Goal: Transaction & Acquisition: Purchase product/service

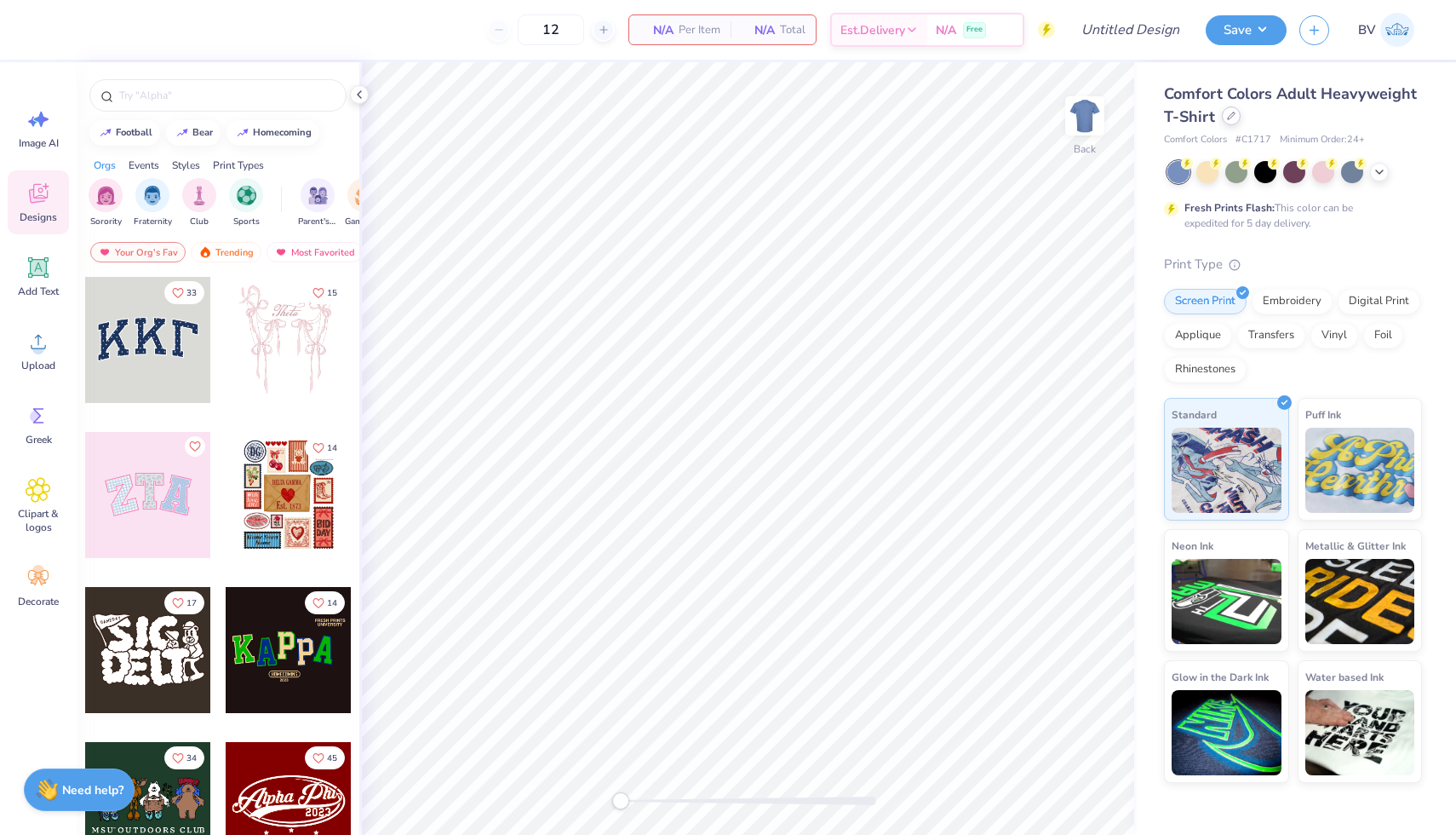
click at [1229, 116] on icon at bounding box center [1231, 116] width 9 height 9
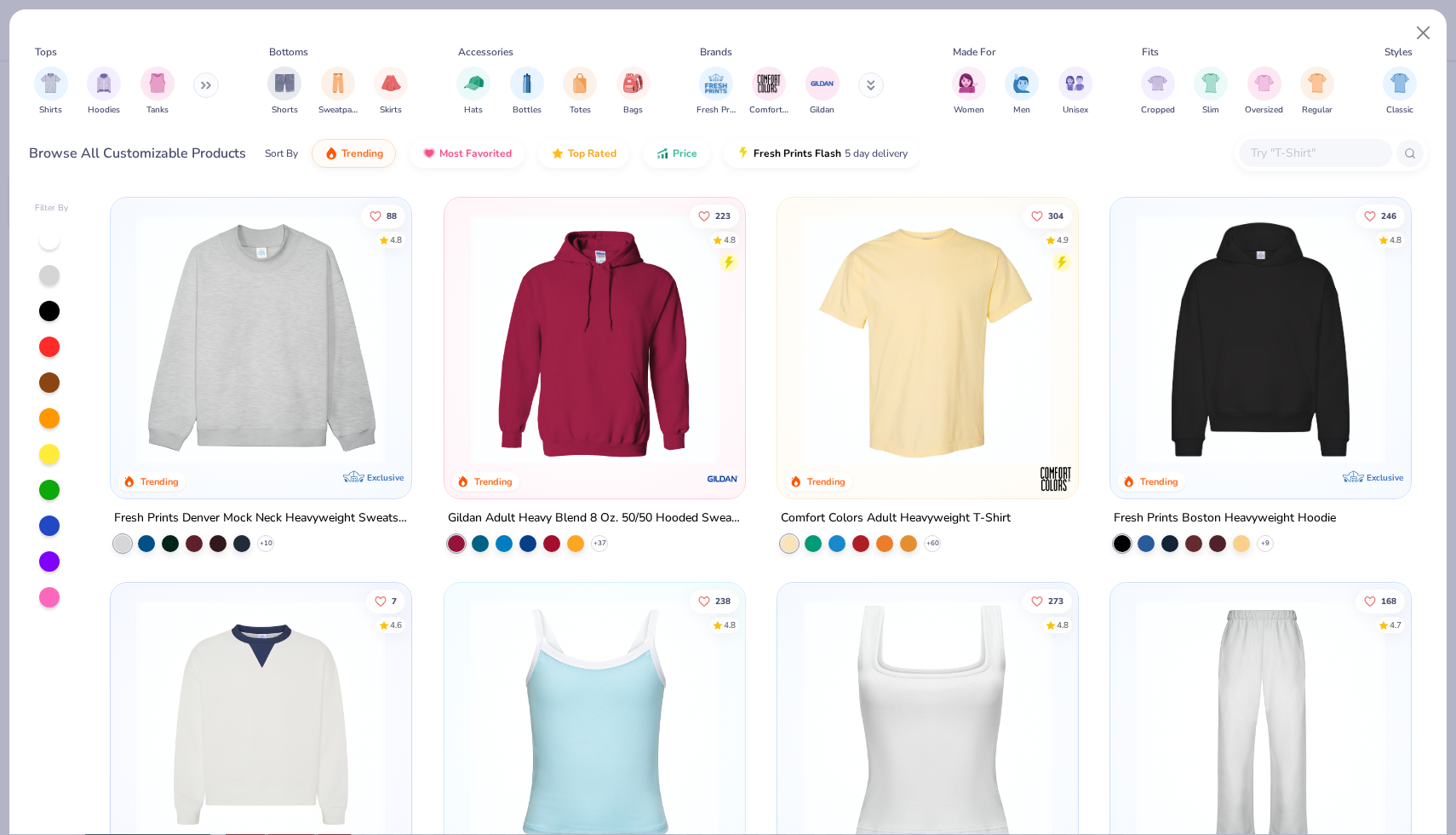
click at [347, 400] on img at bounding box center [260, 340] width 266 height 250
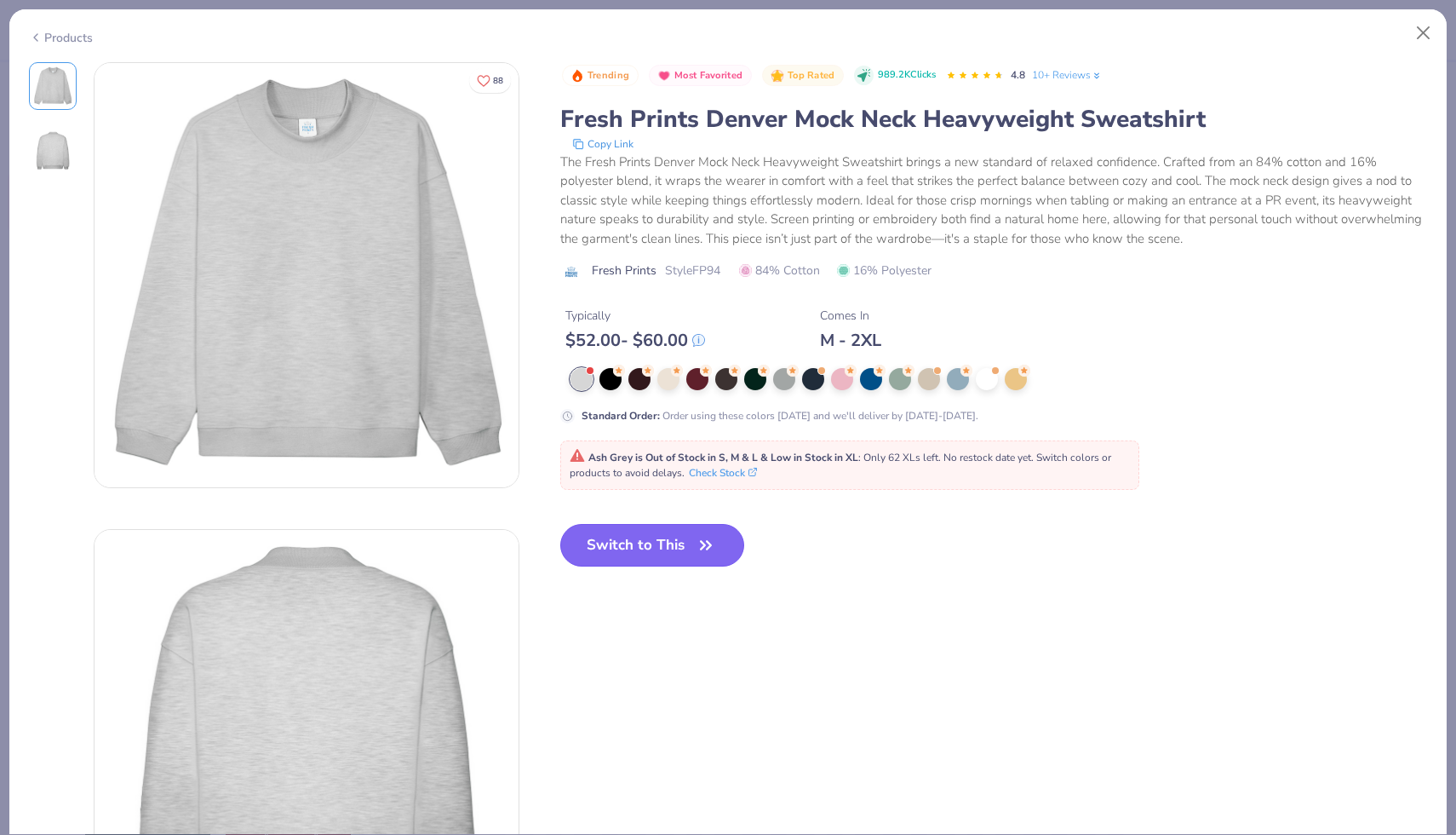
click at [635, 556] on button "Switch to This" at bounding box center [652, 545] width 184 height 43
type input "50"
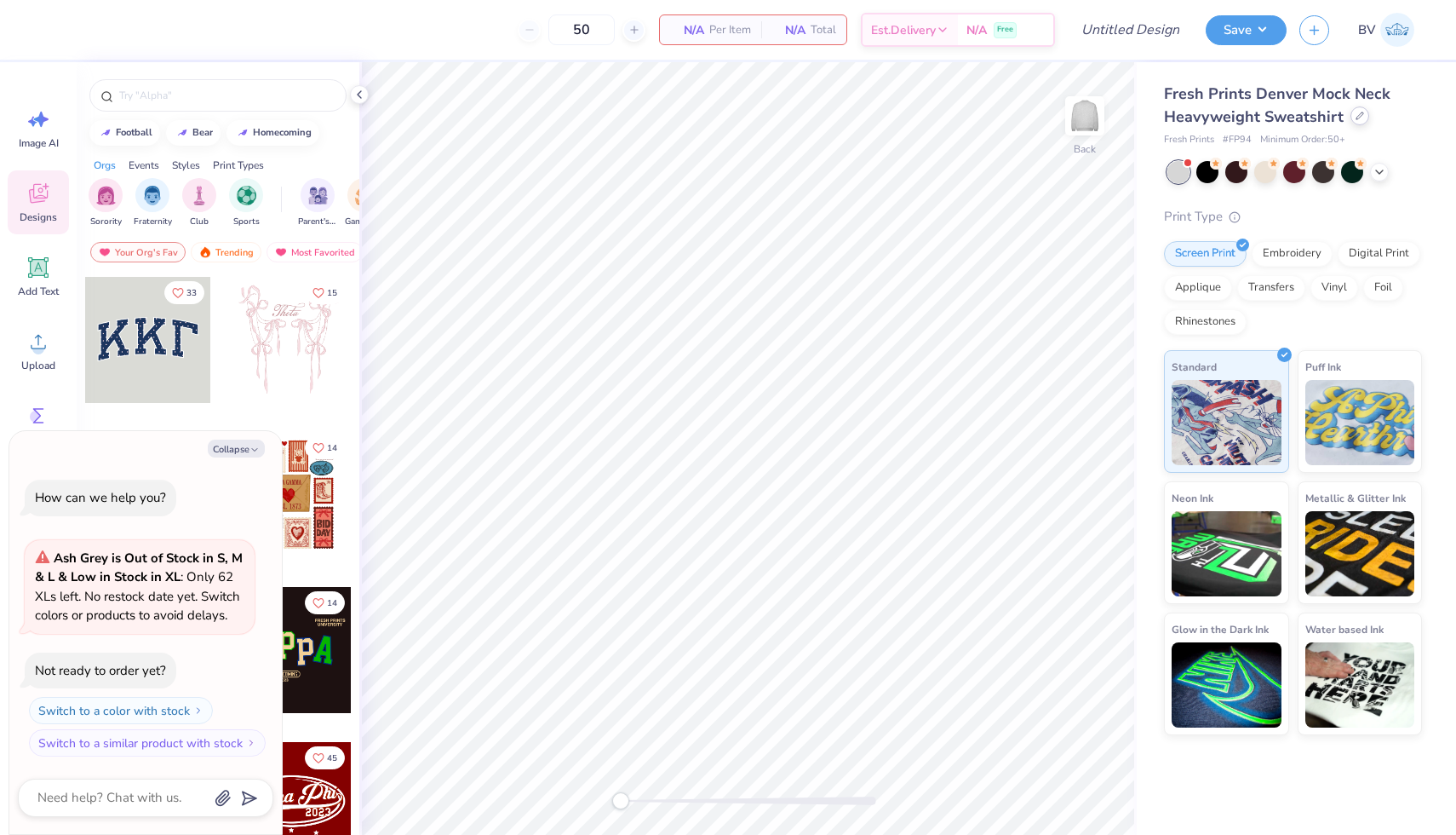
click at [1359, 126] on div "Fresh Prints Denver Mock Neck Heavyweight Sweatshirt" at bounding box center [1294, 106] width 258 height 46
click at [1357, 115] on icon at bounding box center [1361, 116] width 7 height 7
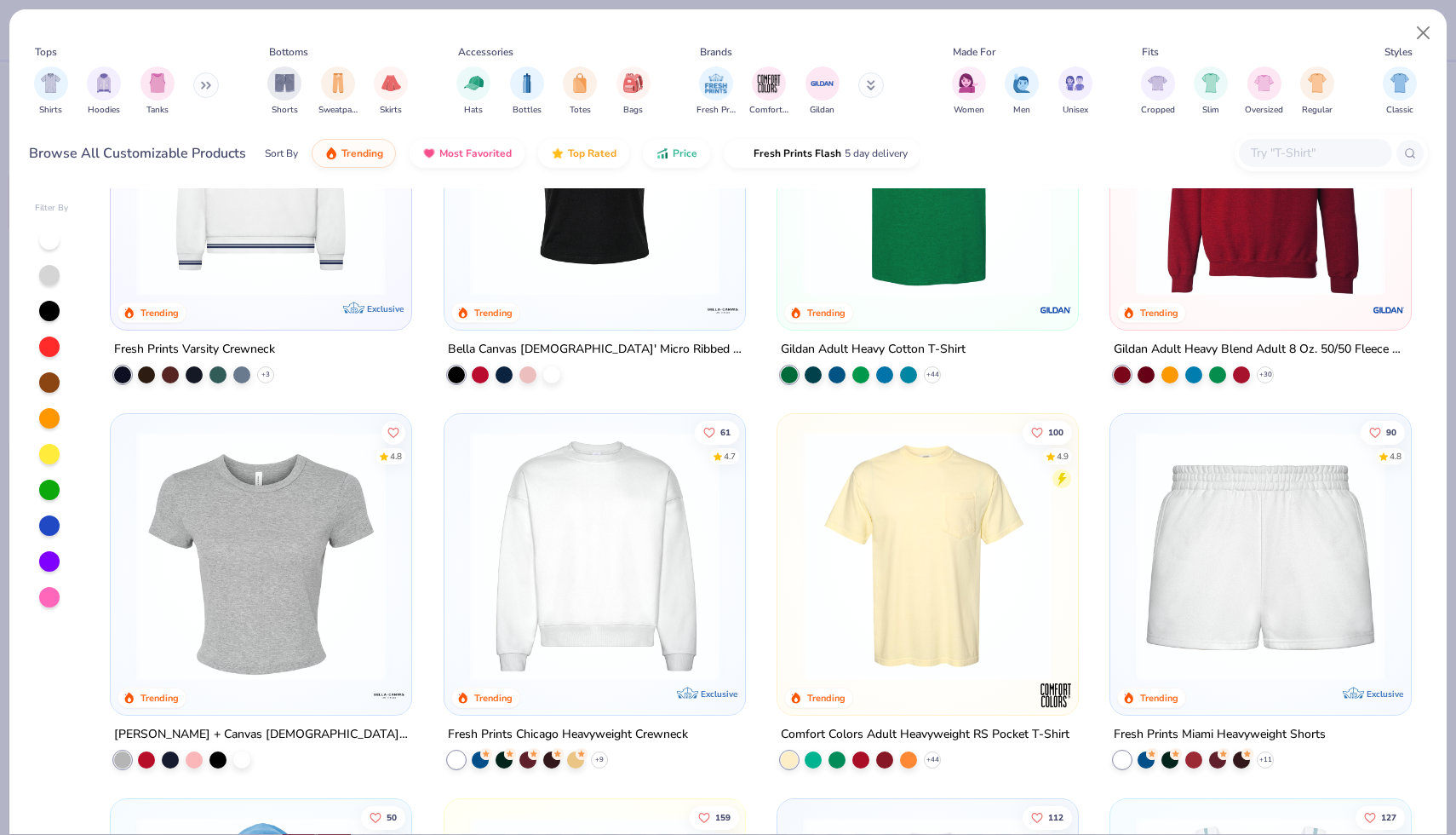
scroll to position [970, 0]
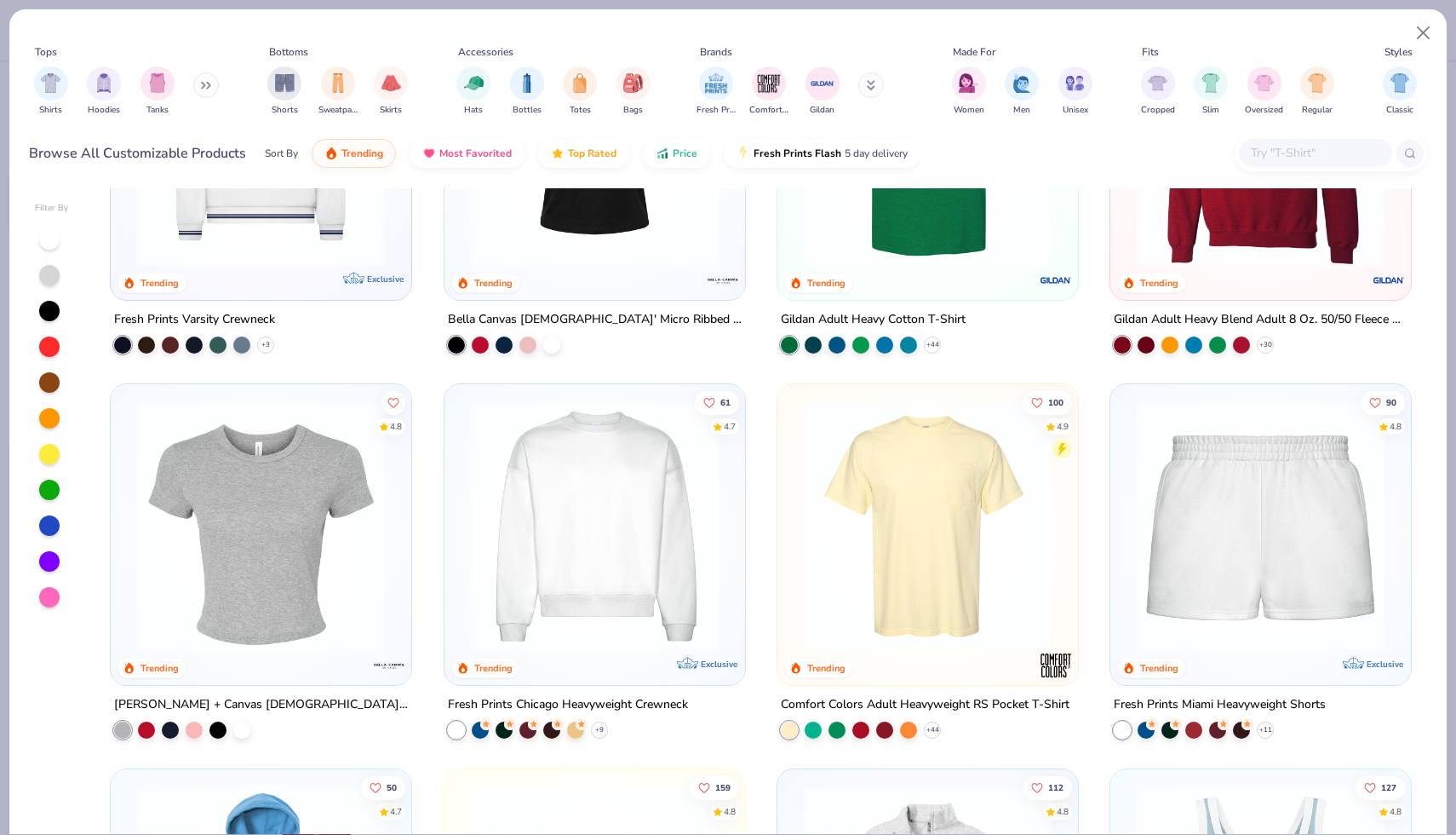
click at [1288, 252] on img at bounding box center [1260, 140] width 266 height 250
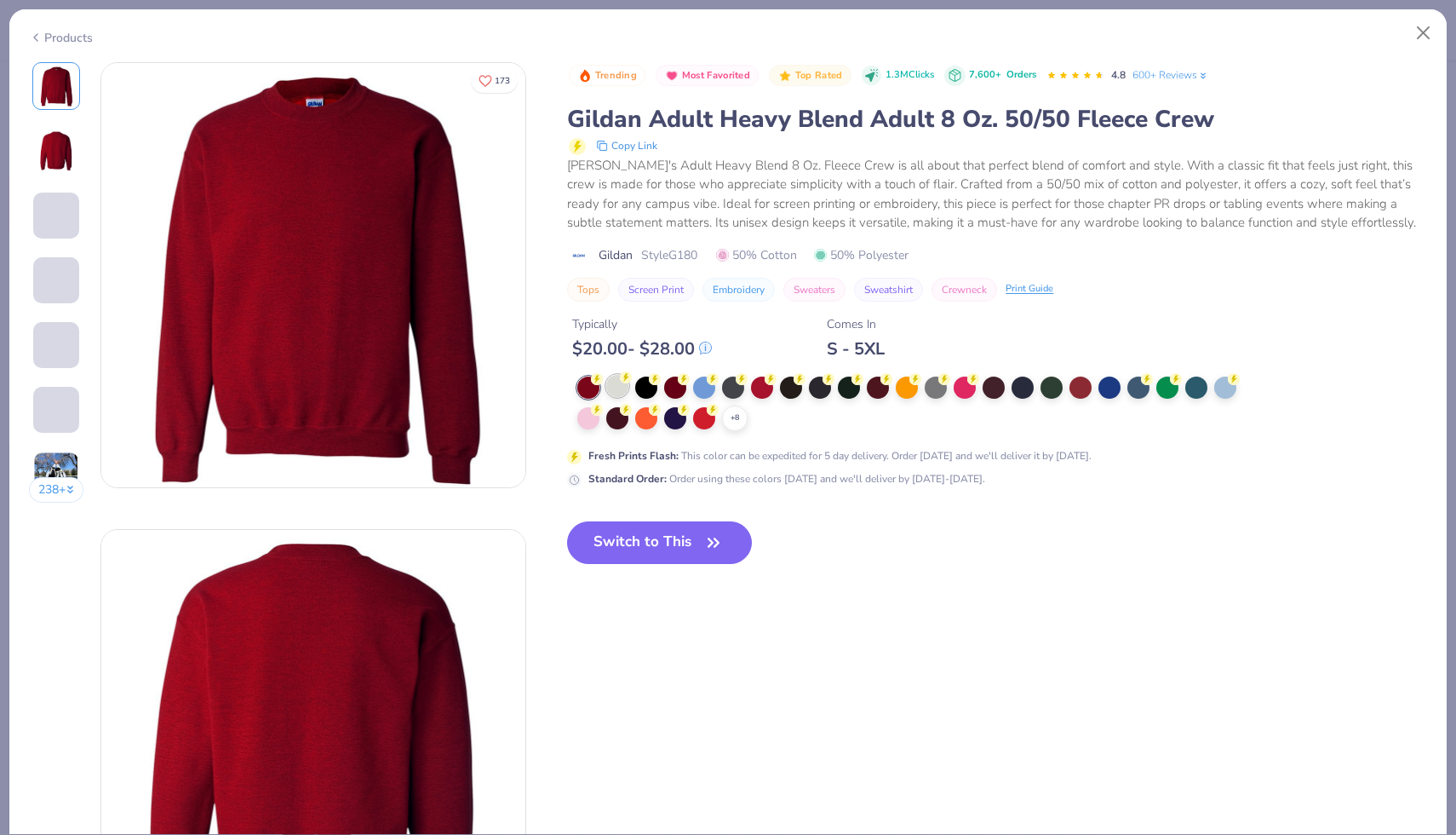
click at [619, 391] on div at bounding box center [618, 386] width 22 height 22
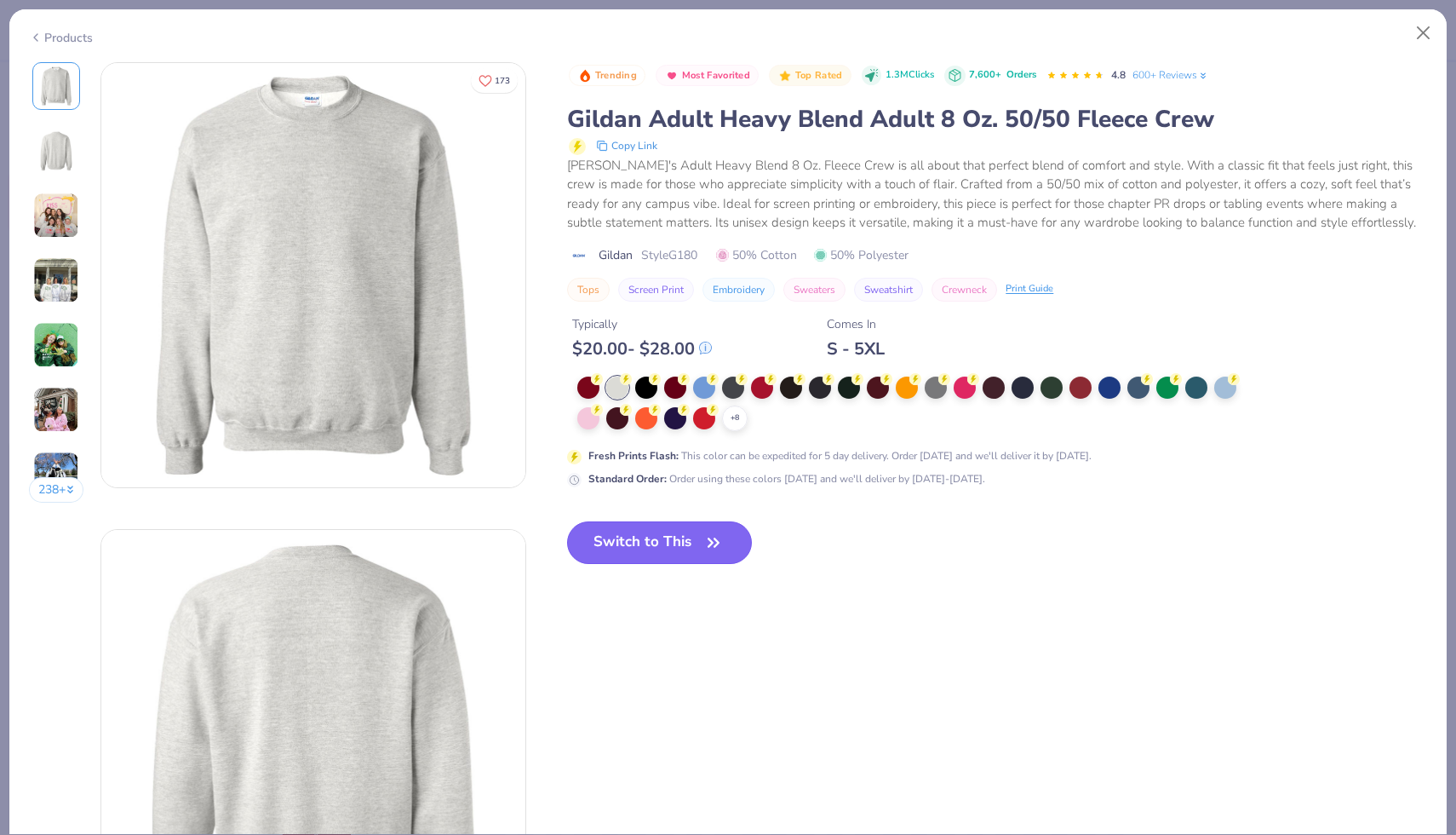
click at [658, 533] on button "Switch to This" at bounding box center [659, 543] width 184 height 43
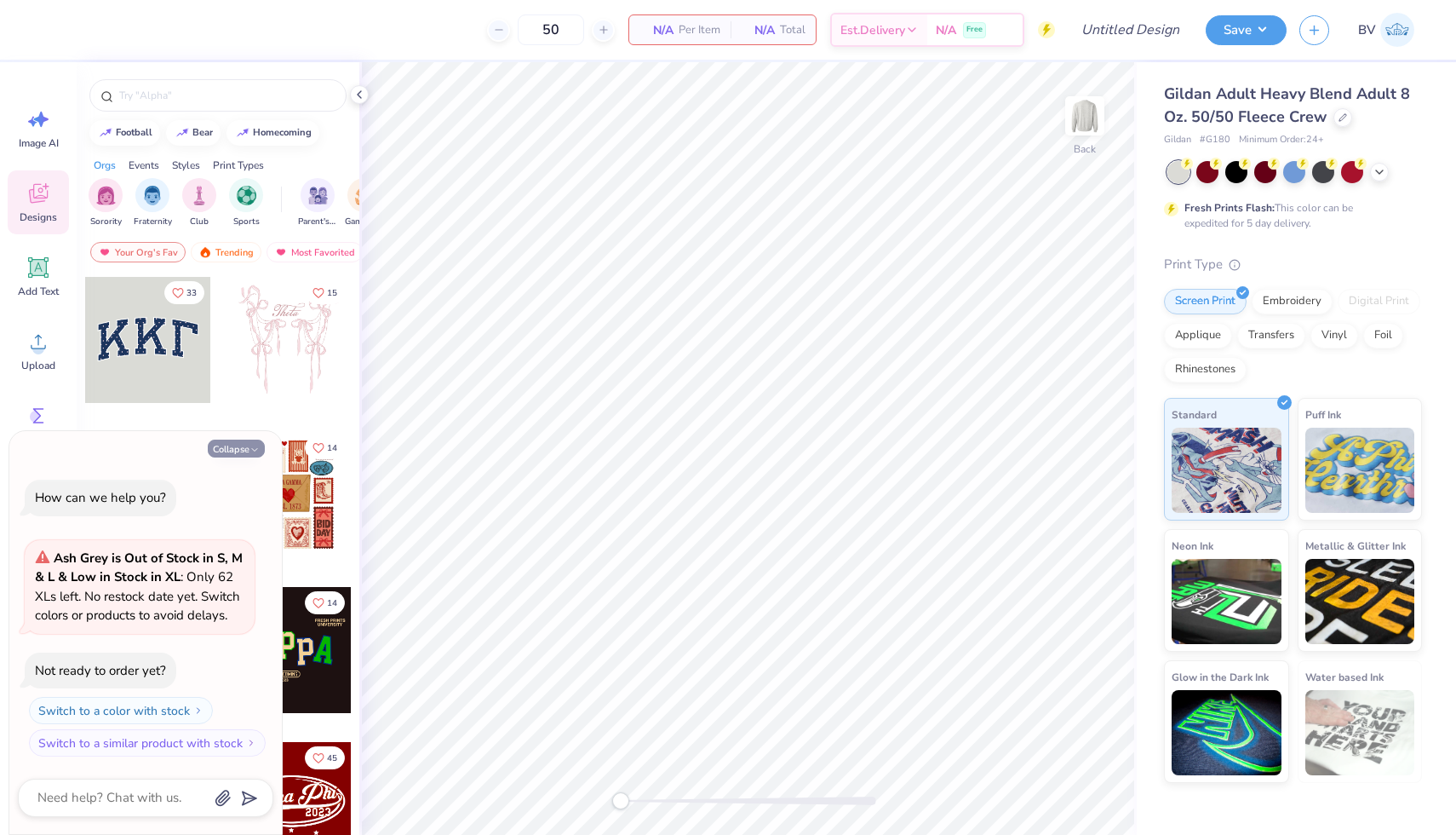
click at [258, 448] on icon "button" at bounding box center [254, 449] width 10 height 10
type textarea "x"
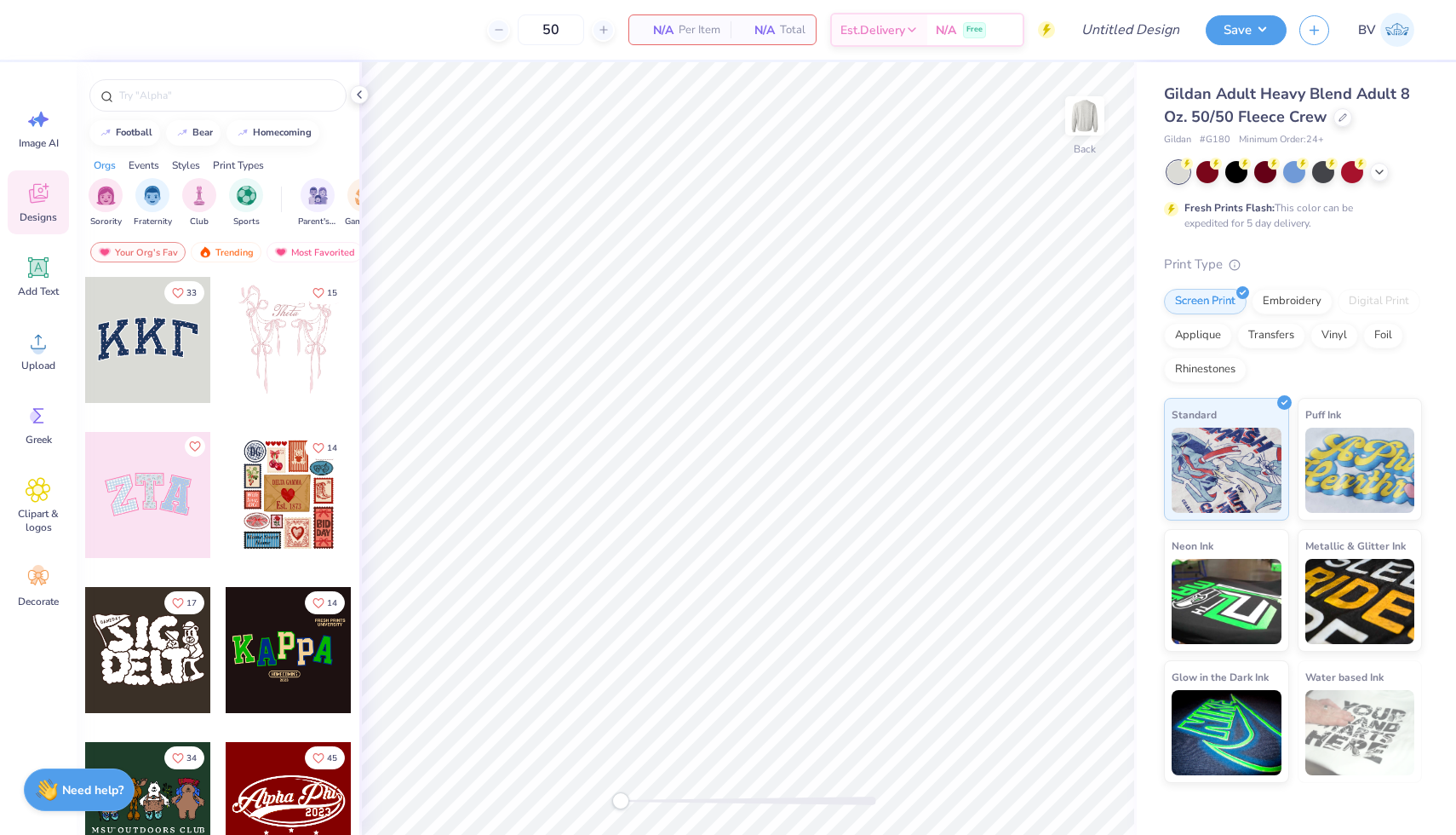
click at [268, 673] on div at bounding box center [288, 650] width 126 height 126
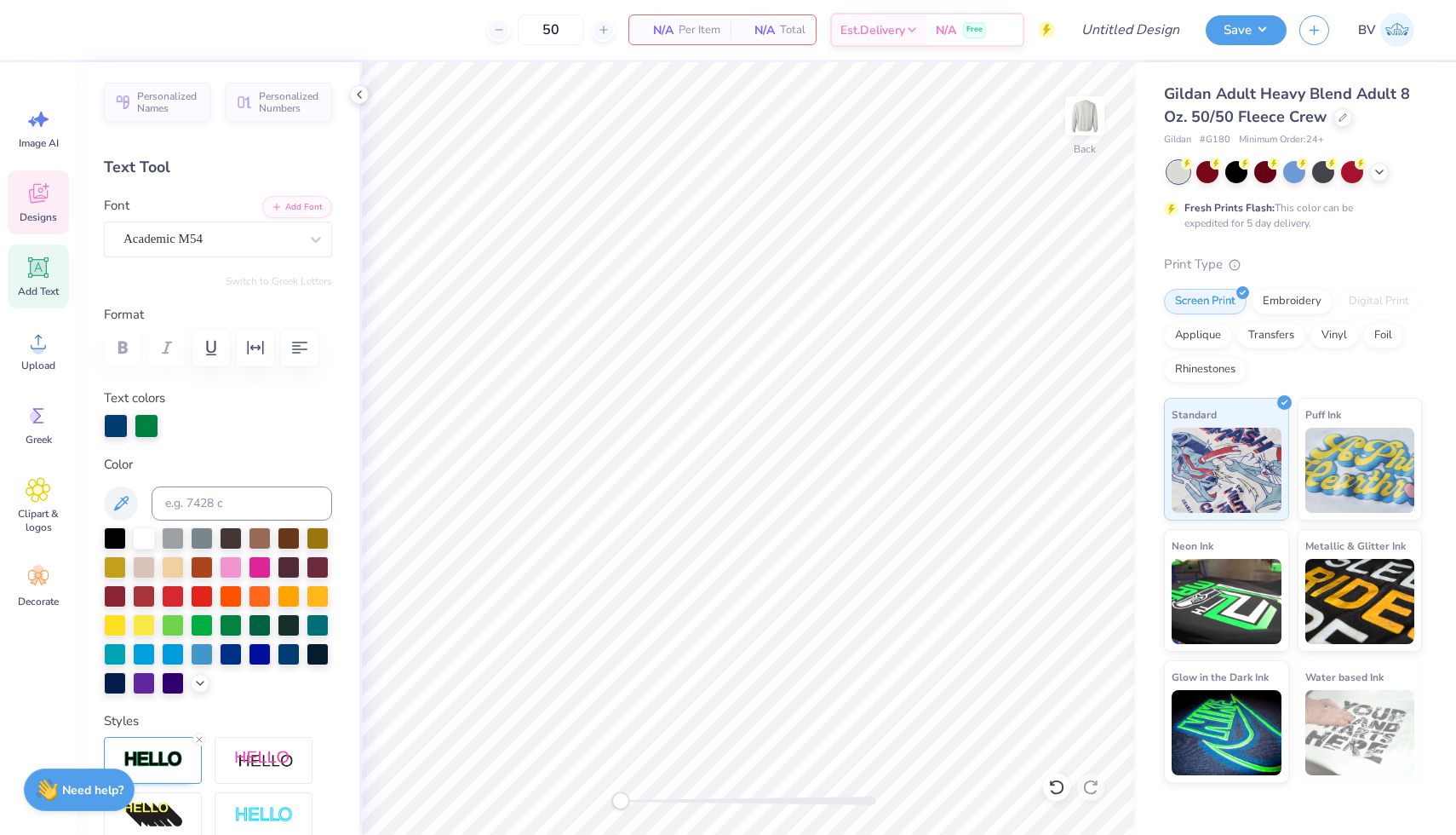
click at [29, 198] on icon at bounding box center [38, 193] width 26 height 26
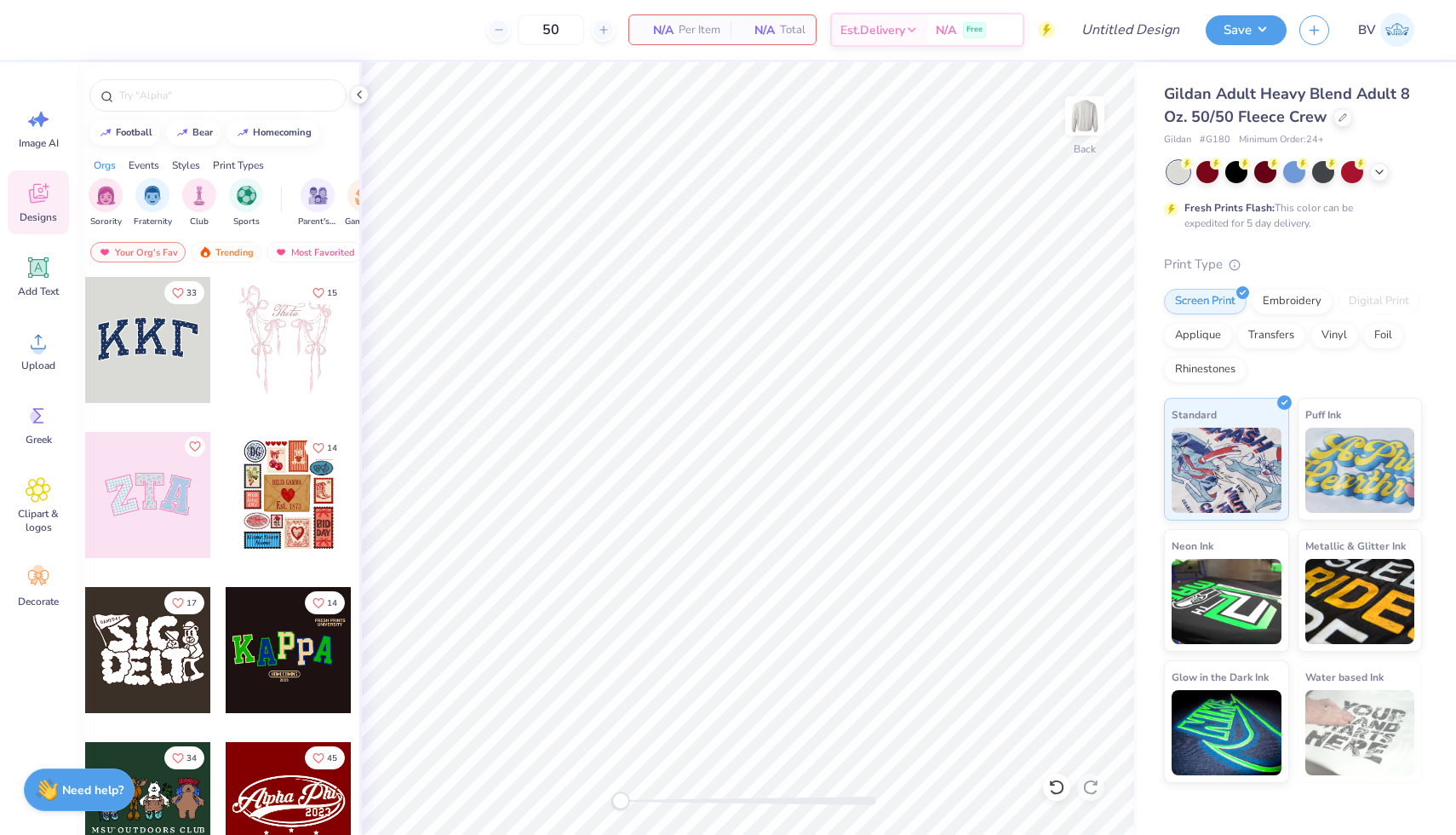
click at [130, 650] on div at bounding box center [148, 650] width 126 height 126
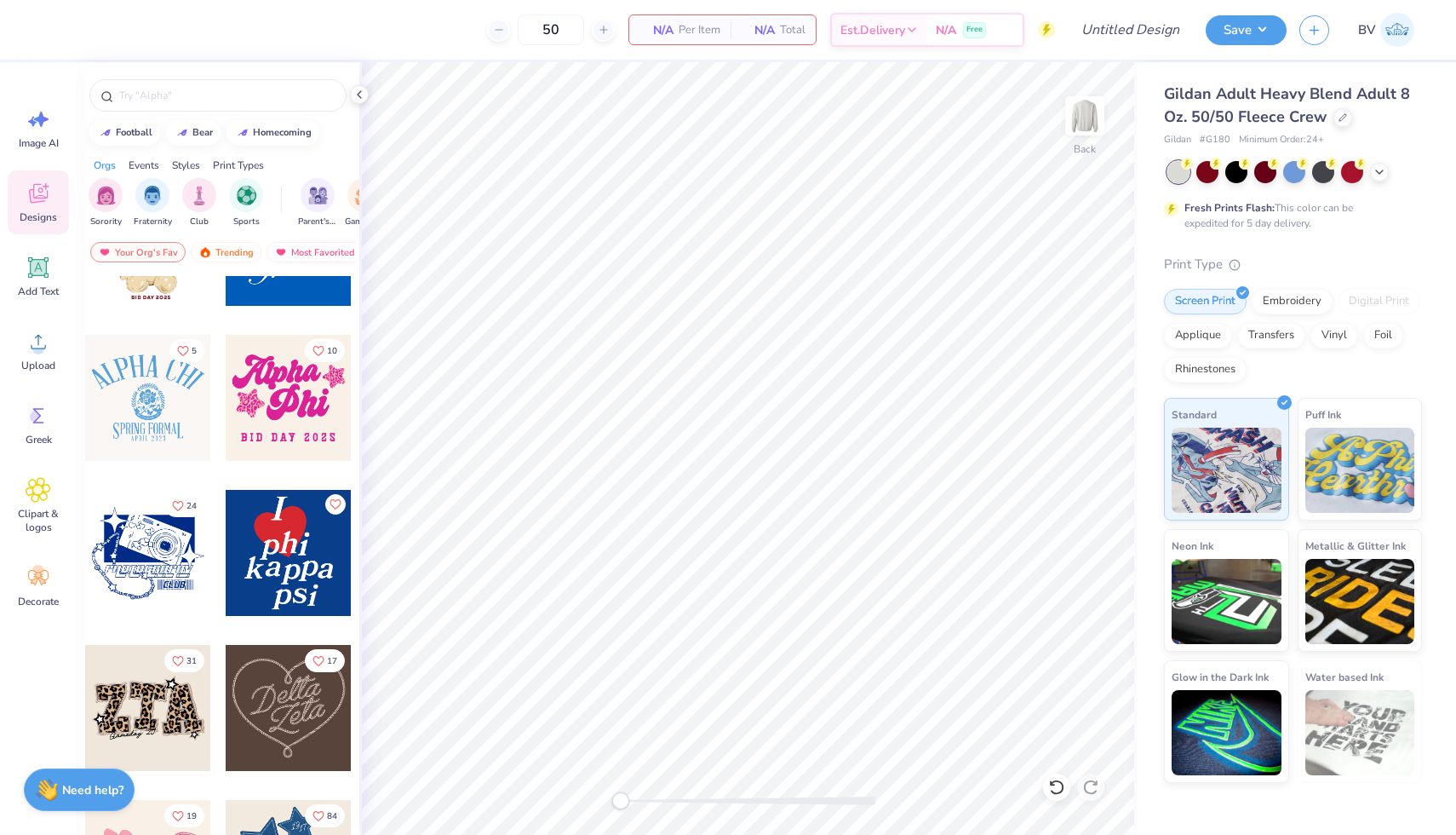
scroll to position [734, 0]
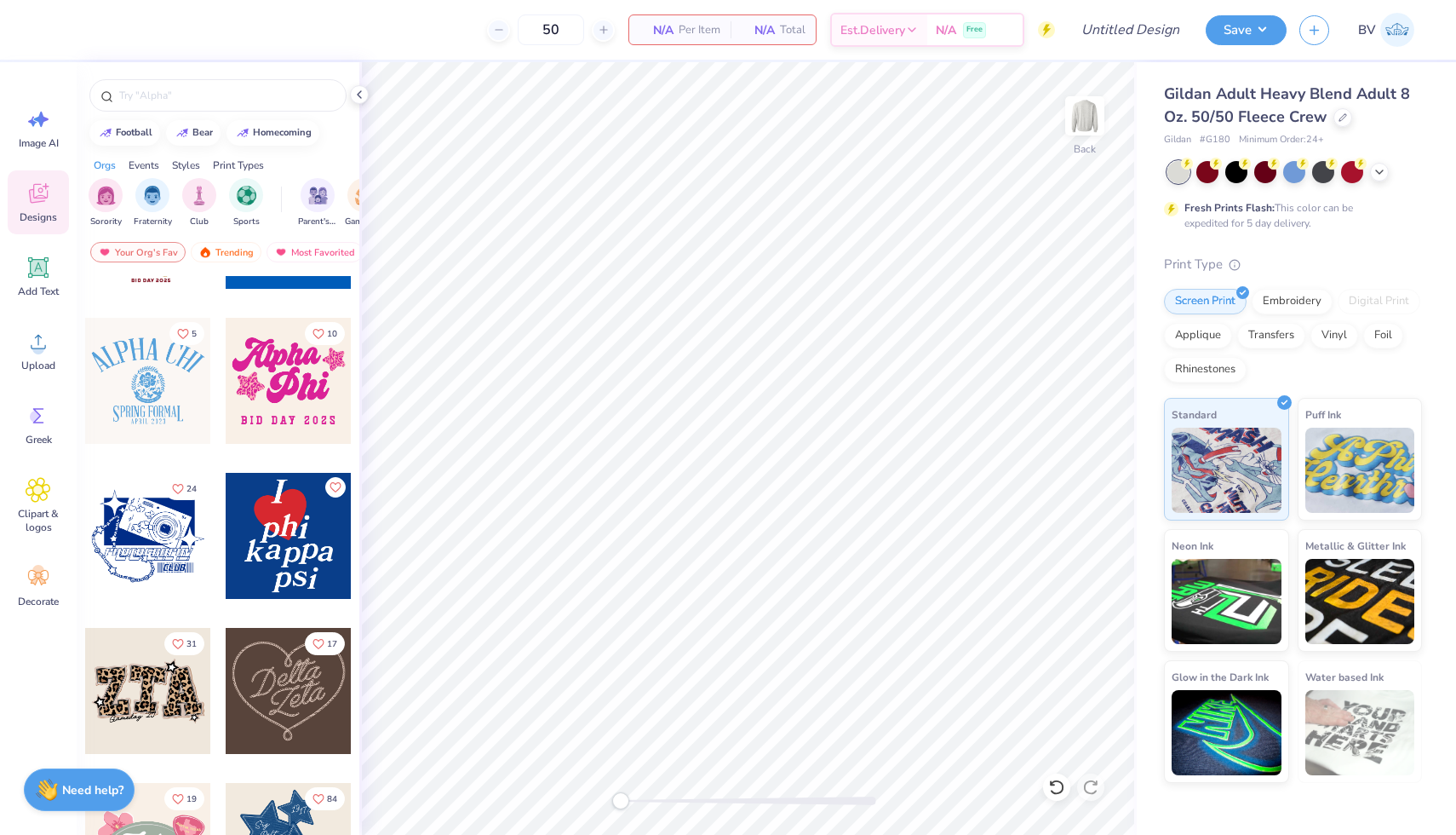
click at [282, 502] on div at bounding box center [288, 535] width 126 height 126
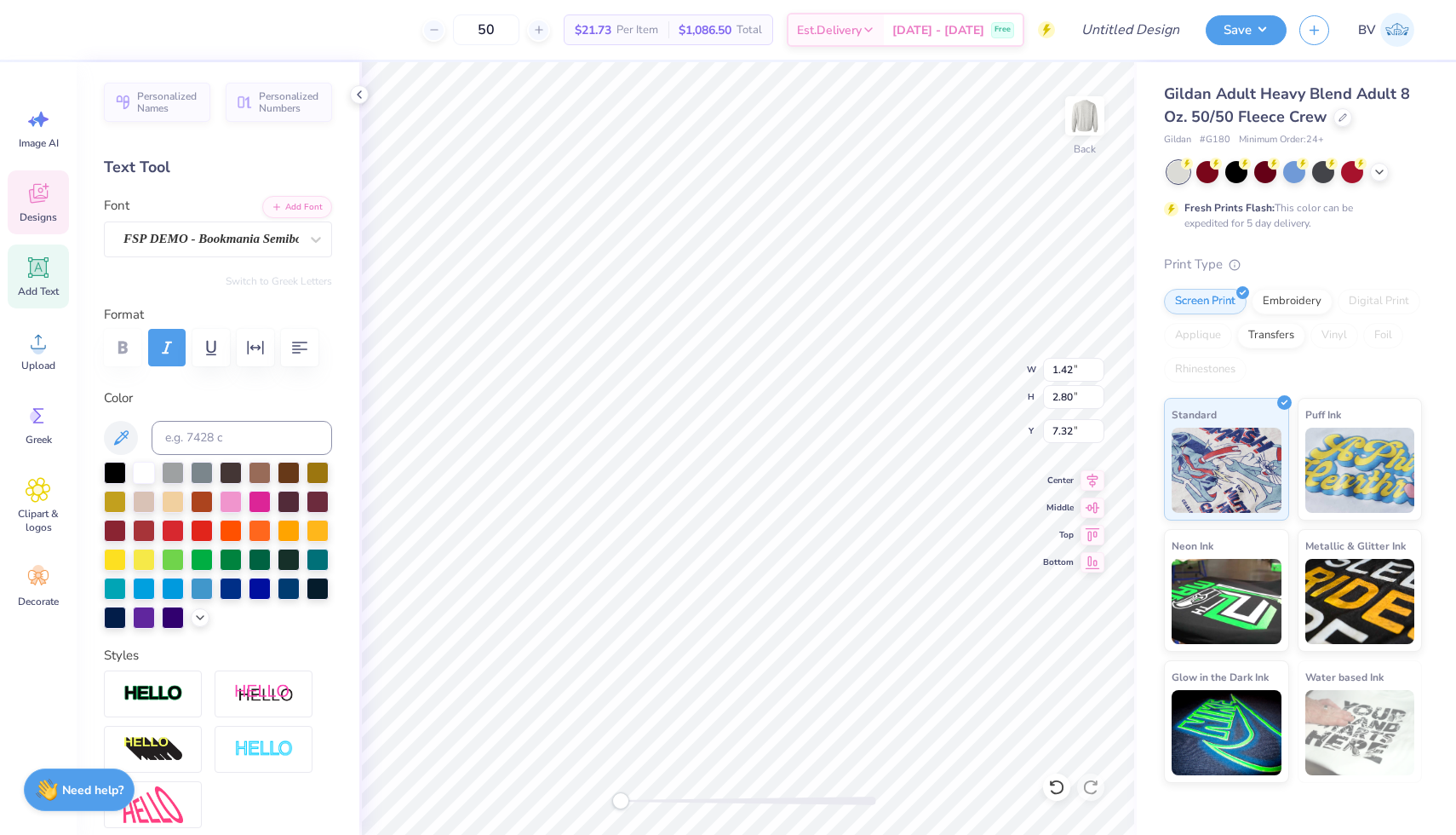
type input "1.67"
type input "1.82"
type input "14.09"
click at [51, 183] on div "Designs" at bounding box center [38, 202] width 61 height 64
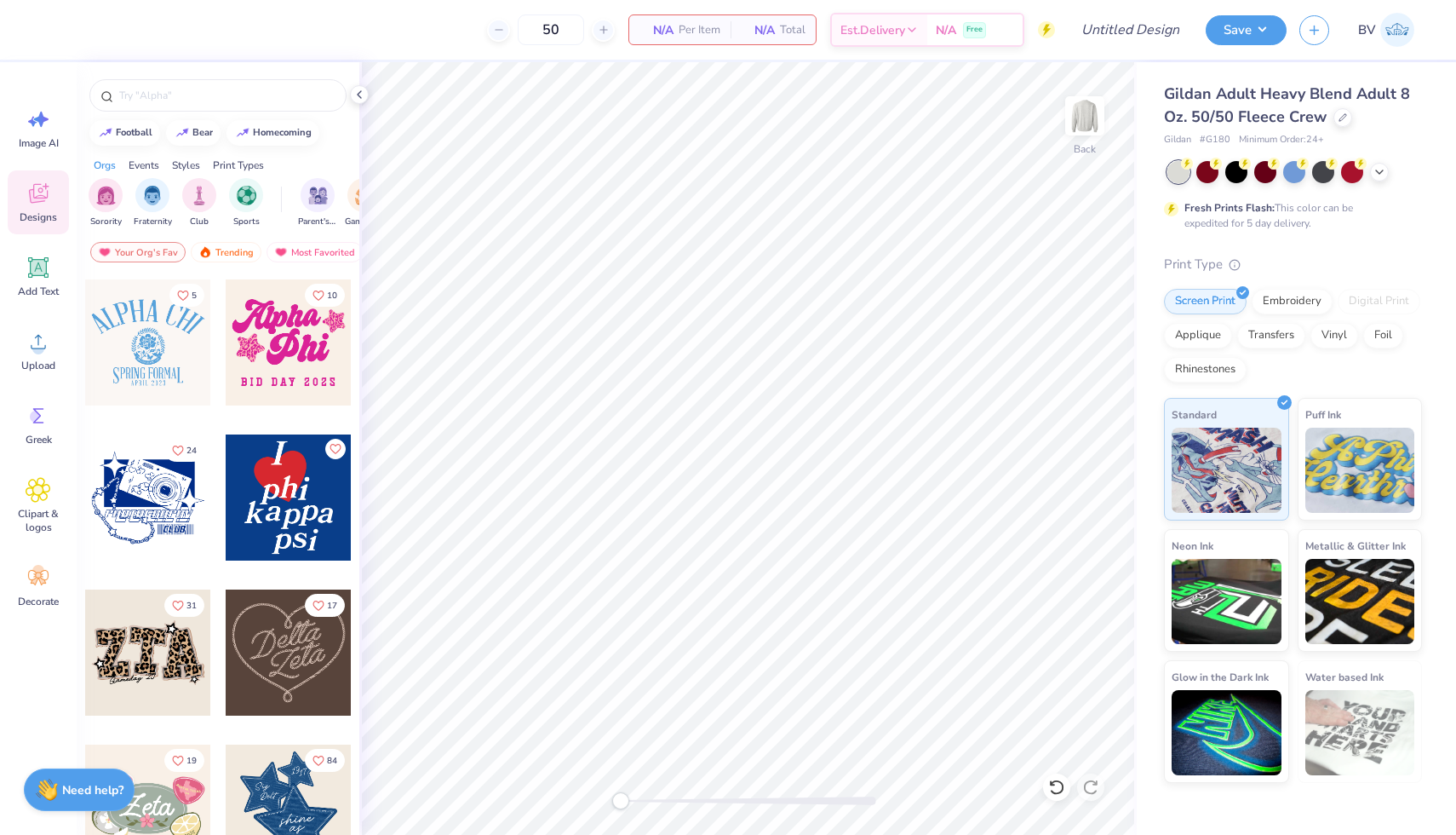
scroll to position [1070, 0]
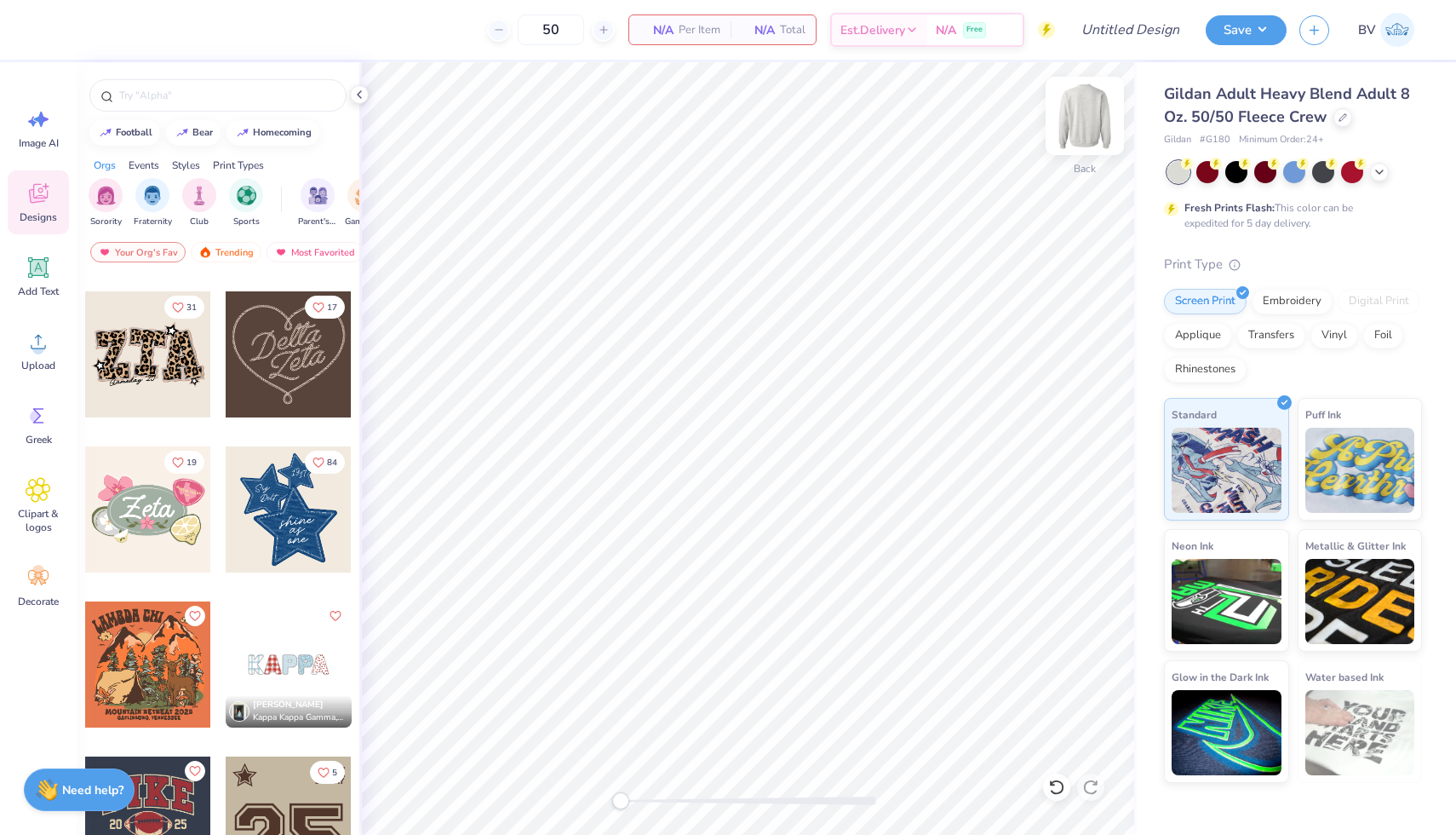
click at [1066, 138] on img at bounding box center [1084, 116] width 68 height 68
click at [295, 522] on div at bounding box center [288, 509] width 126 height 126
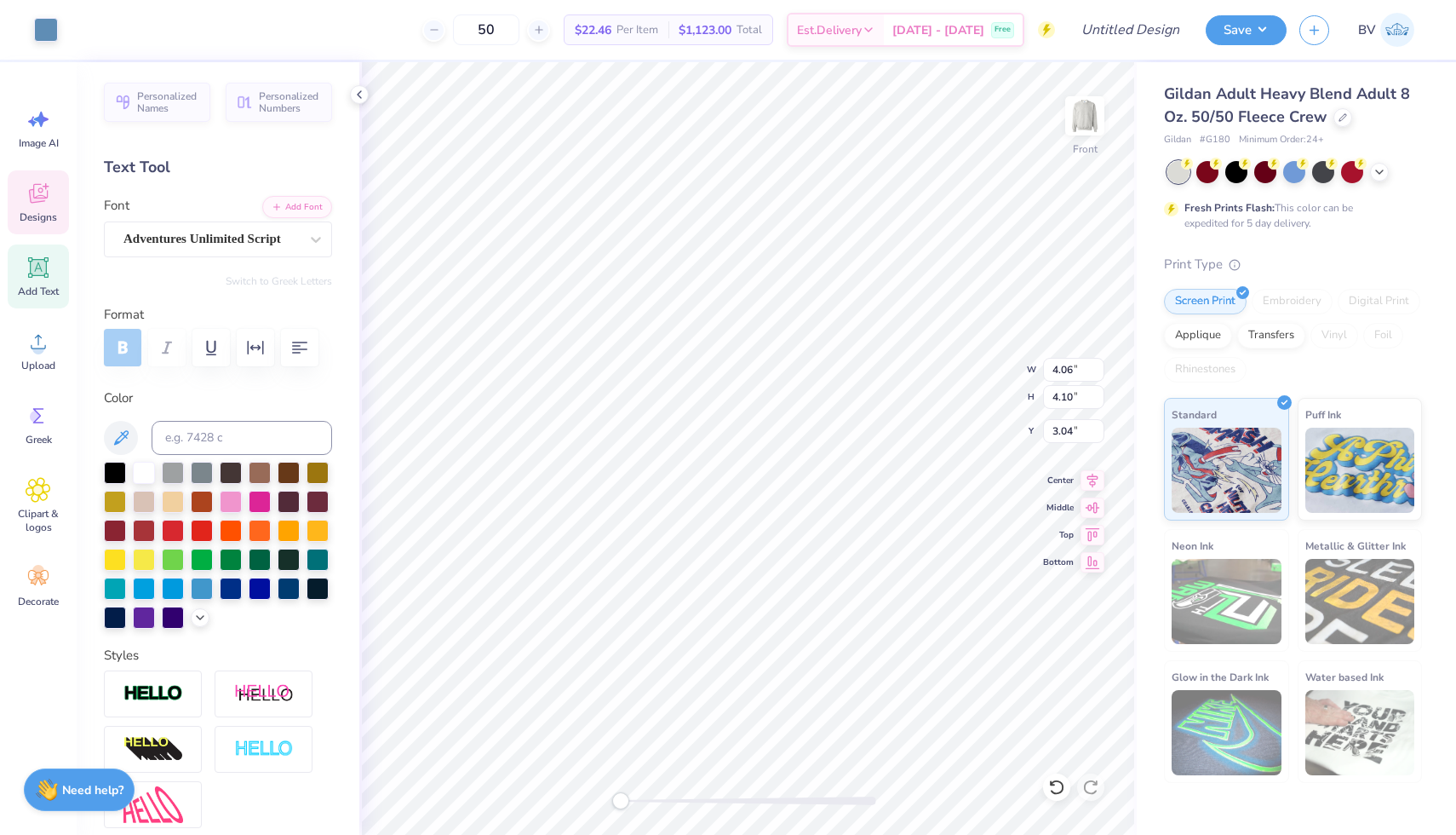
type input "4.06"
type input "4.10"
type input "3.04"
type input "0.81"
type input "0.89"
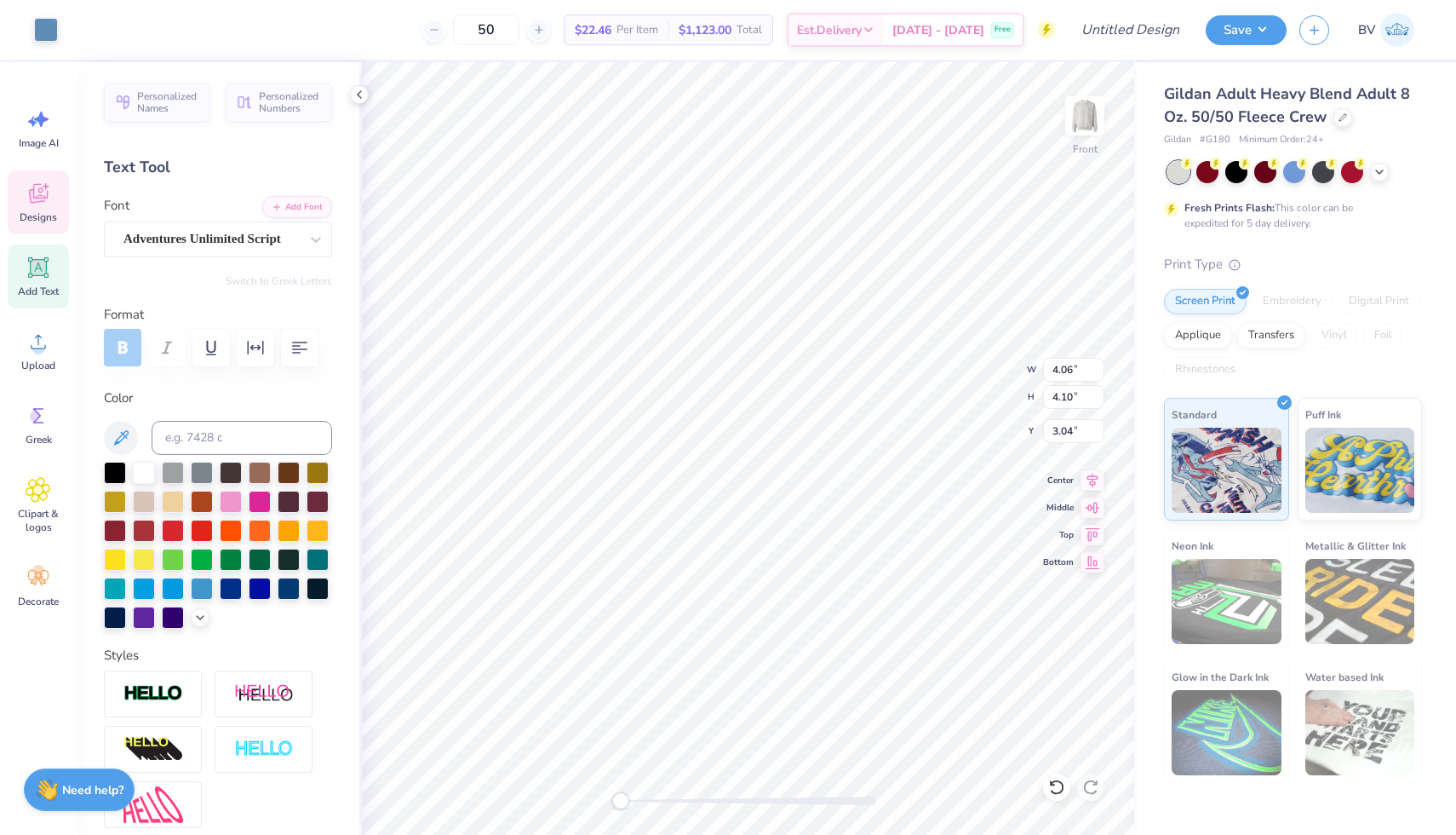
type input "4.59"
type input "1.64"
type input "0.86"
type input "10.86"
type textarea "s"
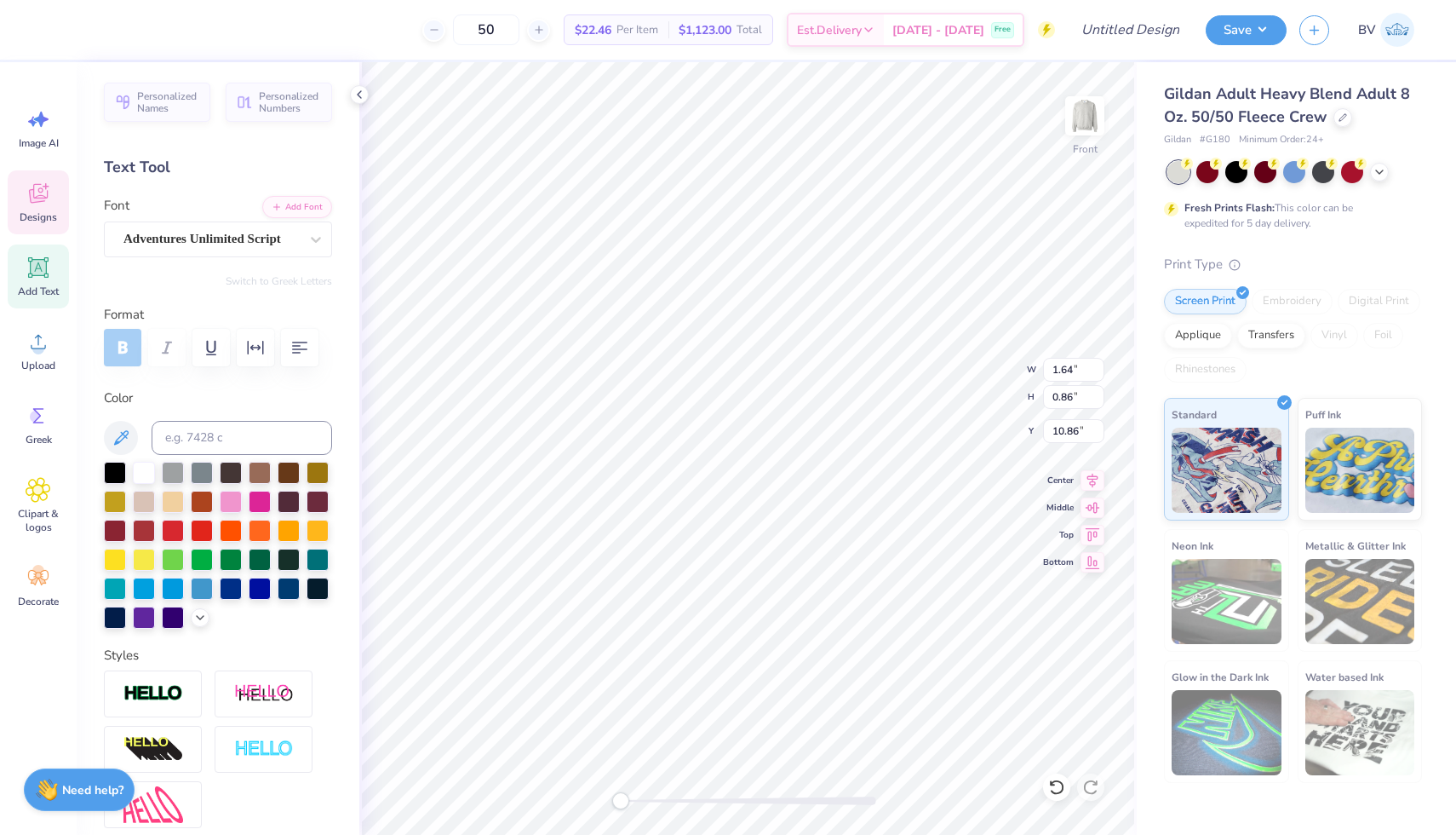
type input "2.19"
type input "0.65"
type input "11.94"
type input "0.94"
type input "0.86"
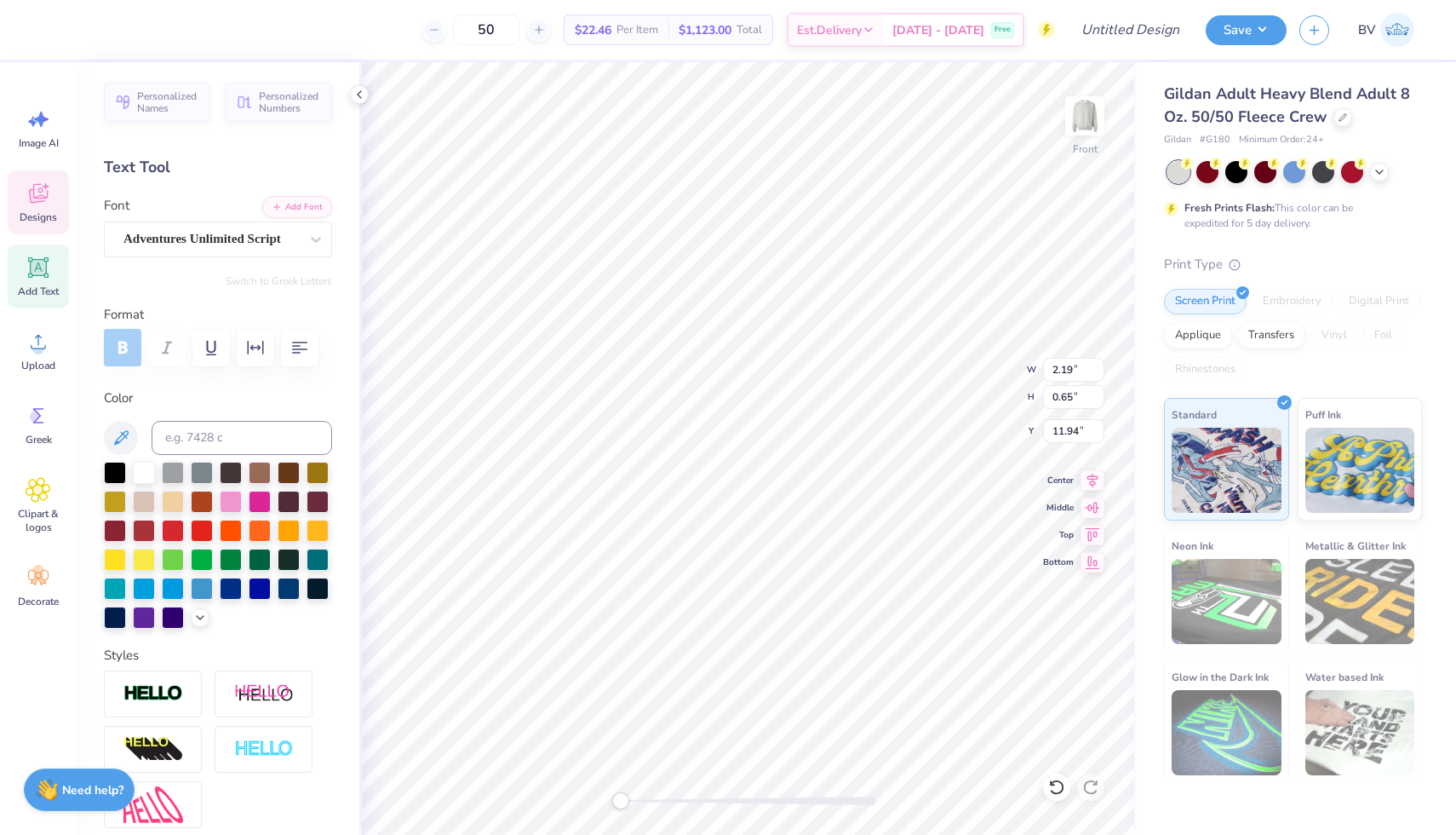
type input "10.89"
type textarea "T"
paste textarea "[DEMOGRAPHIC_DATA] sharey [PERSON_NAME][GEOGRAPHIC_DATA]"
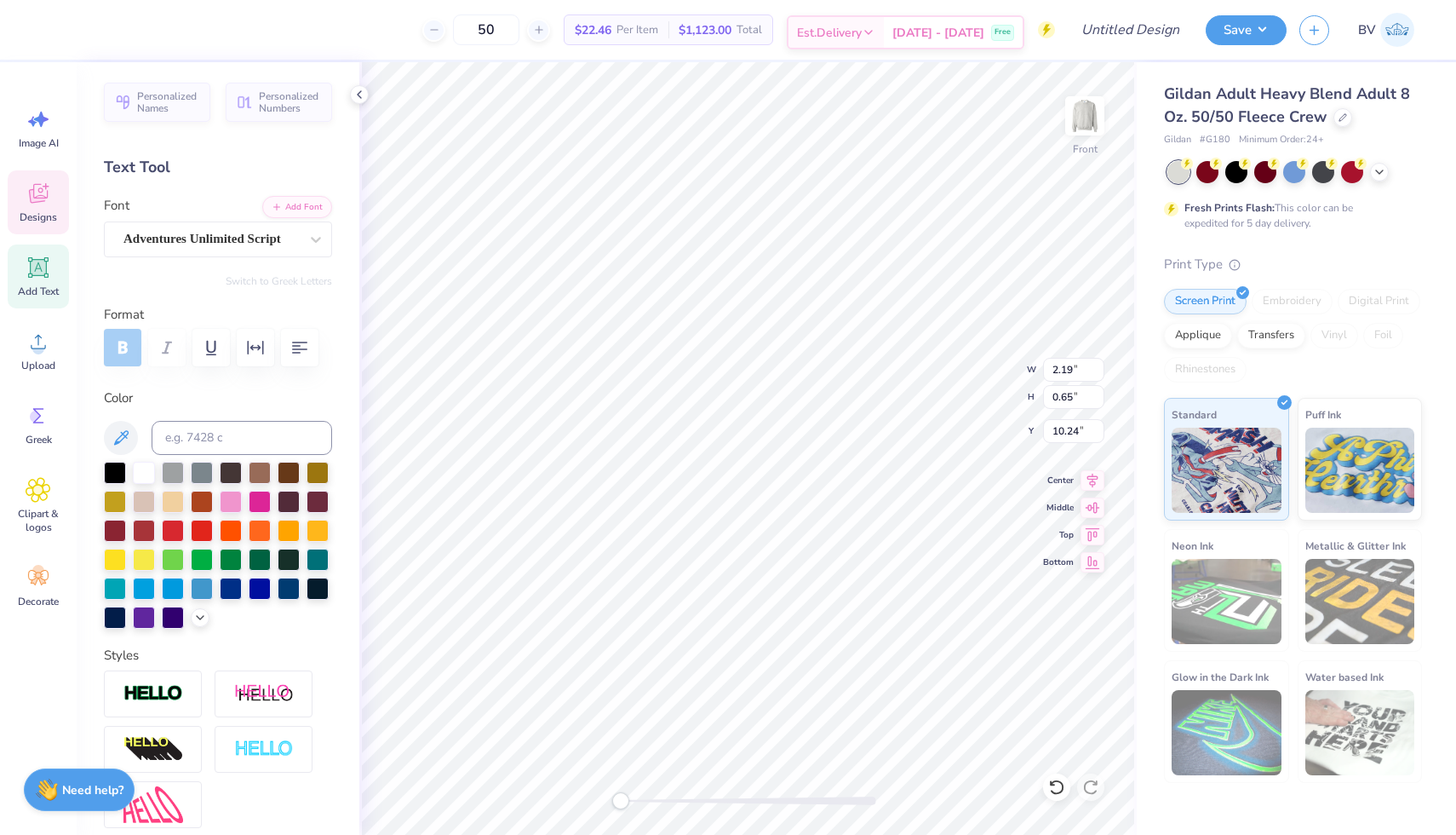
type textarea "[DEMOGRAPHIC_DATA] sharey [PERSON_NAME][GEOGRAPHIC_DATA]"
type textarea "[DEMOGRAPHIC_DATA] sharey"
type input "9.66"
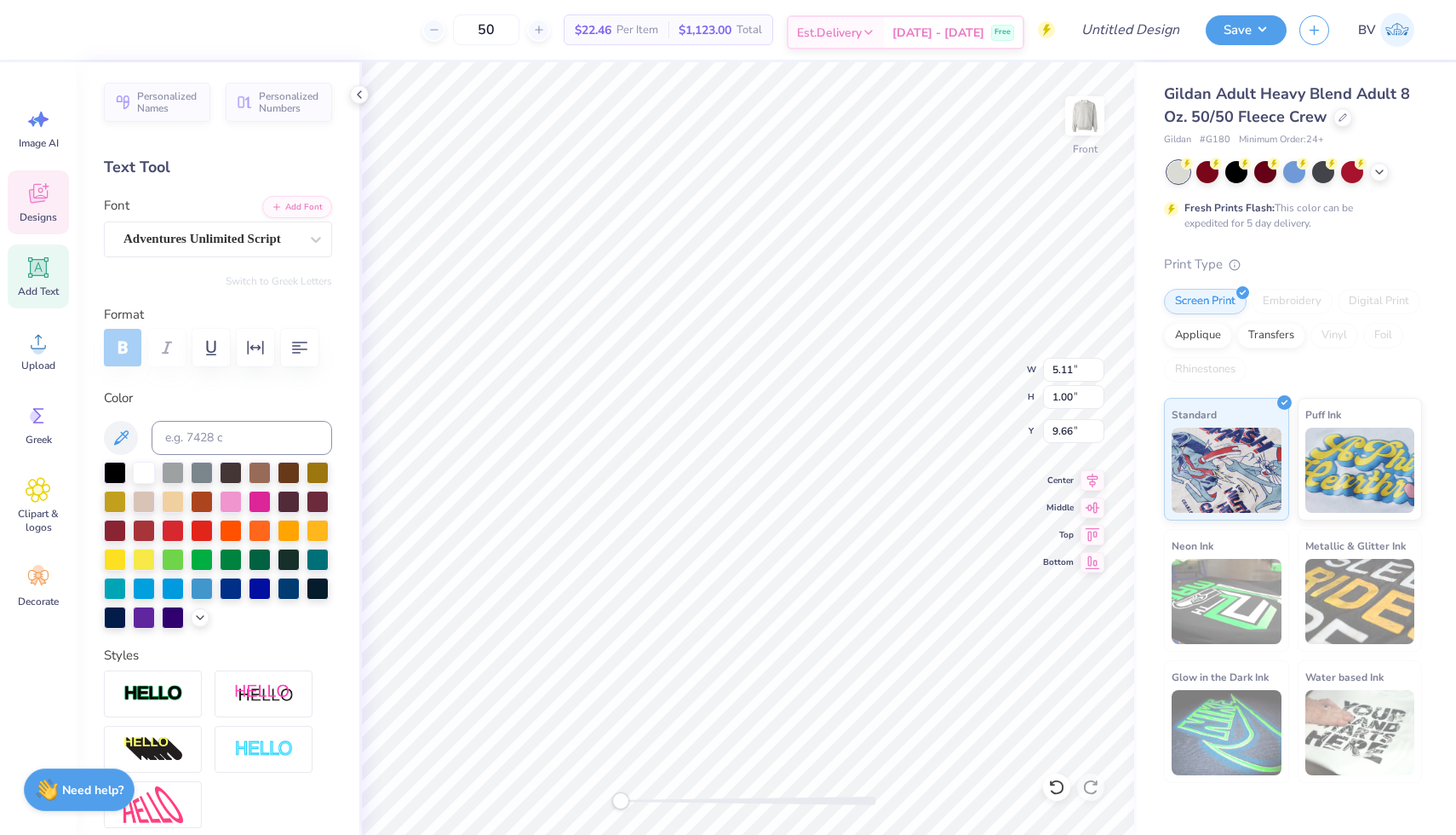
scroll to position [0, 0]
type textarea "t"
paste textarea "[PERSON_NAME]"
type textarea "[PERSON_NAME]"
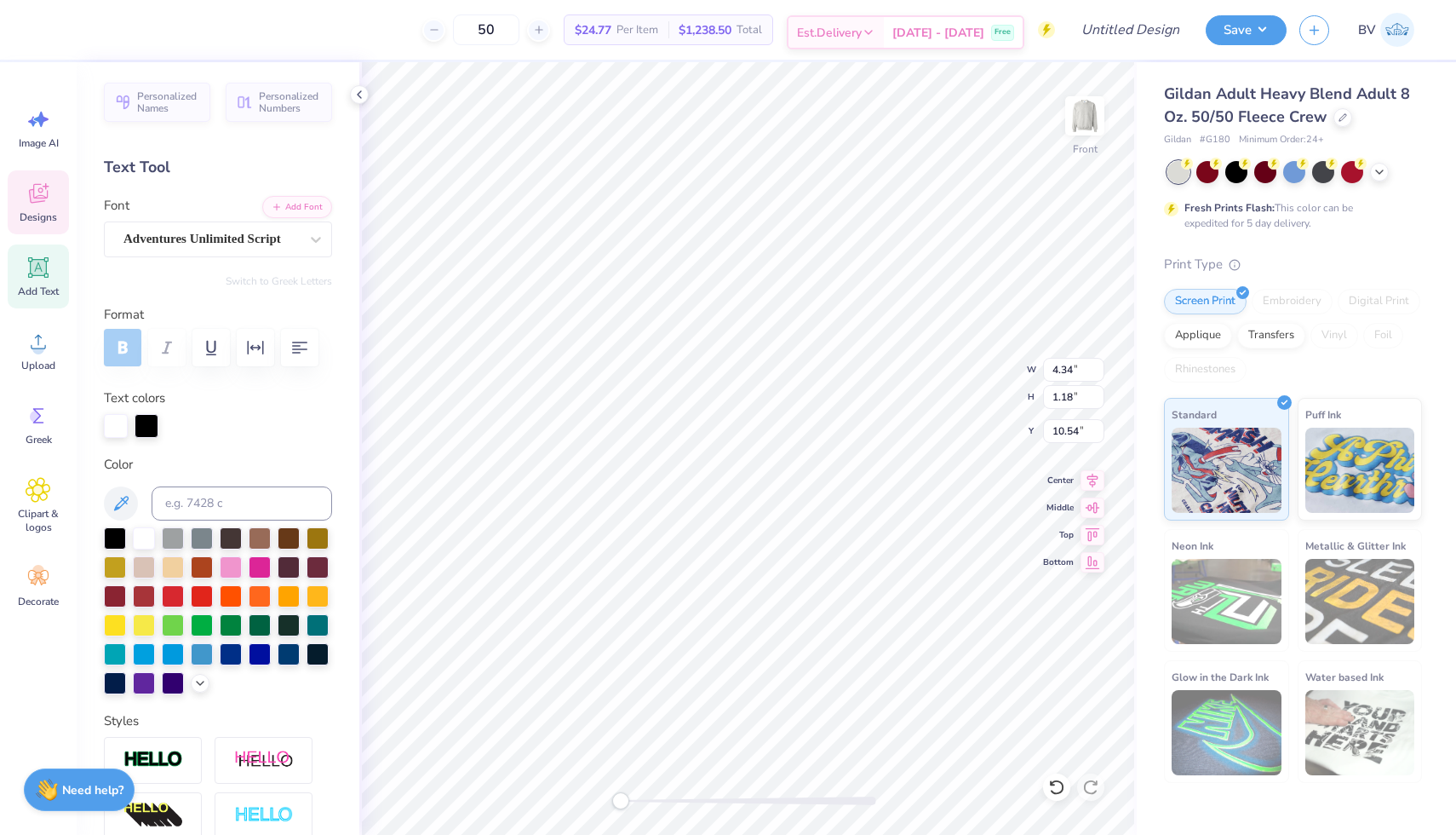
type input "8.82"
type input "8.60"
type input "6.36"
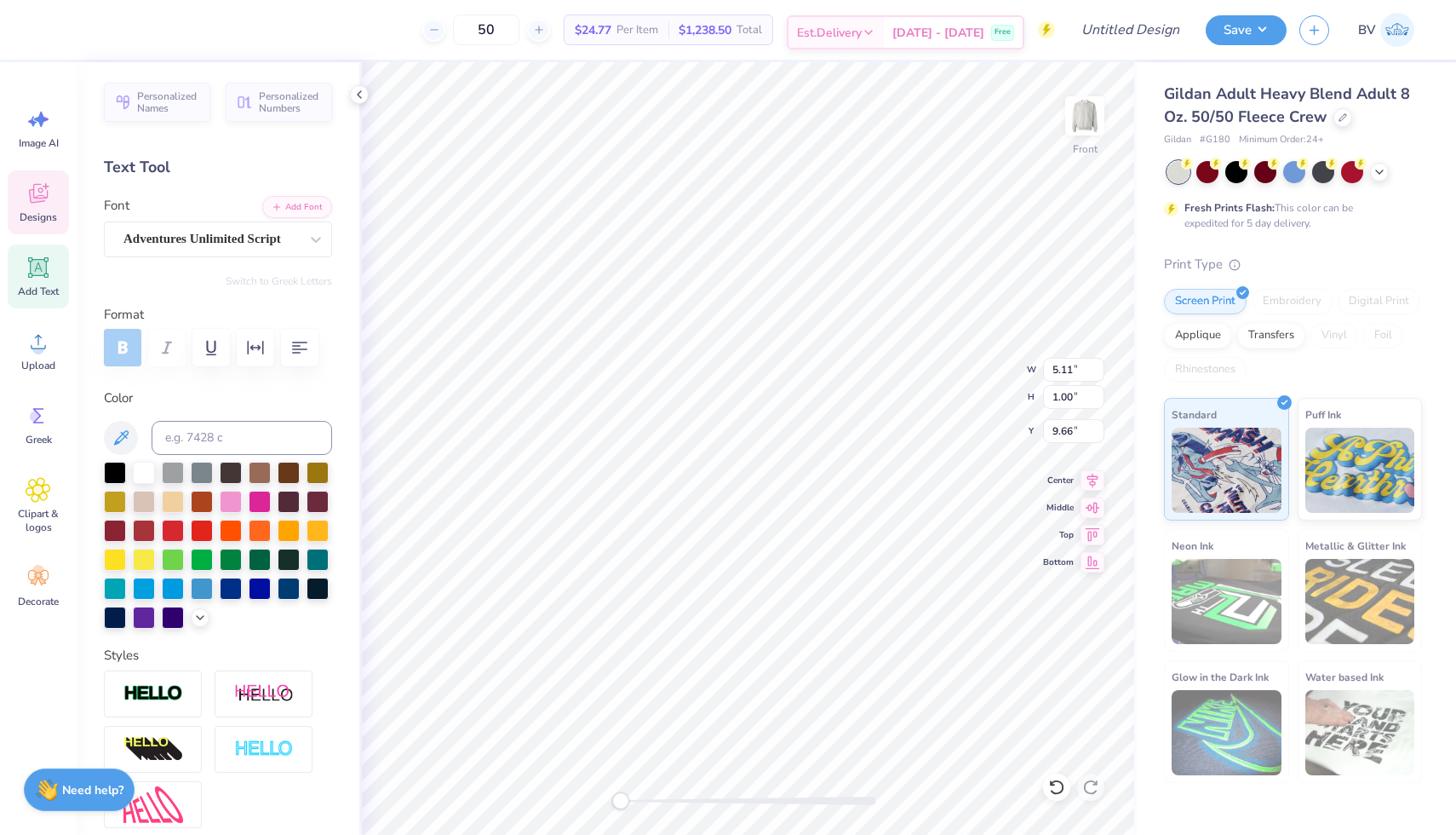
scroll to position [0, 4]
type textarea "[DEMOGRAPHIC_DATA]"
type textarea "Sharey"
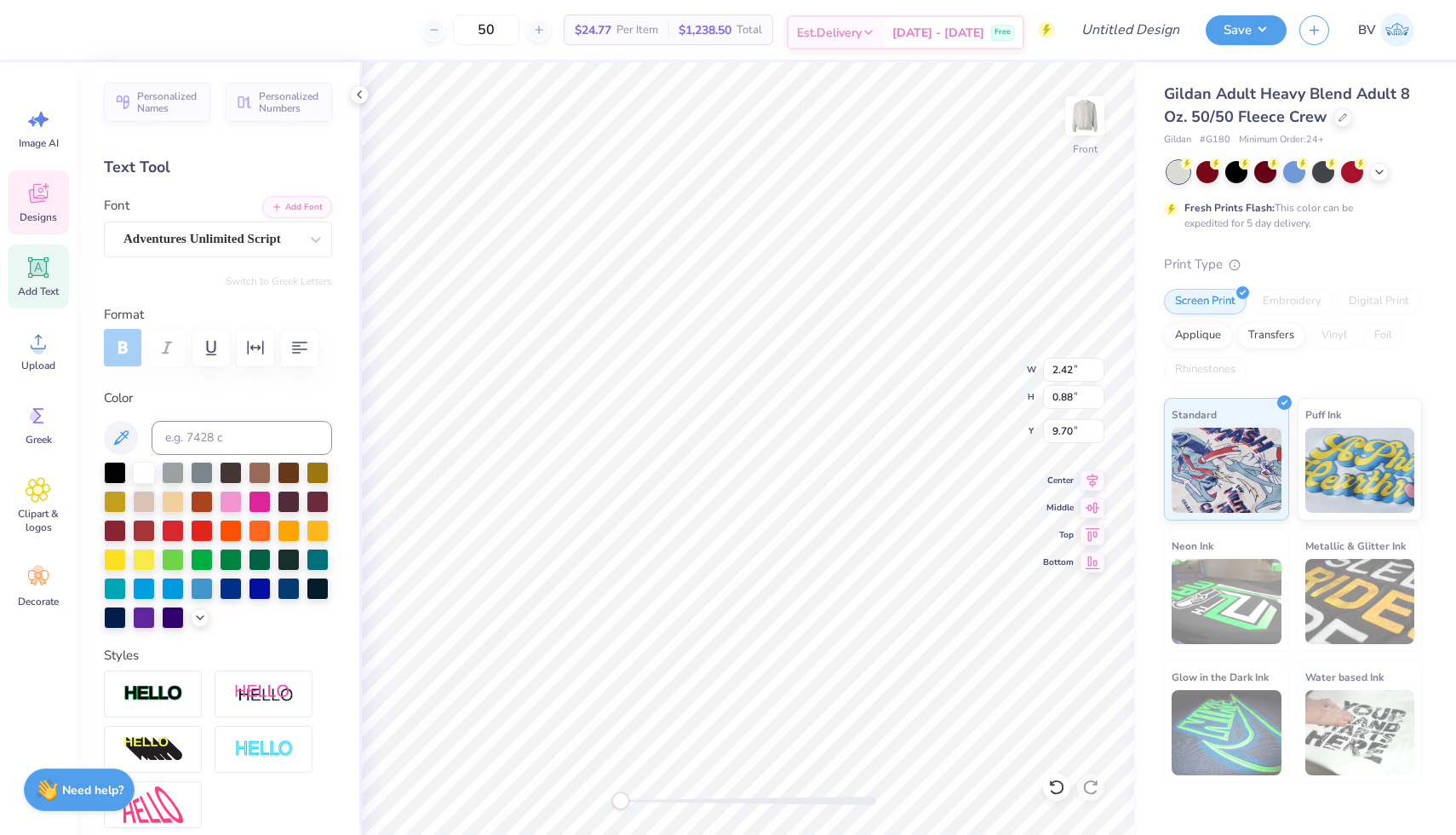
type textarea "[DEMOGRAPHIC_DATA]"
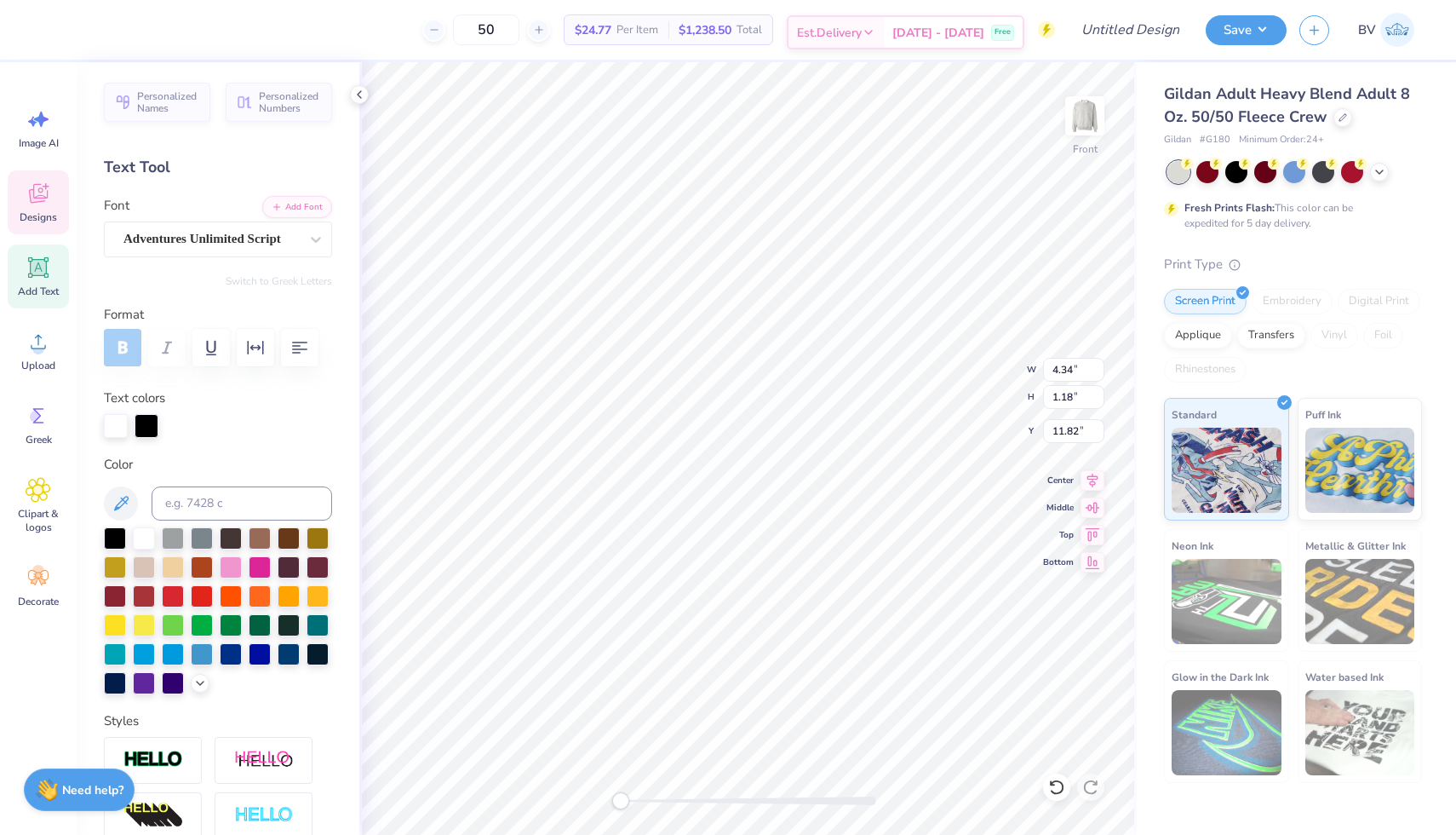
type input "4.34"
type input "1.18"
type input "11.82"
type textarea "[PERSON_NAME]"
type input "2.67"
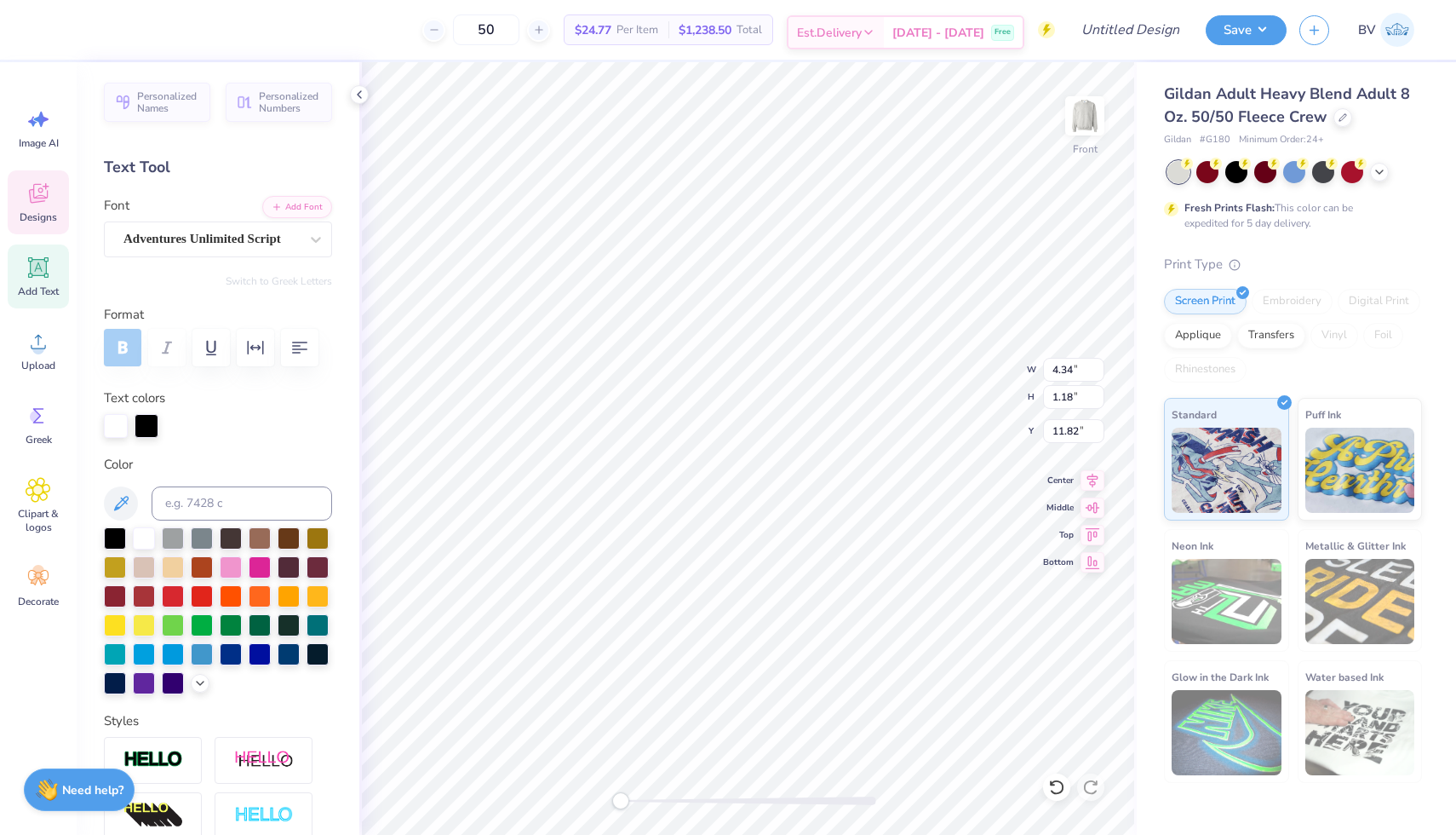
type input "0.87"
type input "9.70"
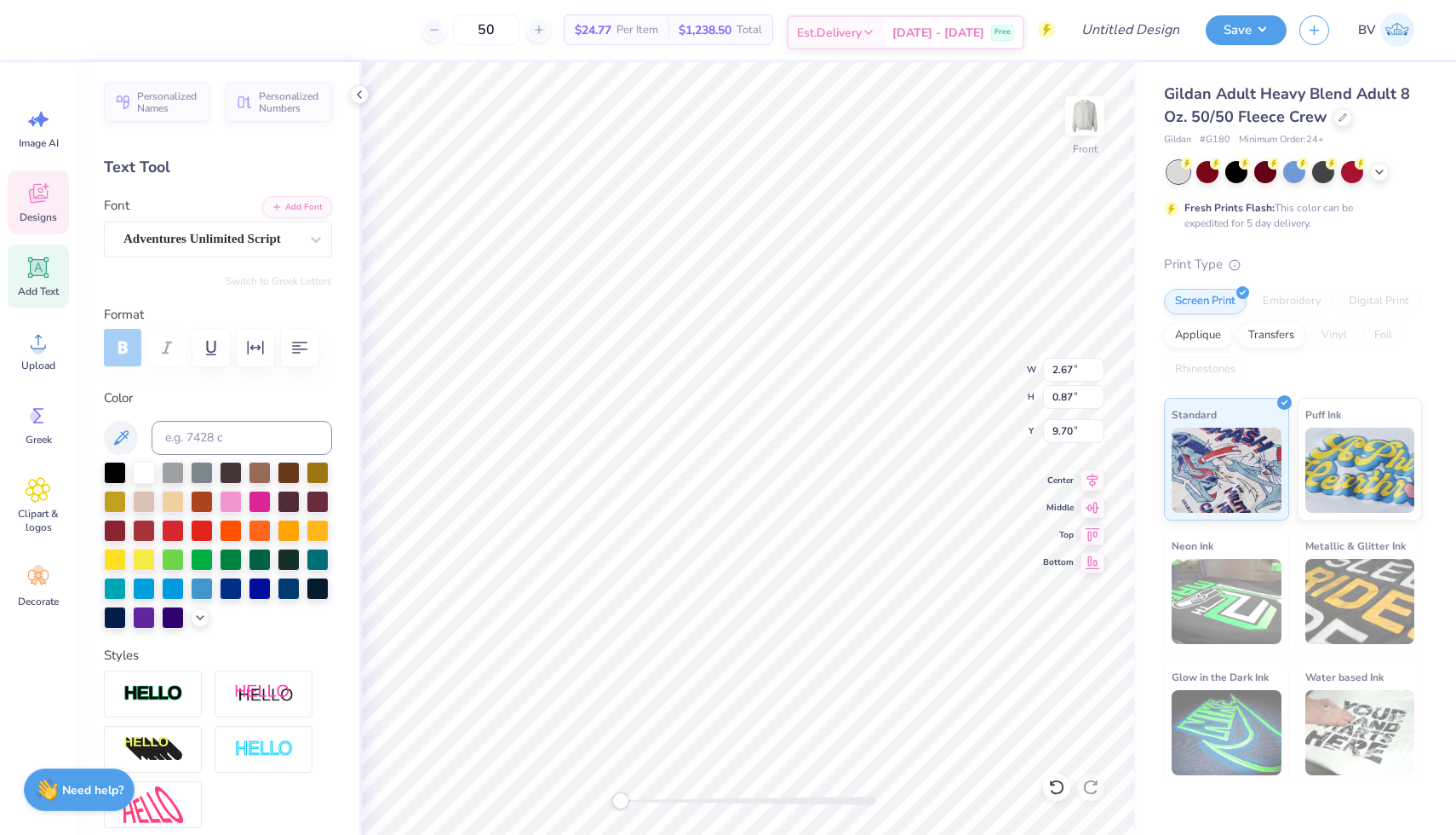
type input "8.82"
type input "8.60"
type input "6.36"
type input "3.42"
type input "1.11"
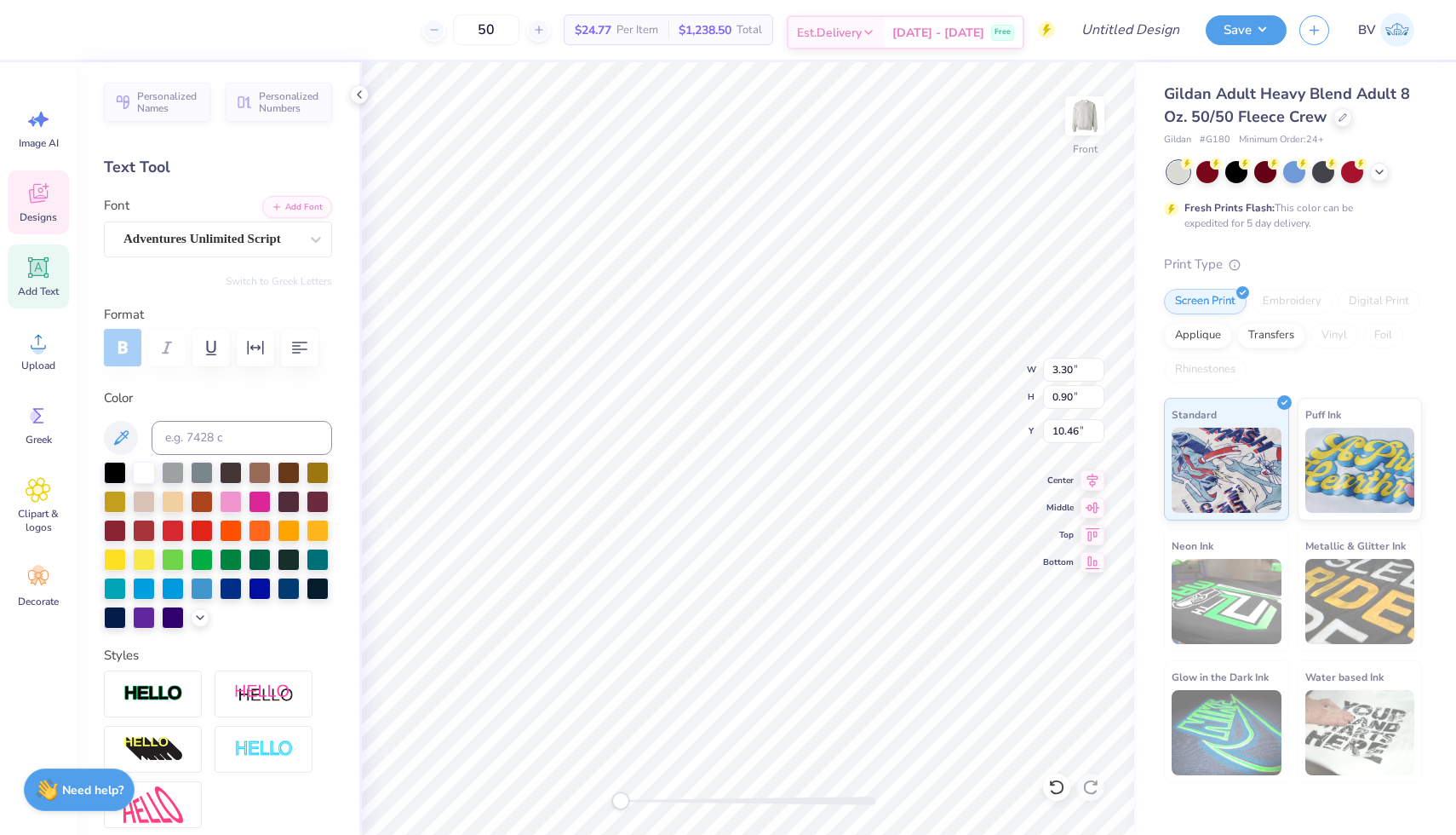
type input "9.35"
type input "8.82"
type input "8.60"
type input "6.36"
type input "1.94"
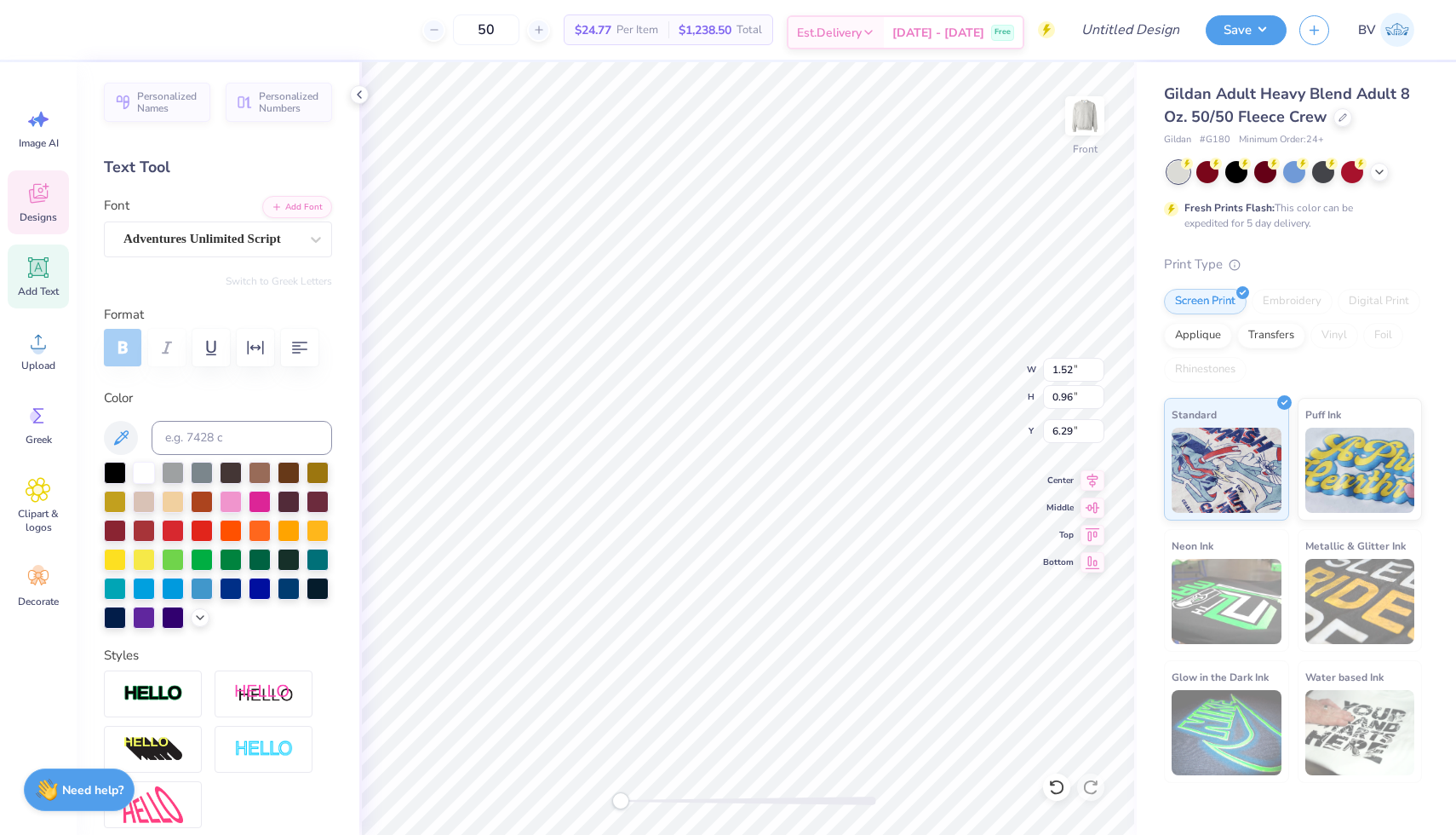
type input "0.84"
type input "7.31"
type textarea "STISY"
type input "5.97"
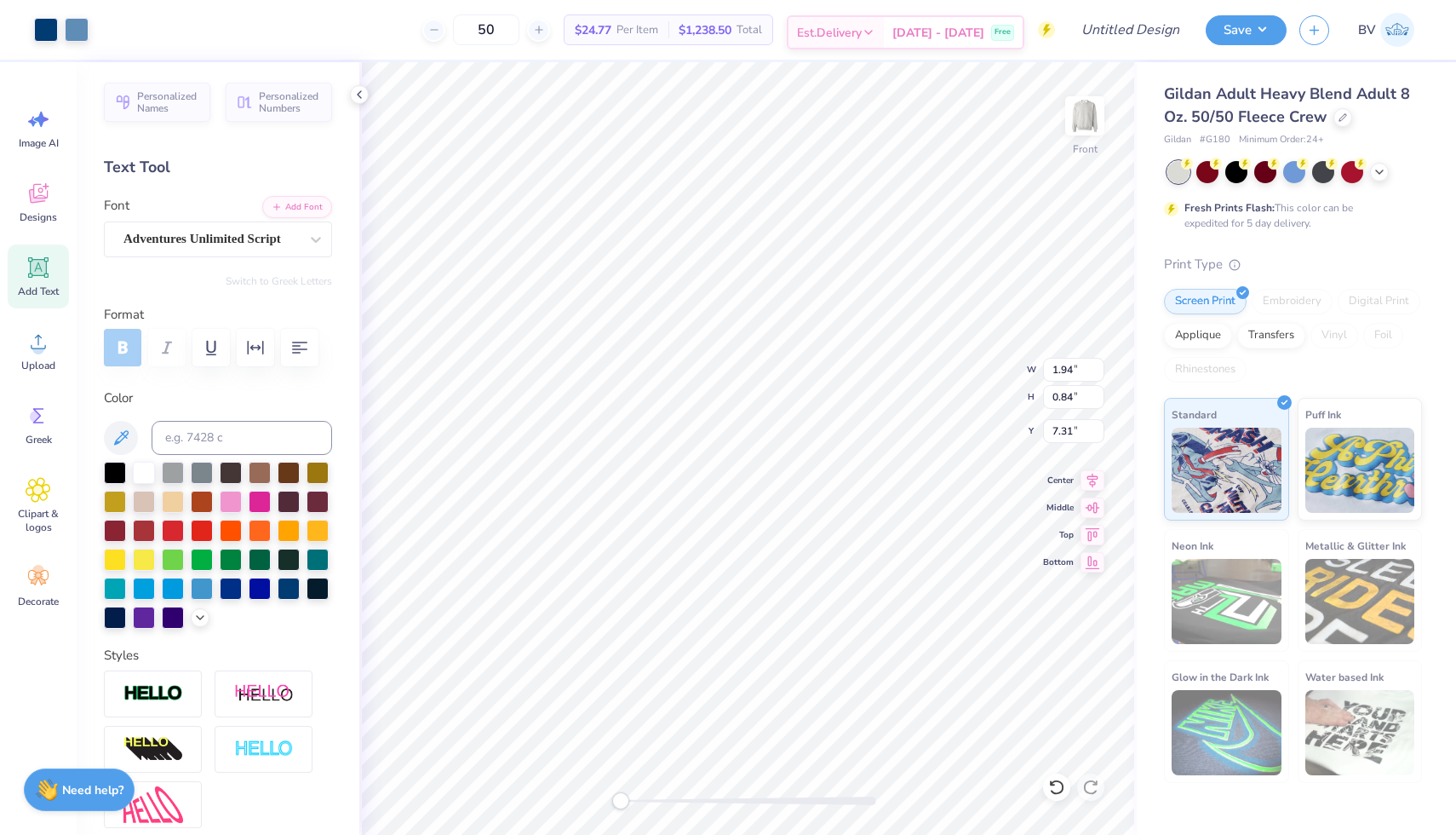
type input "6.05"
type input "4.12"
type input "2.42"
type input "0.88"
type input "9.70"
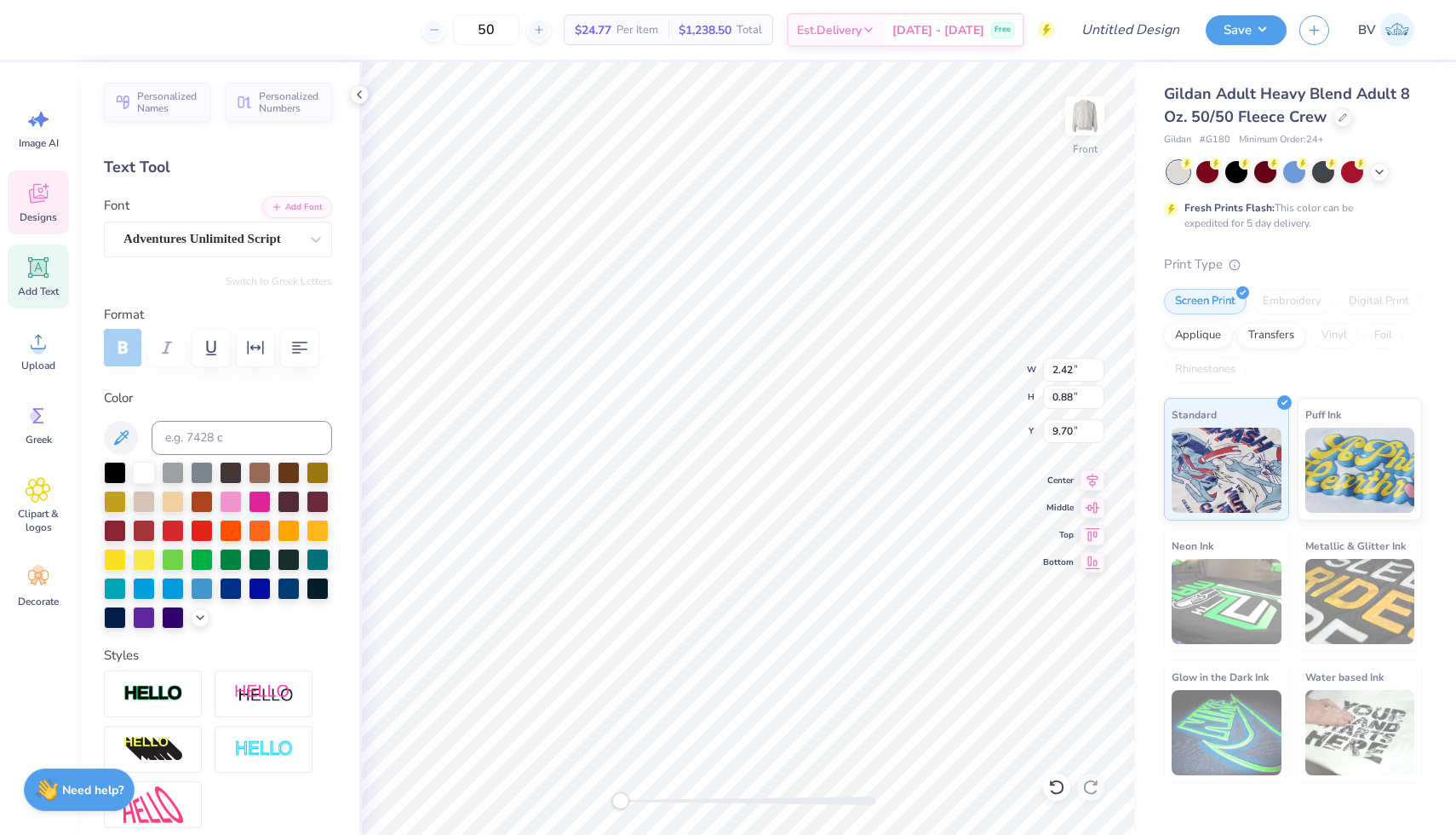
type textarea "[DATE]-[DATE]"
type input "8.82"
type input "8.60"
type input "6.36"
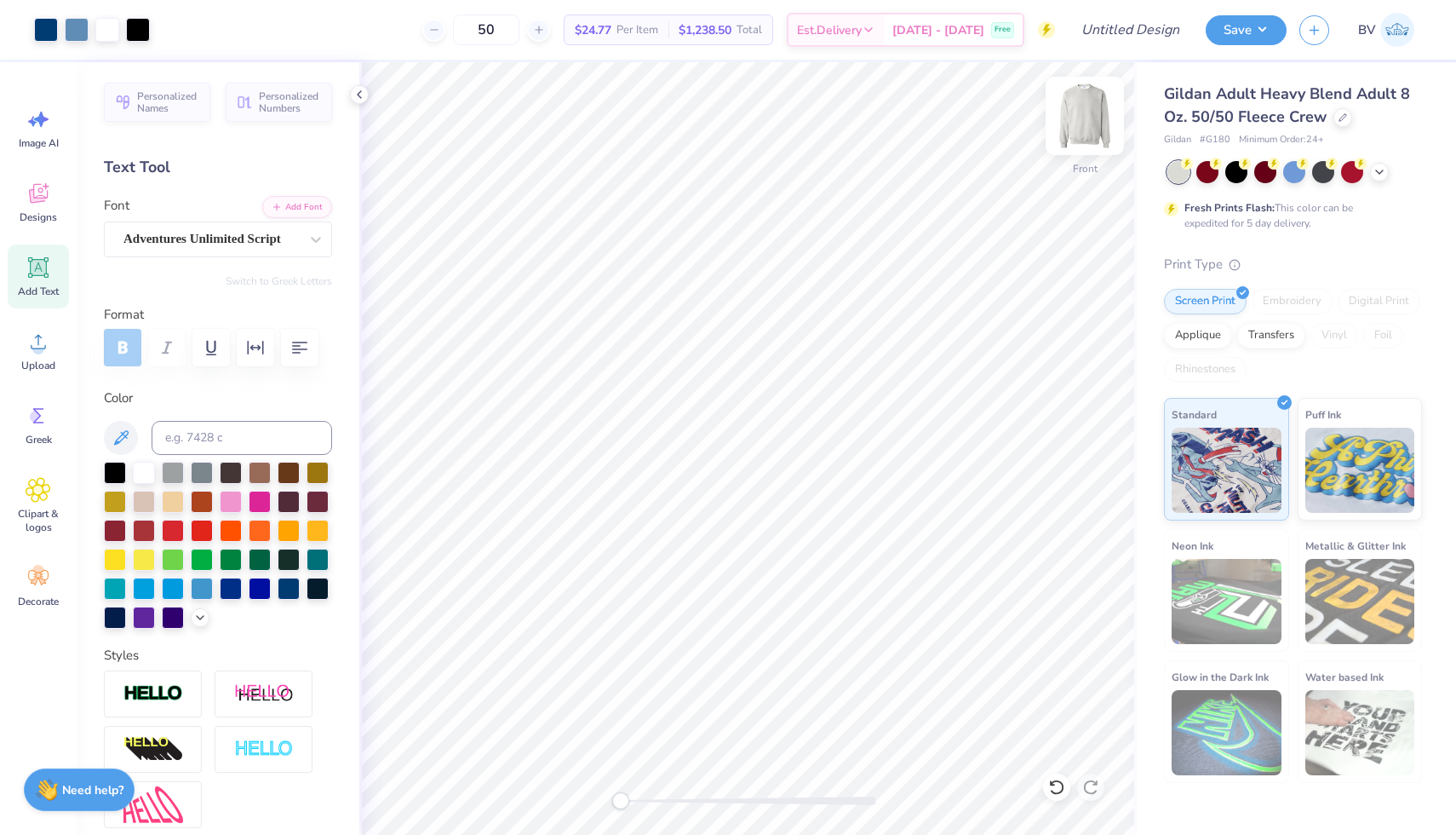
click at [1071, 100] on img at bounding box center [1084, 116] width 68 height 68
click at [43, 217] on span "Designs" at bounding box center [38, 217] width 37 height 13
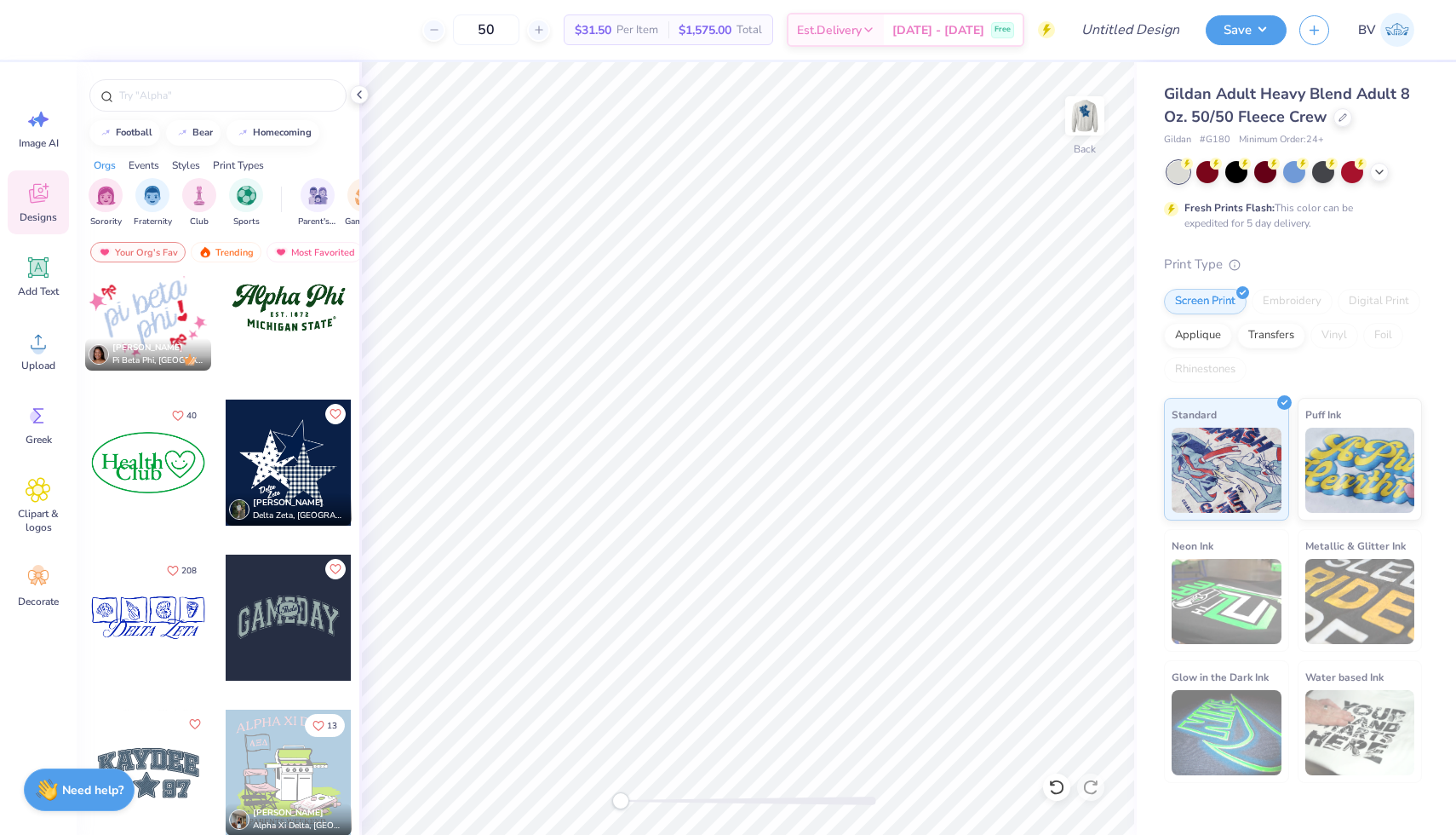
scroll to position [2056, 0]
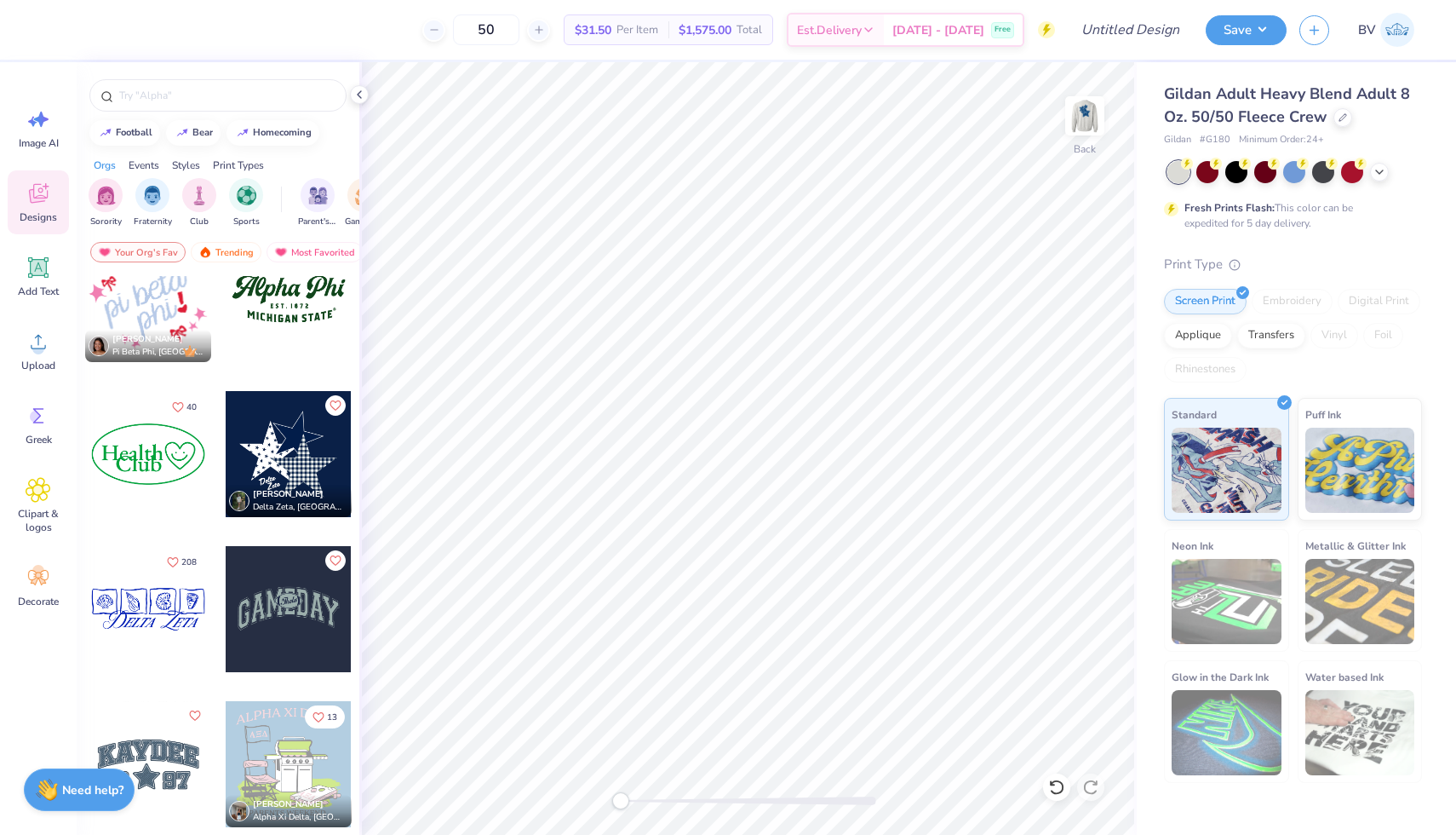
click at [290, 465] on div at bounding box center [288, 454] width 126 height 126
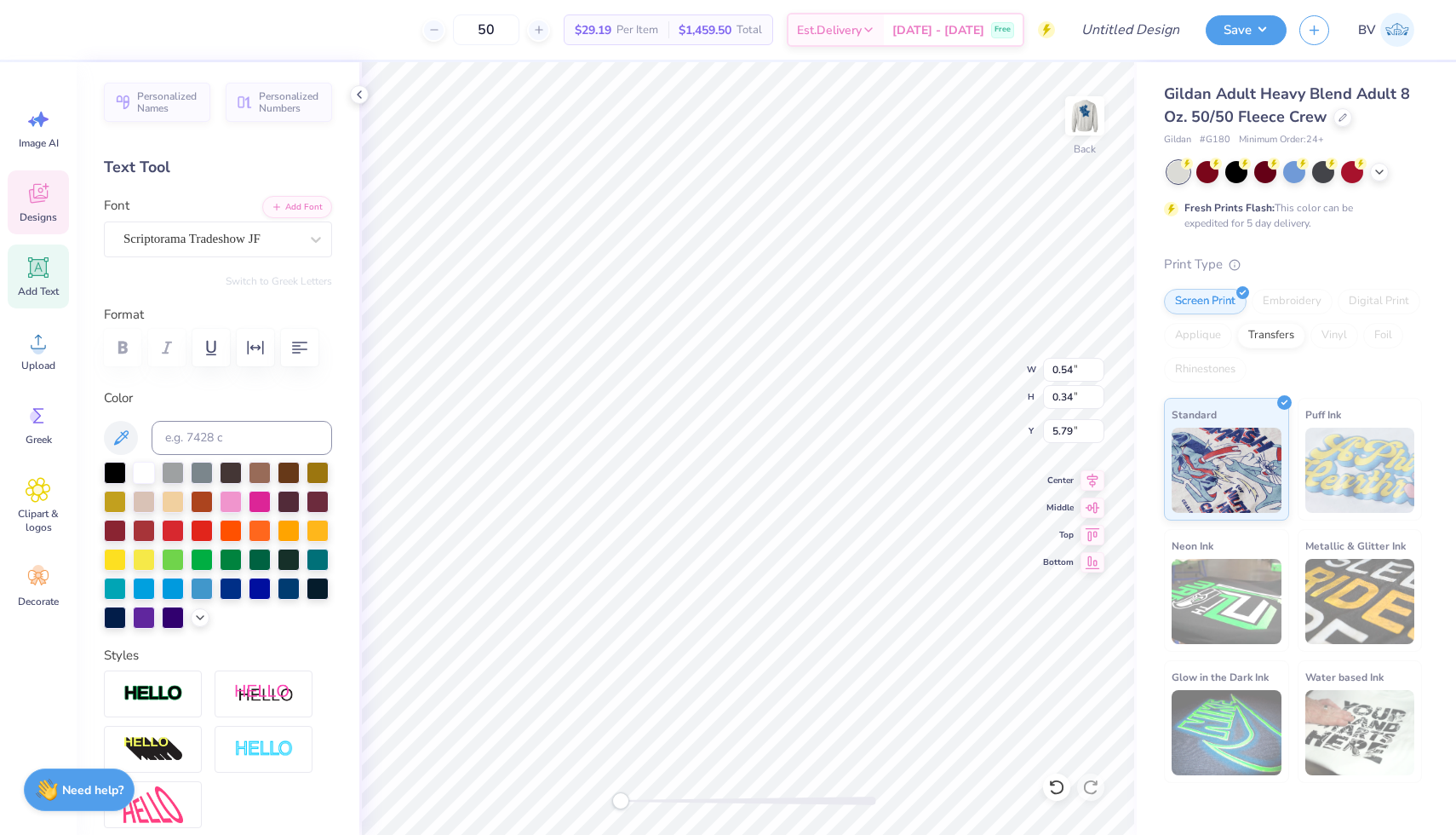
type textarea "STISY"
click at [1068, 110] on img at bounding box center [1084, 116] width 68 height 68
click at [1349, 116] on div "Gildan Adult Heavy Blend Adult 8 Oz. 50/50 Fleece Crew" at bounding box center [1294, 106] width 258 height 46
click at [1344, 116] on icon at bounding box center [1344, 116] width 9 height 9
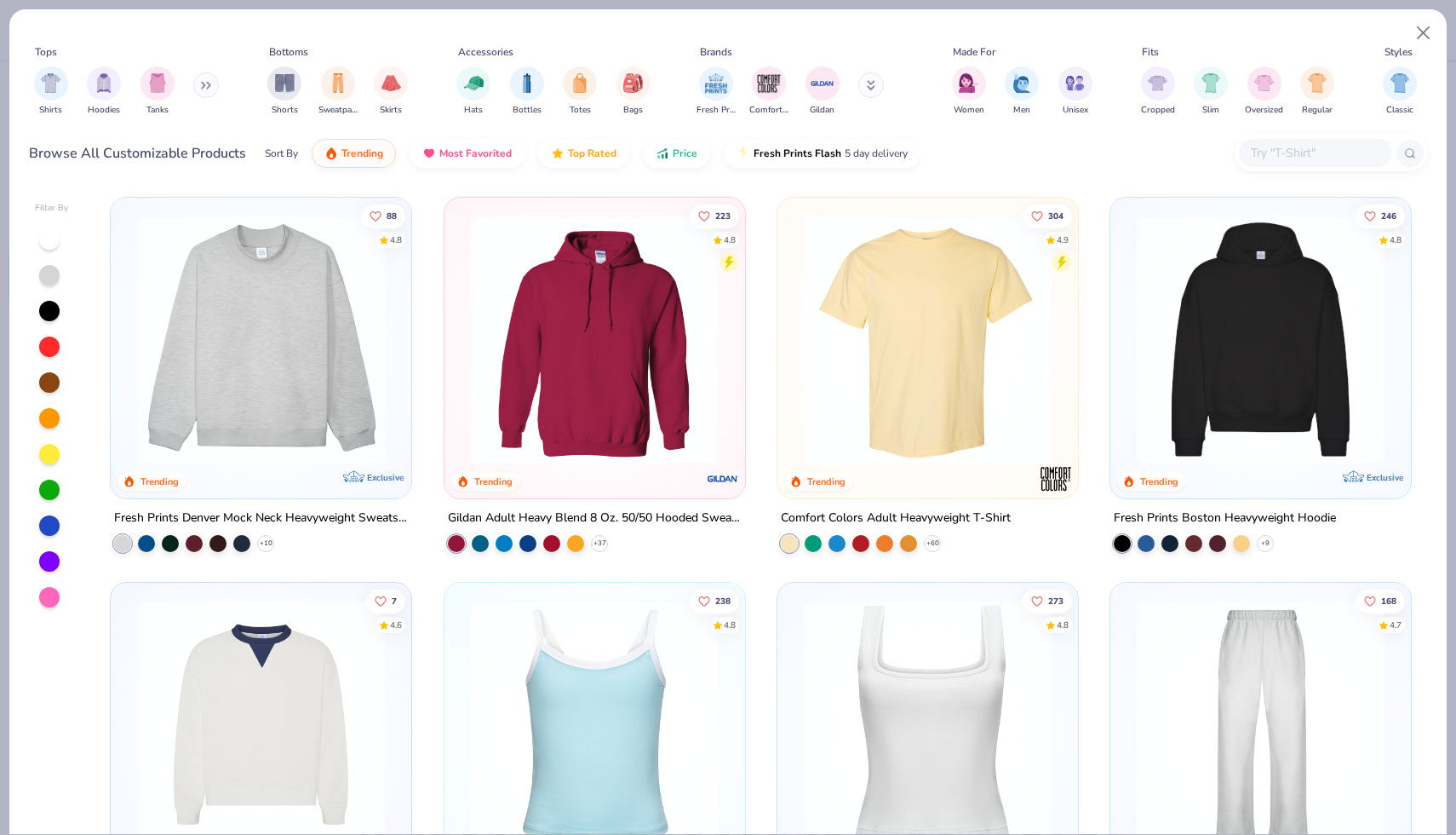
click at [781, 357] on div "304 4.9 Trending" at bounding box center [928, 348] width 300 height 300
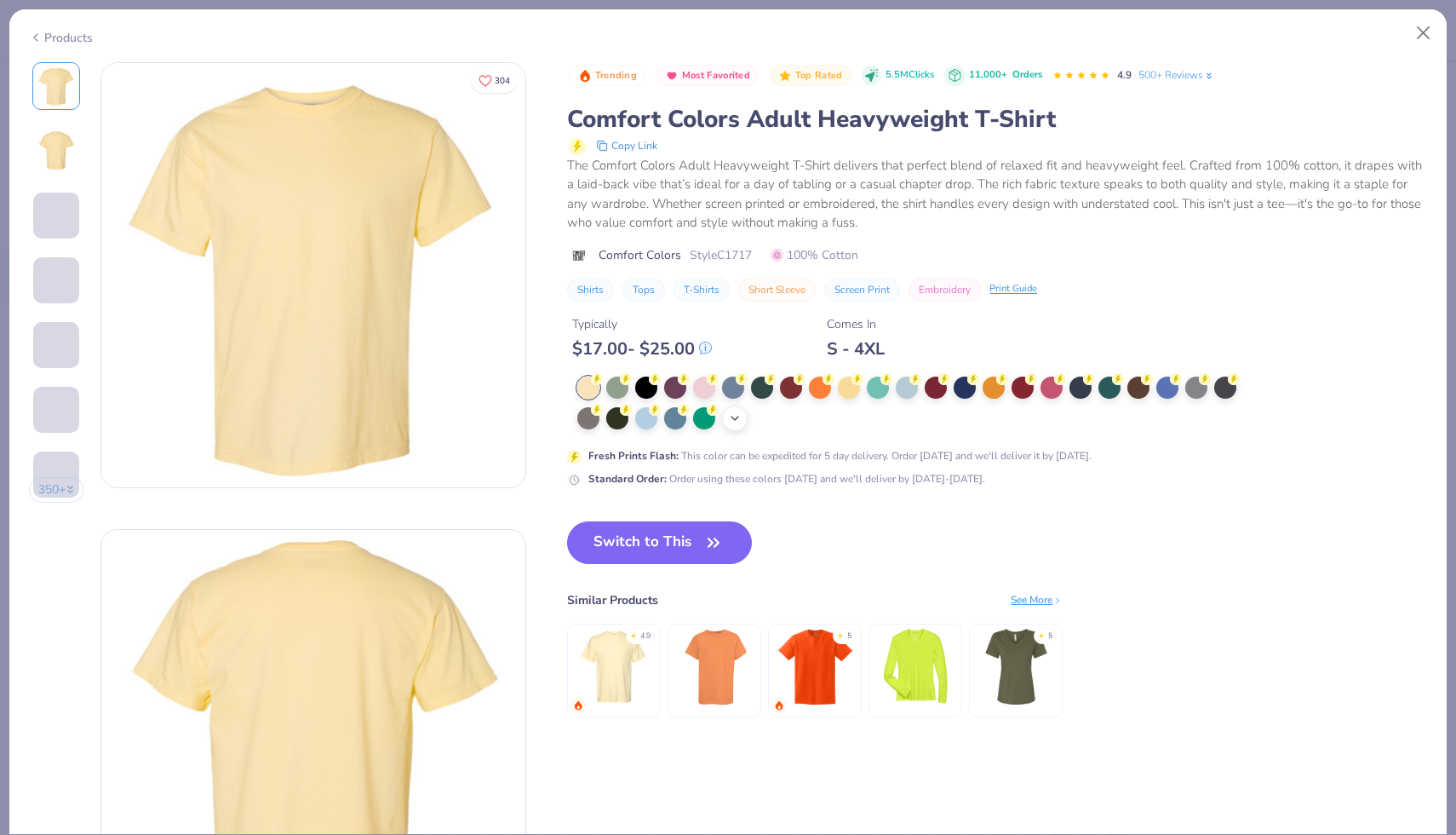
click at [735, 414] on icon at bounding box center [734, 418] width 13 height 13
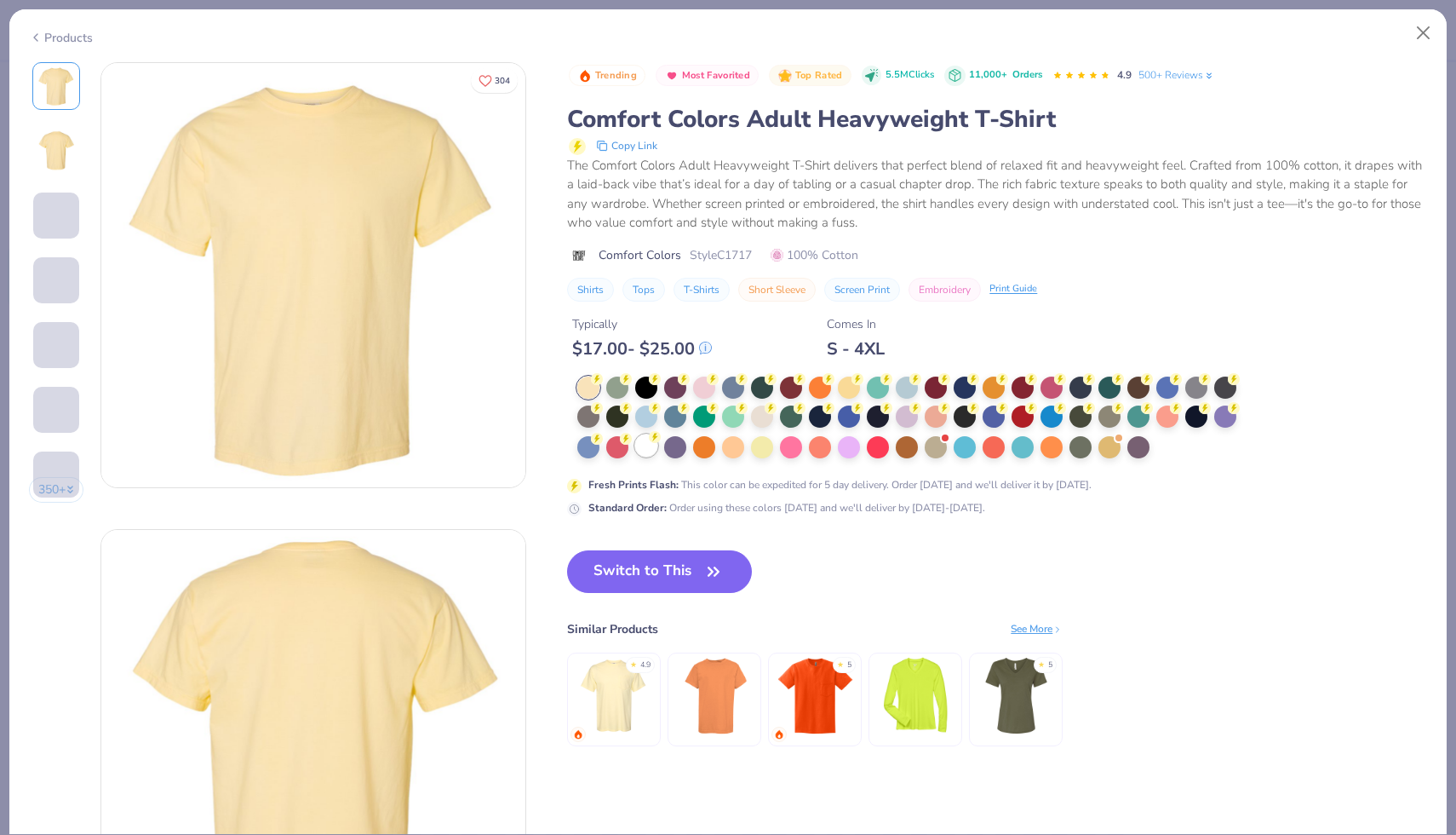
click at [645, 451] on div at bounding box center [646, 445] width 22 height 22
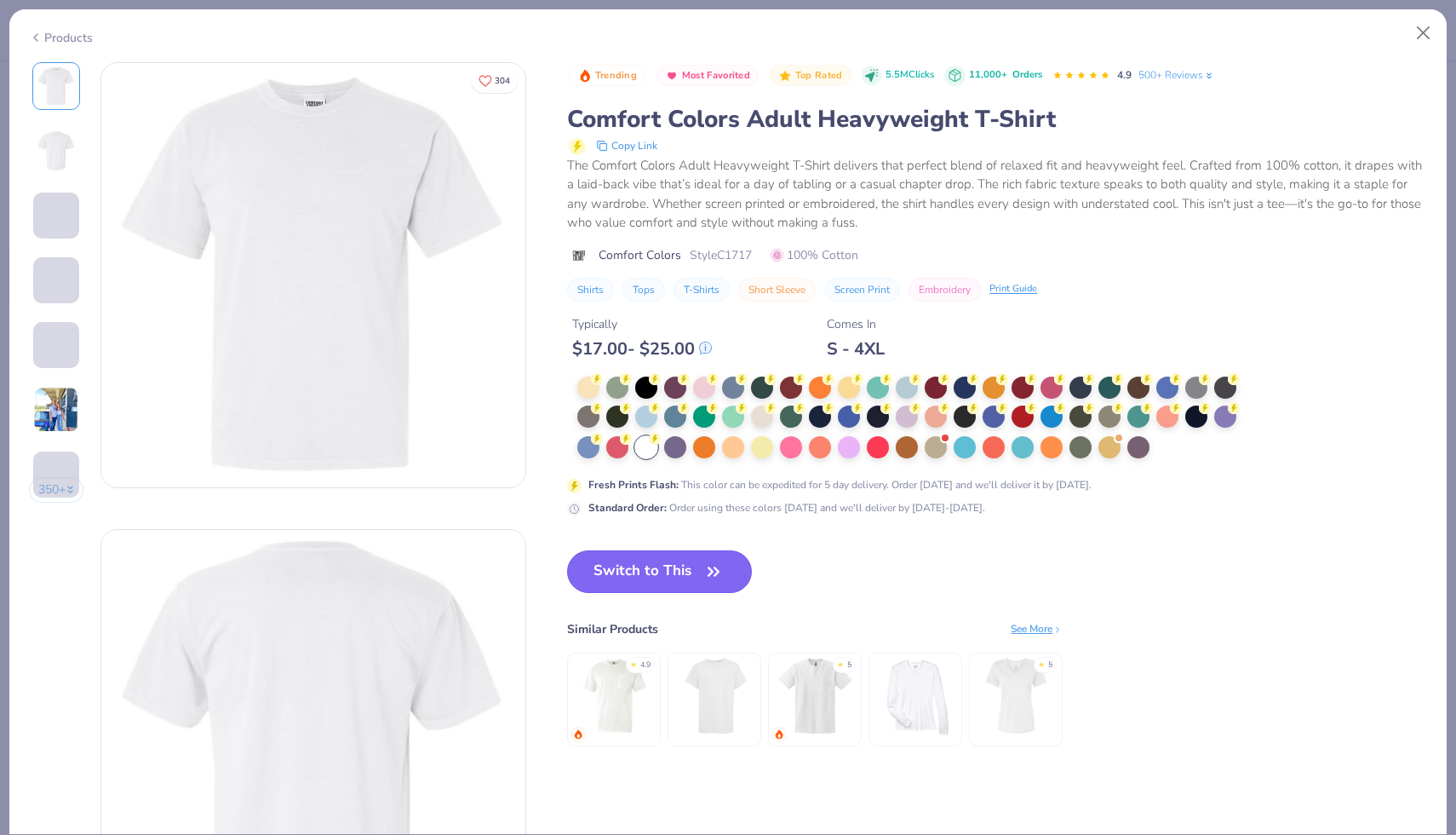
click at [694, 569] on button "Switch to This" at bounding box center [659, 571] width 184 height 43
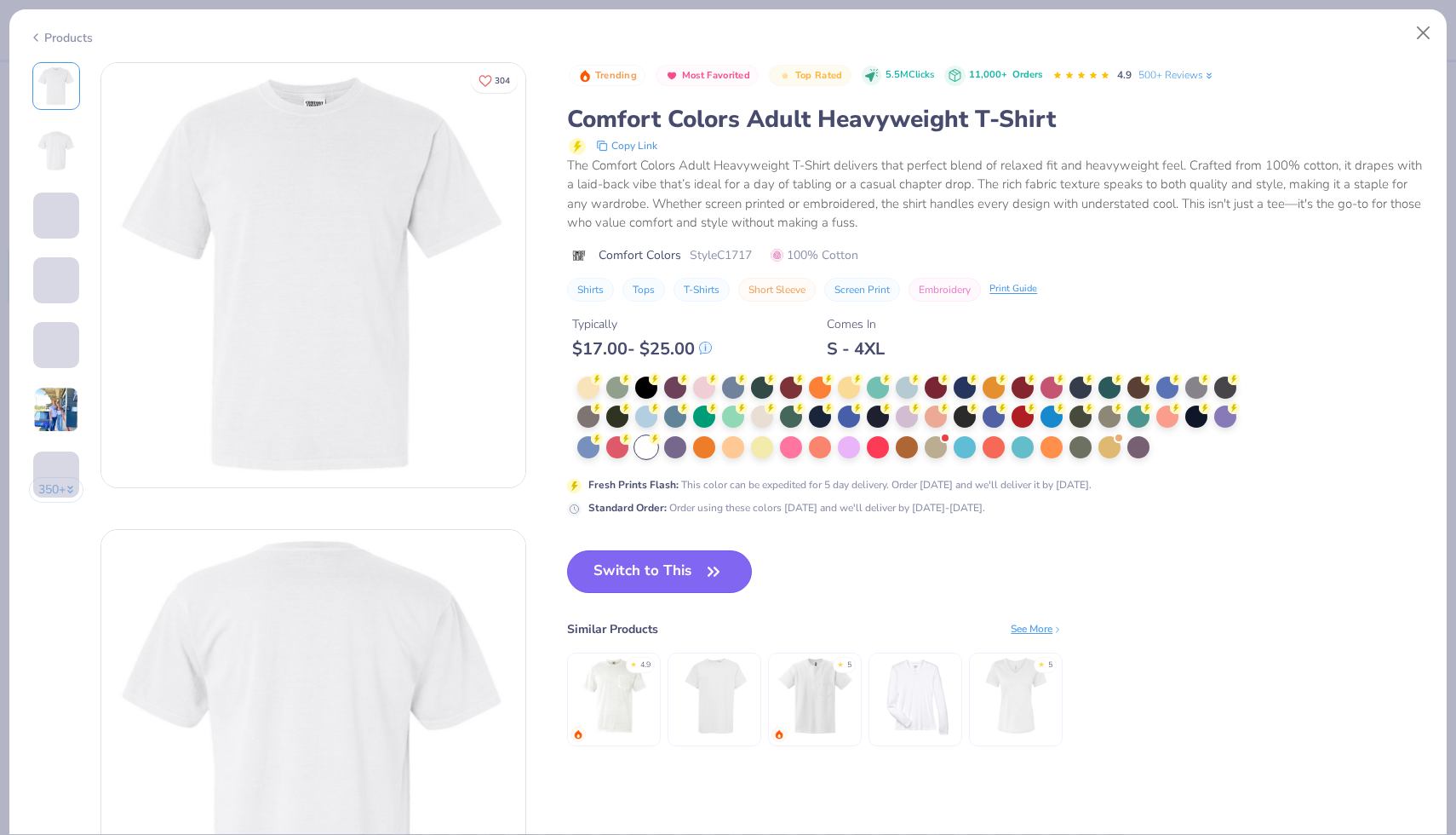
click at [704, 561] on icon "button" at bounding box center [714, 571] width 24 height 24
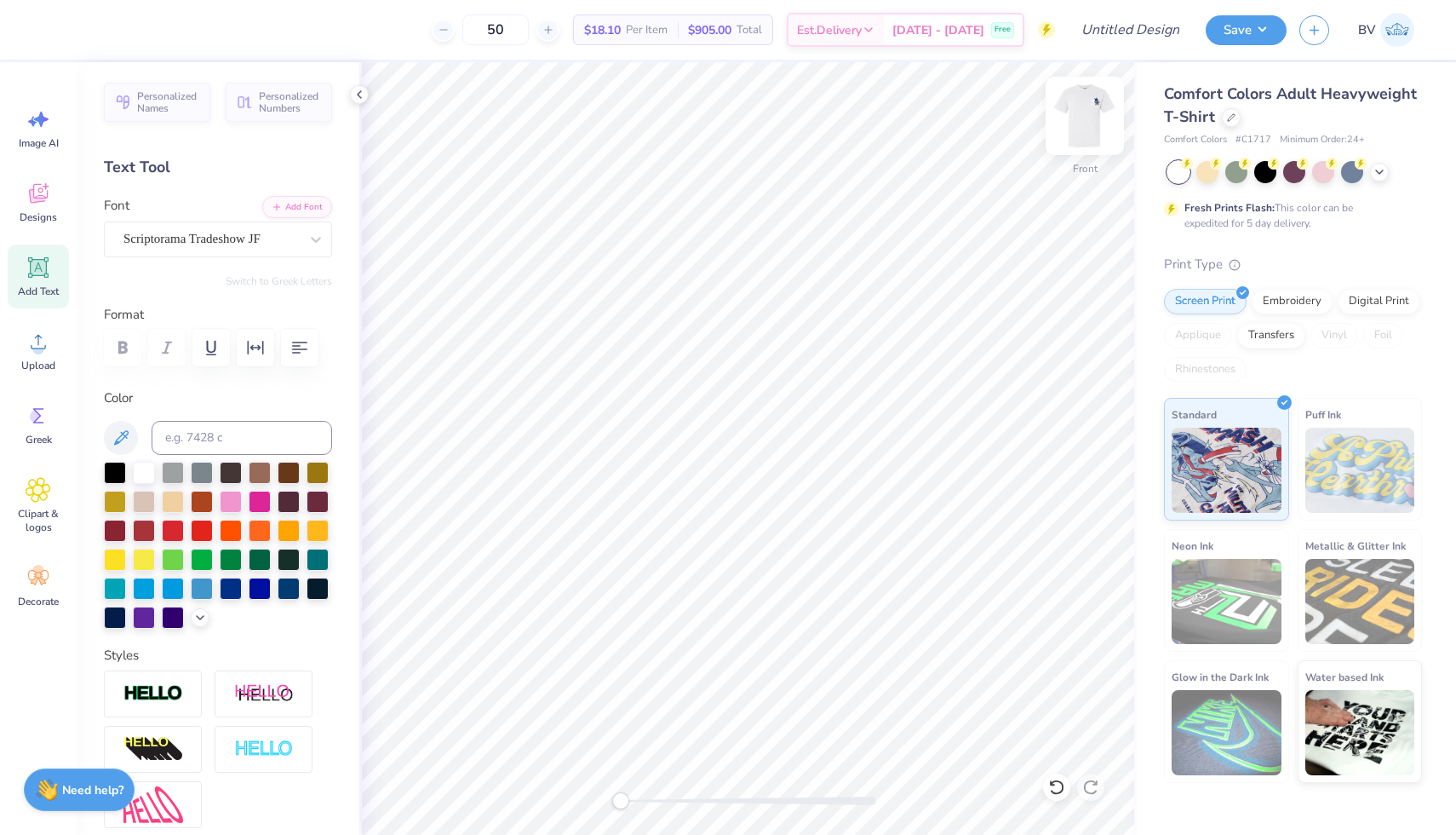
click at [1070, 97] on div at bounding box center [1085, 116] width 78 height 78
click at [1090, 109] on img at bounding box center [1085, 116] width 34 height 34
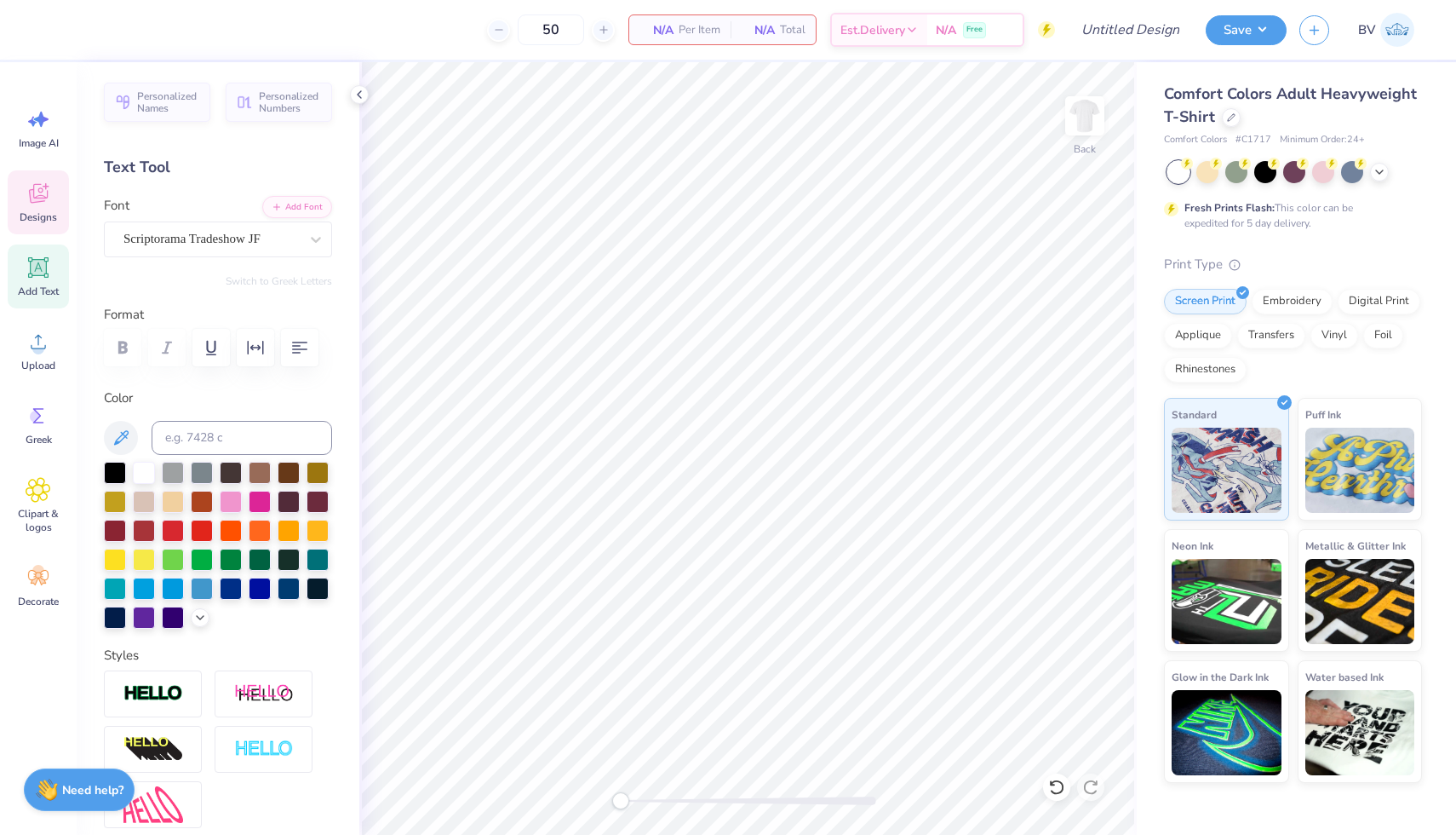
click at [41, 222] on span "Designs" at bounding box center [38, 217] width 37 height 13
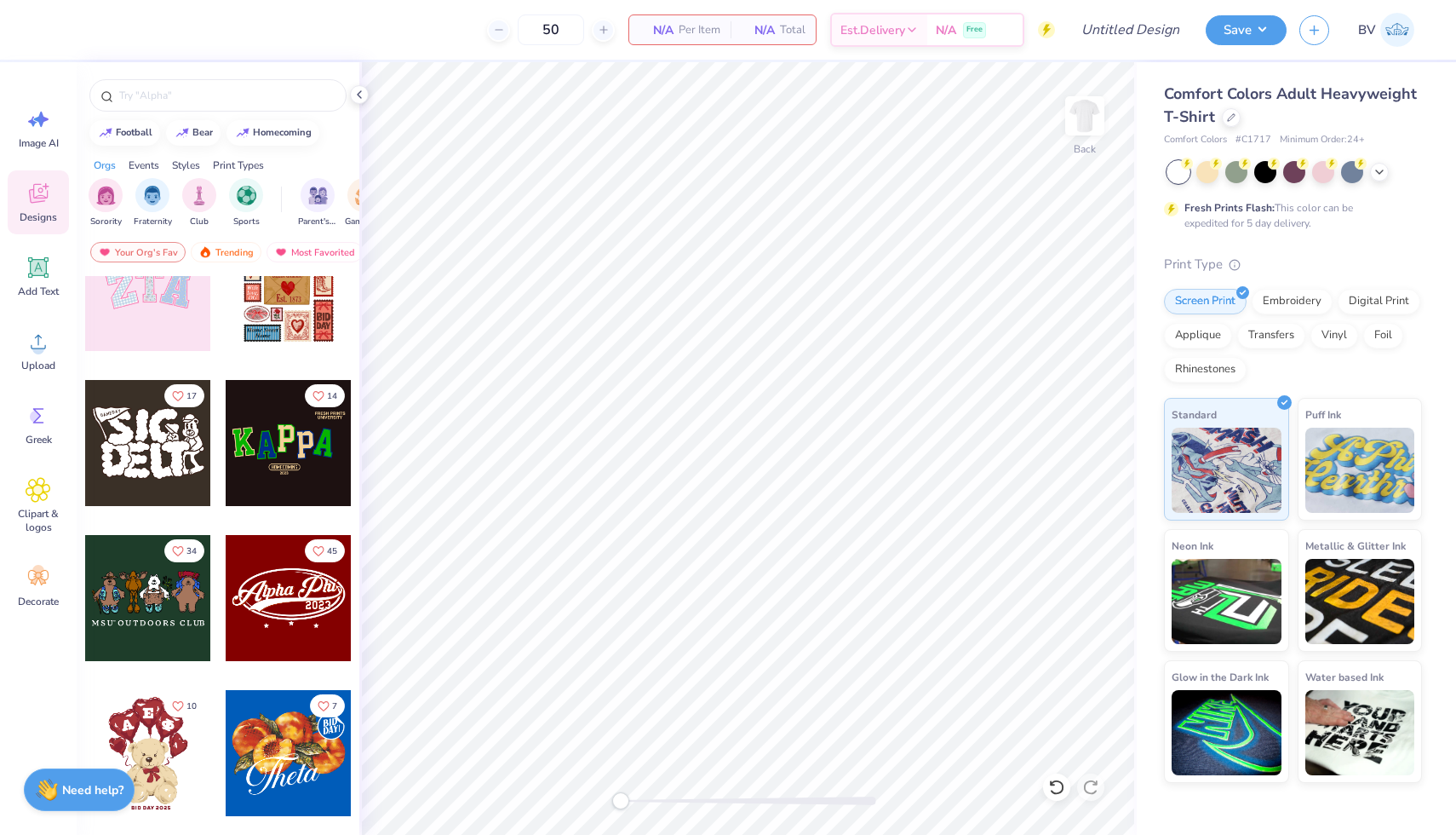
scroll to position [206, 0]
click at [162, 202] on div "filter for Fraternity" at bounding box center [152, 193] width 34 height 34
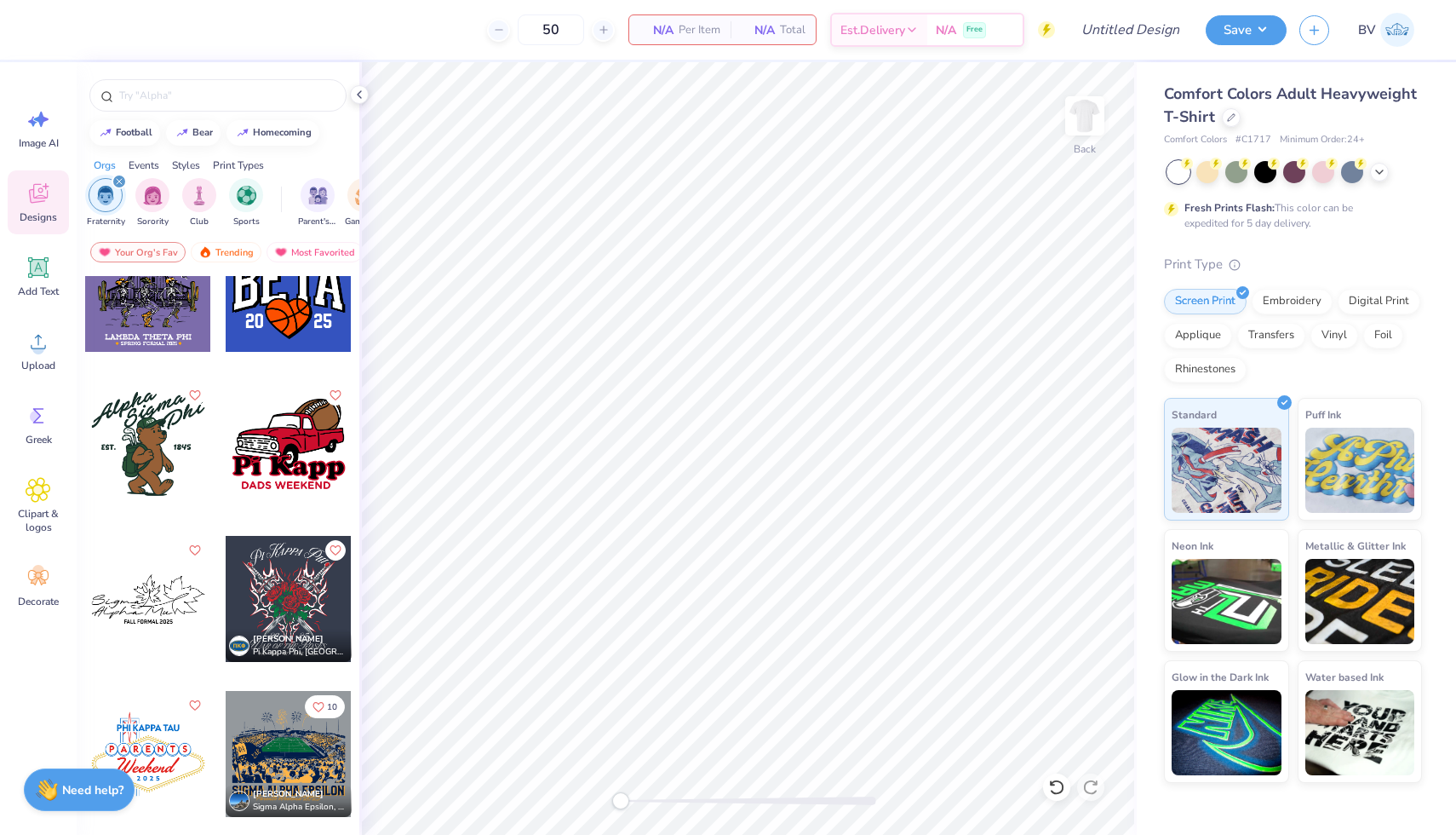
scroll to position [1419, 0]
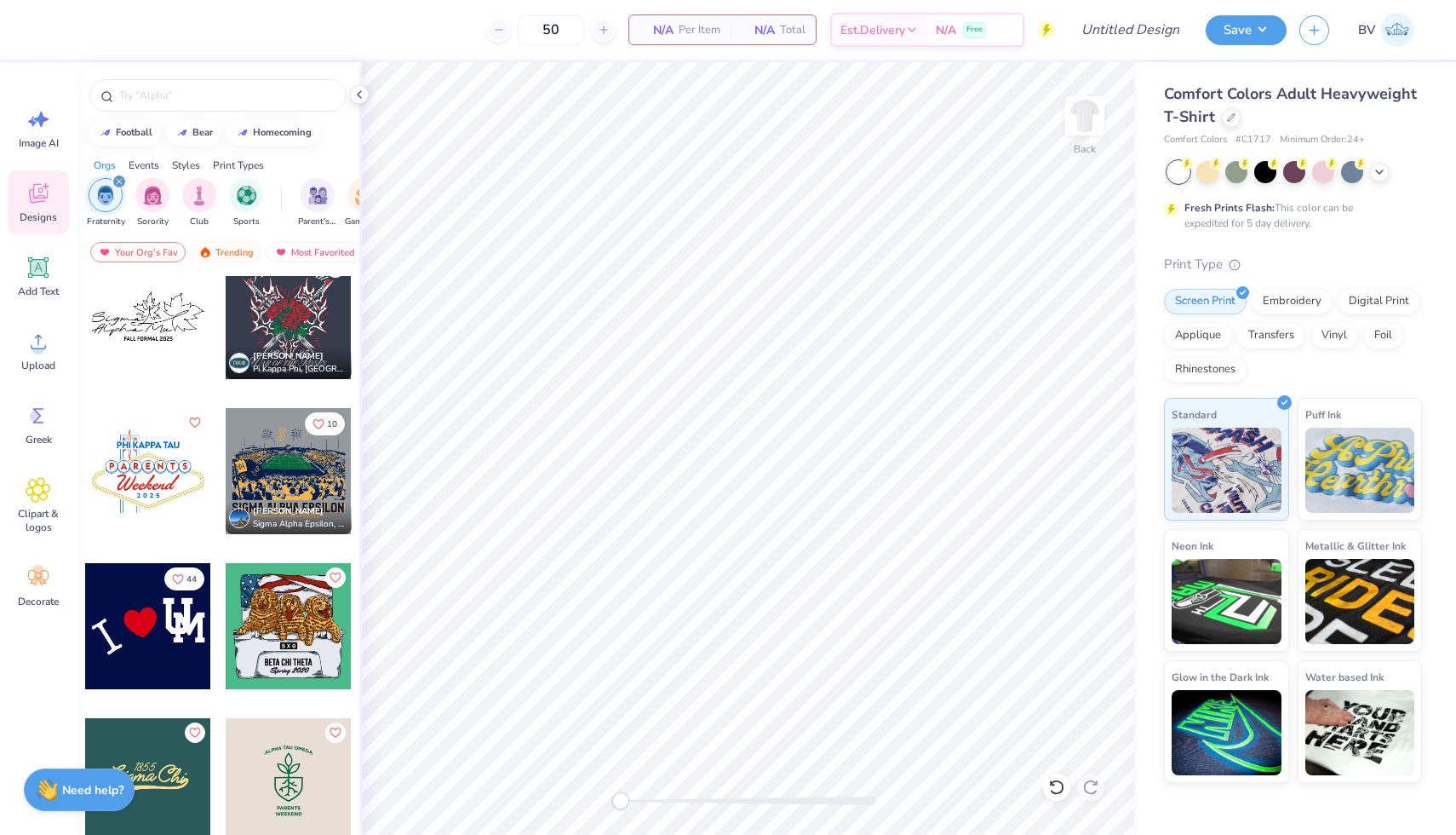
click at [119, 184] on icon "filter for Fraternity" at bounding box center [119, 182] width 7 height 7
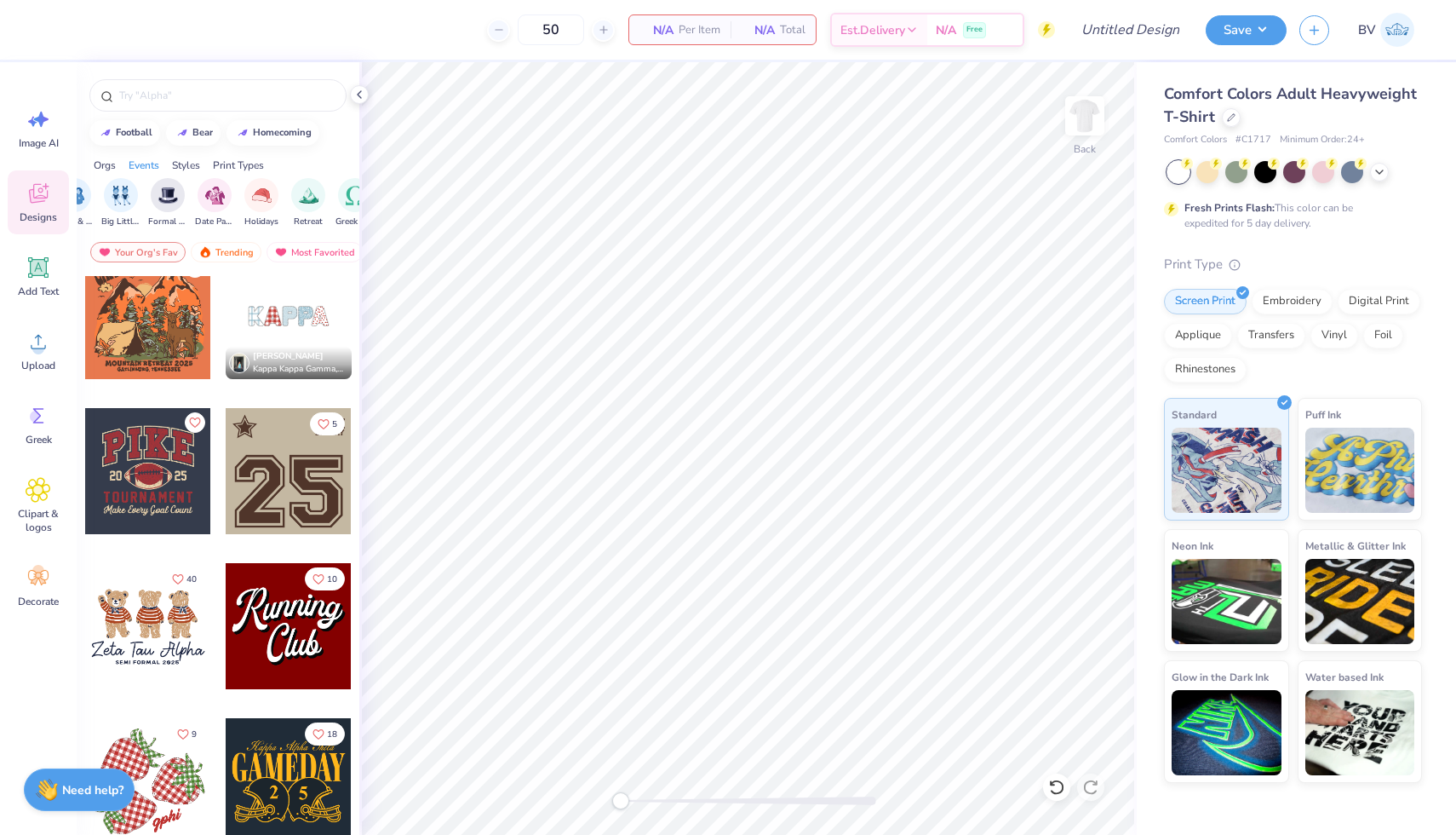
scroll to position [0, 435]
click at [260, 103] on input "text" at bounding box center [226, 94] width 218 height 17
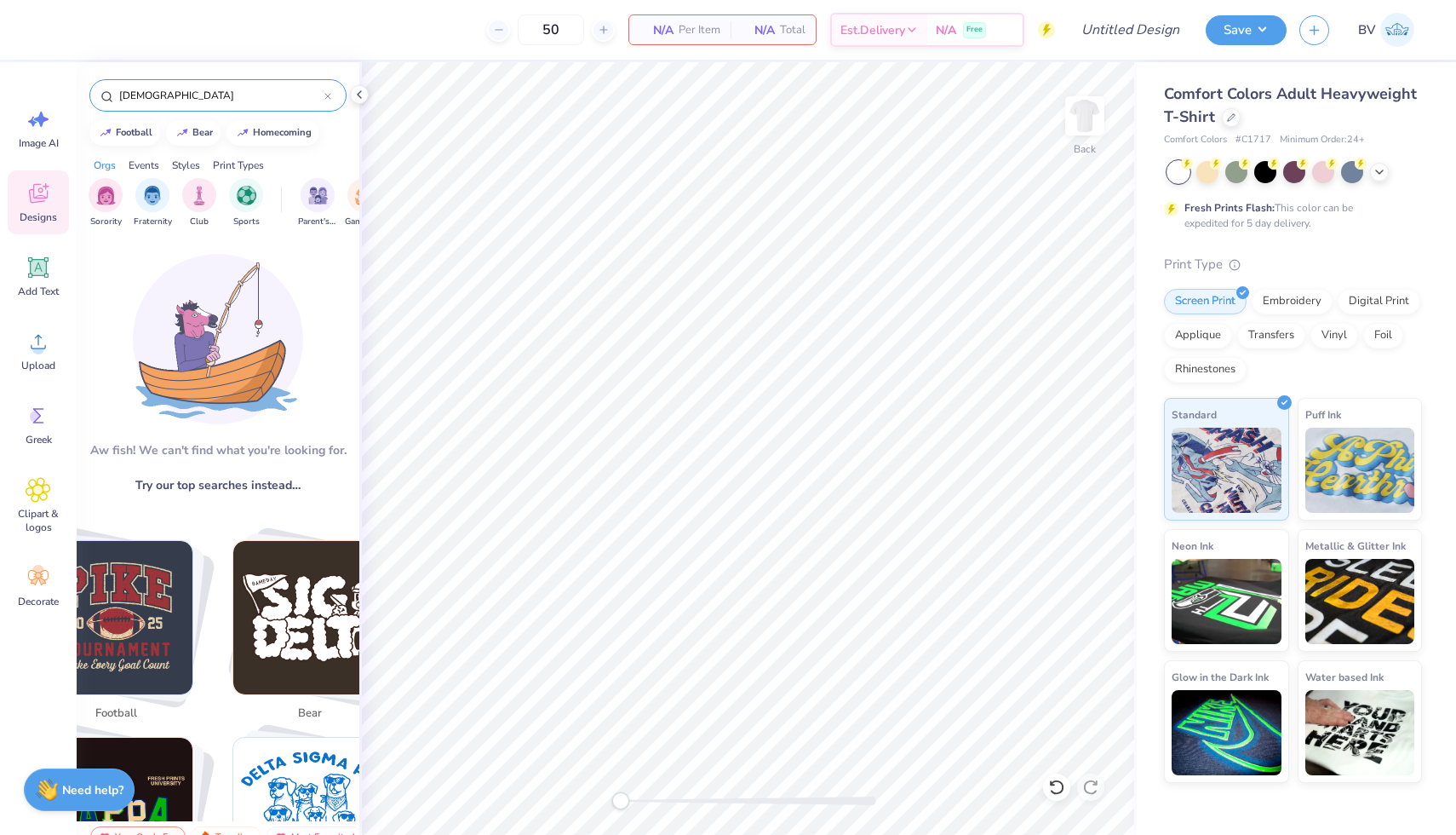
type input "[DEMOGRAPHIC_DATA]"
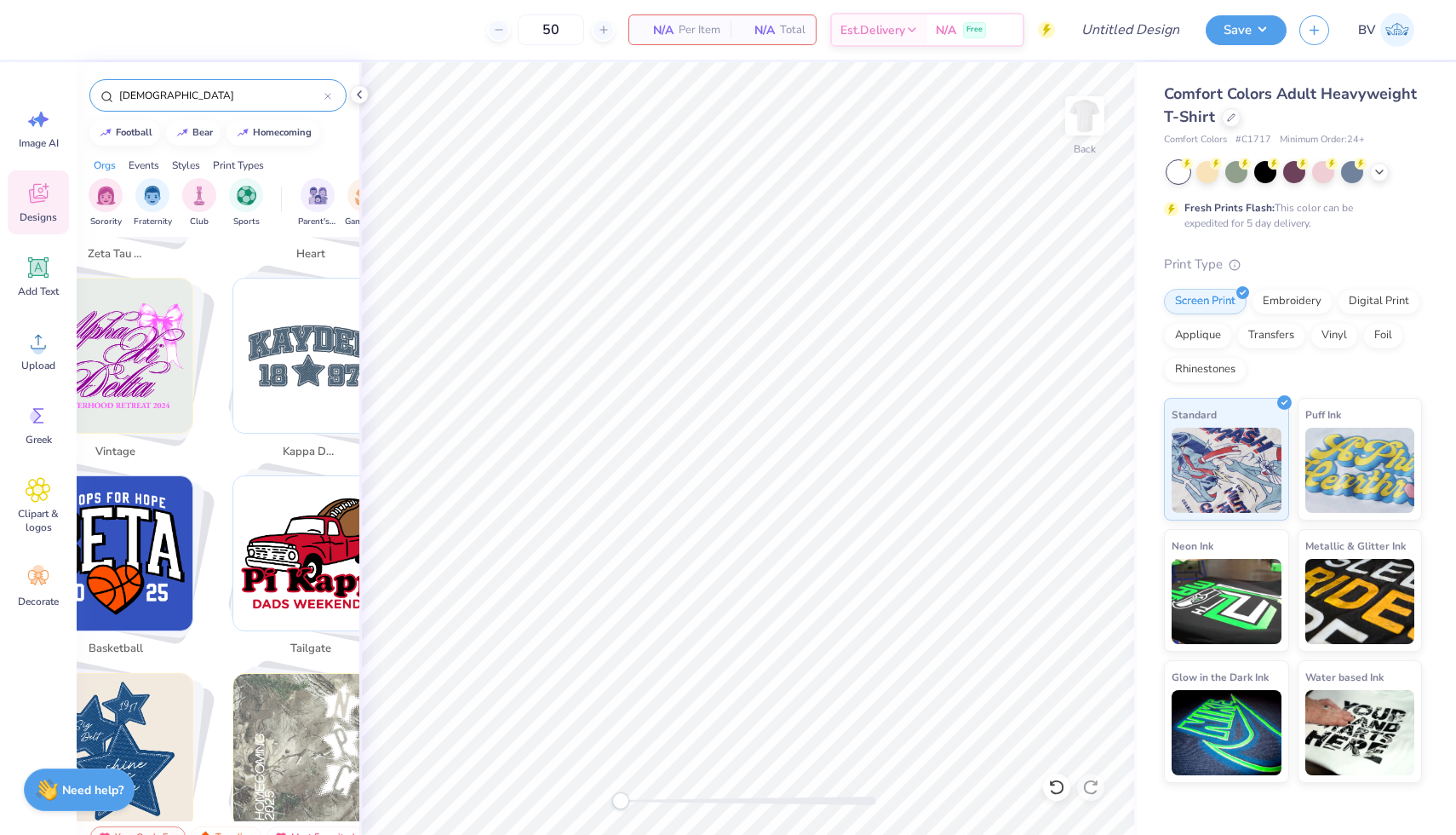
scroll to position [2042, 0]
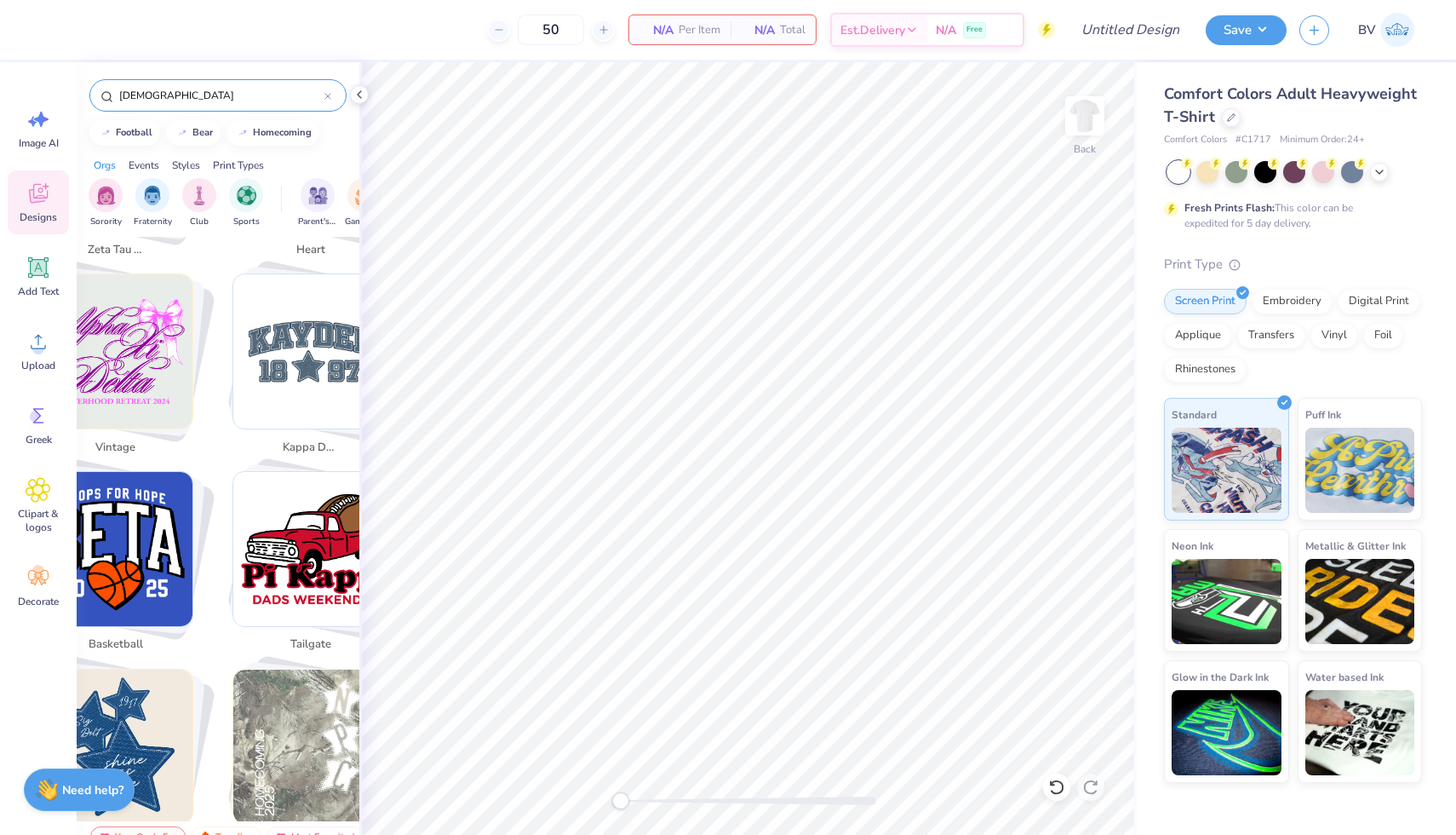
click at [111, 161] on div "Orgs" at bounding box center [104, 165] width 22 height 15
click at [324, 103] on div "[DEMOGRAPHIC_DATA]" at bounding box center [217, 95] width 258 height 32
click at [329, 89] on div at bounding box center [328, 94] width 7 height 15
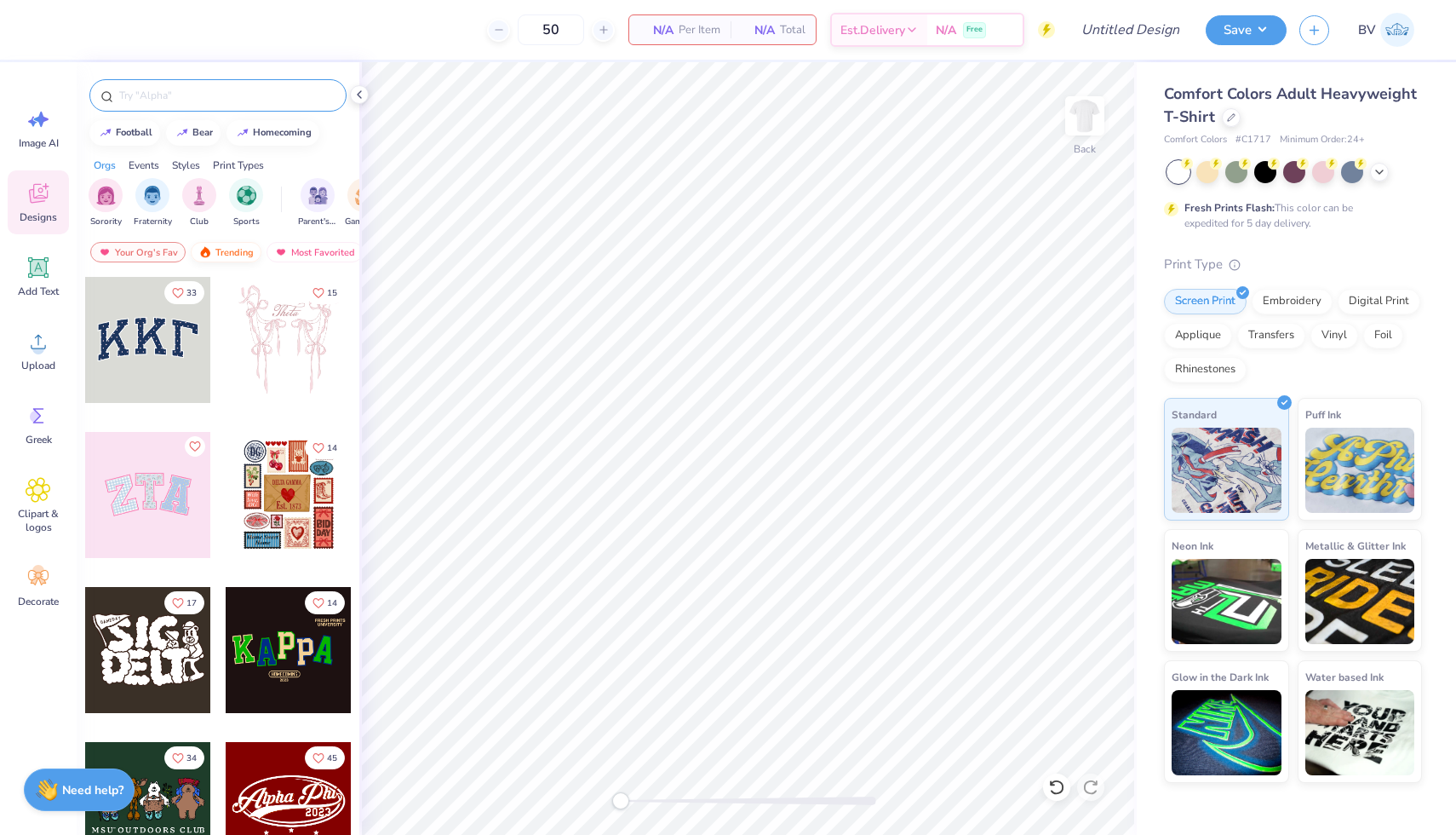
click at [224, 250] on div "Trending" at bounding box center [225, 251] width 70 height 20
click at [229, 256] on div "Trending" at bounding box center [225, 251] width 70 height 20
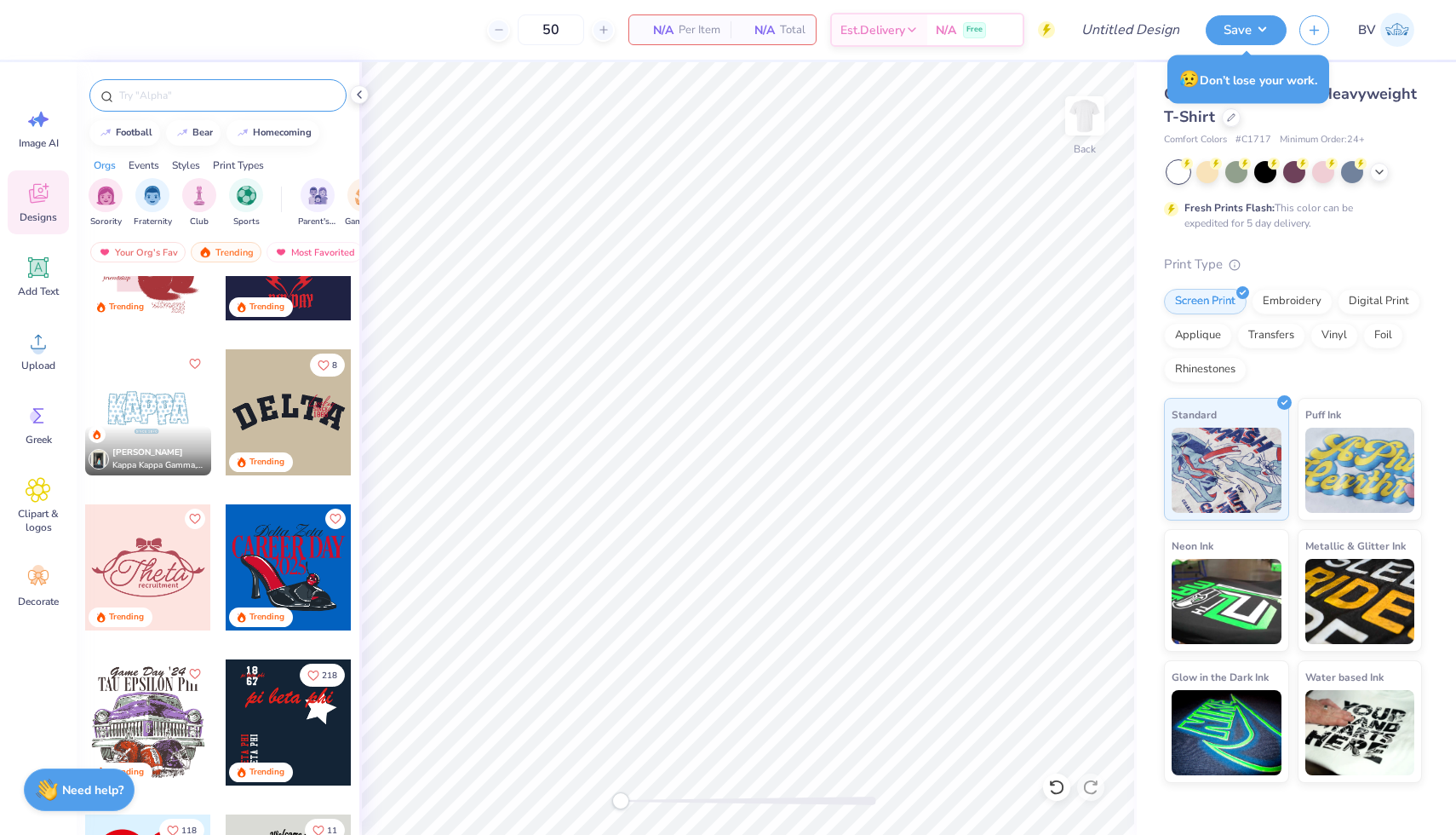
scroll to position [2959, 0]
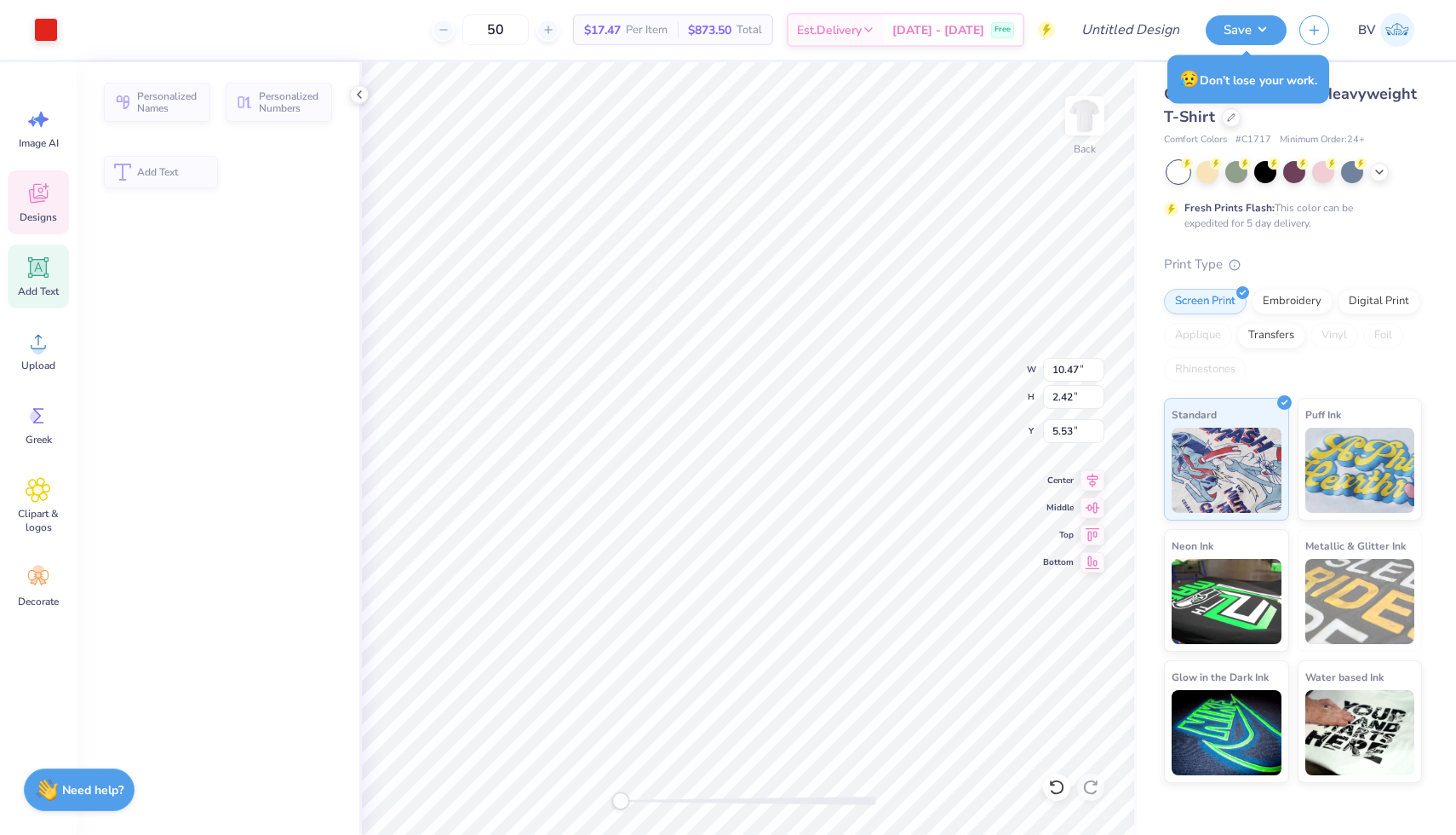
type input "10.47"
type input "2.42"
type input "5.53"
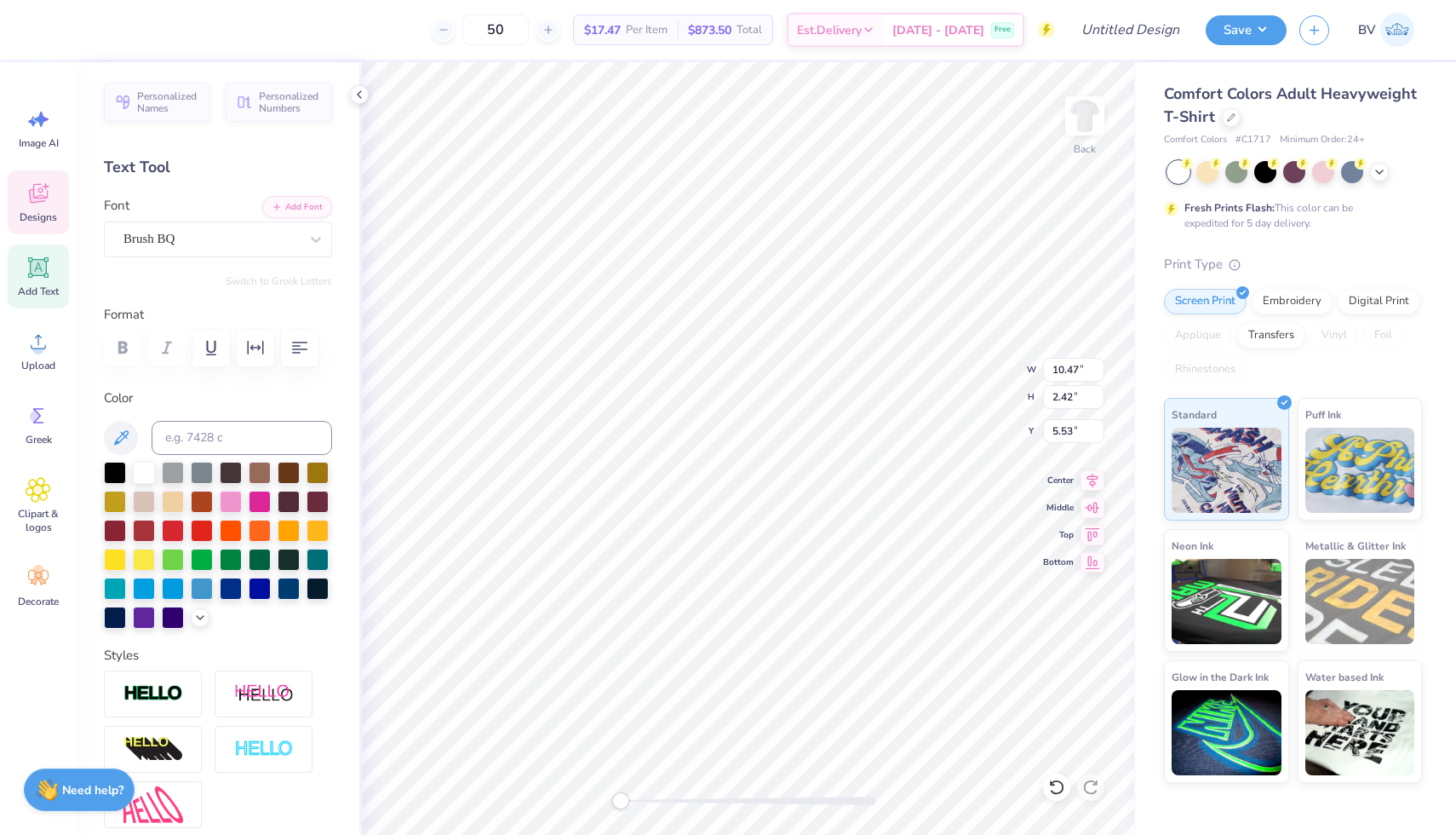
type textarea "STISY"
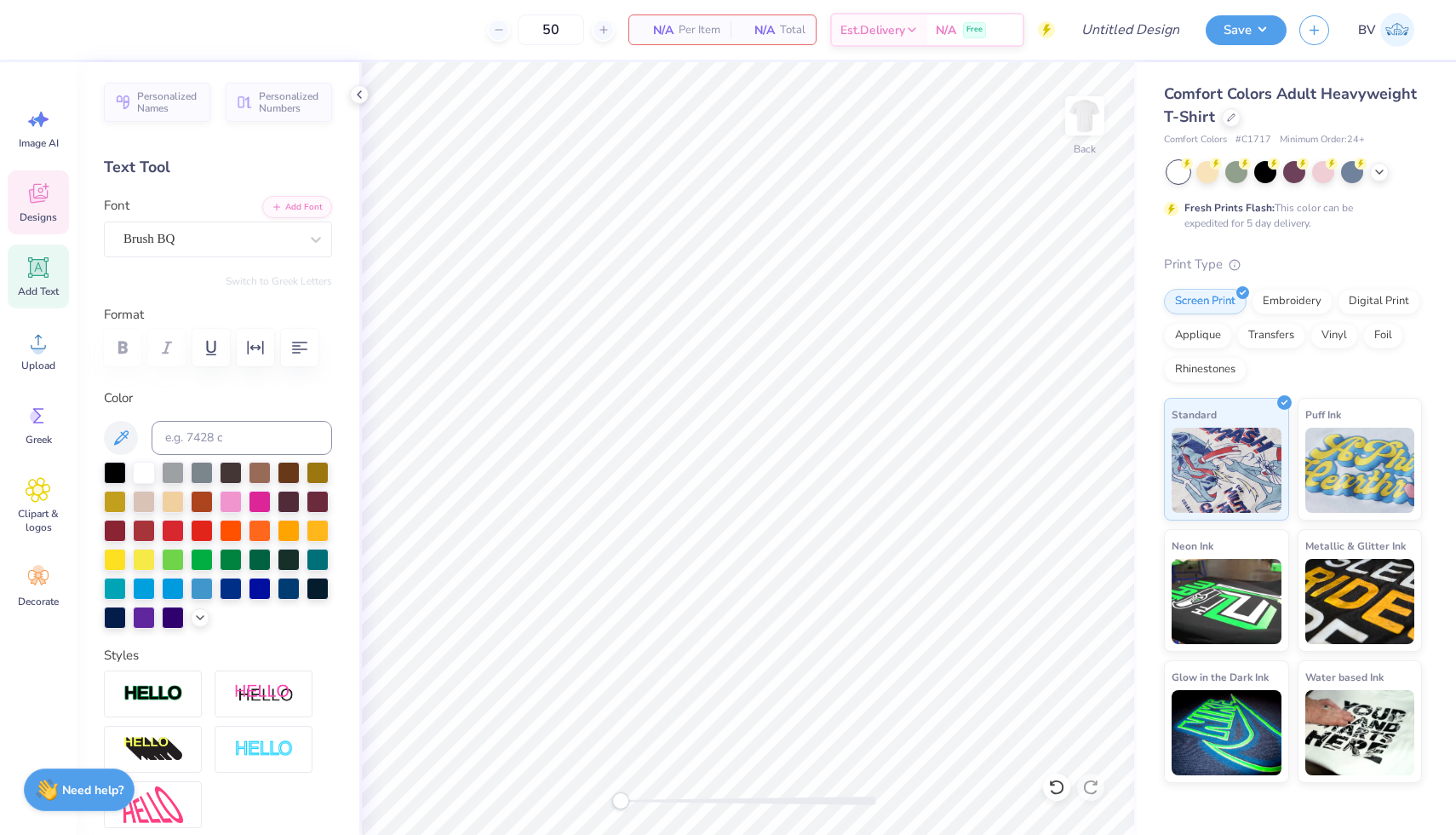
click at [40, 211] on span "Designs" at bounding box center [38, 217] width 37 height 13
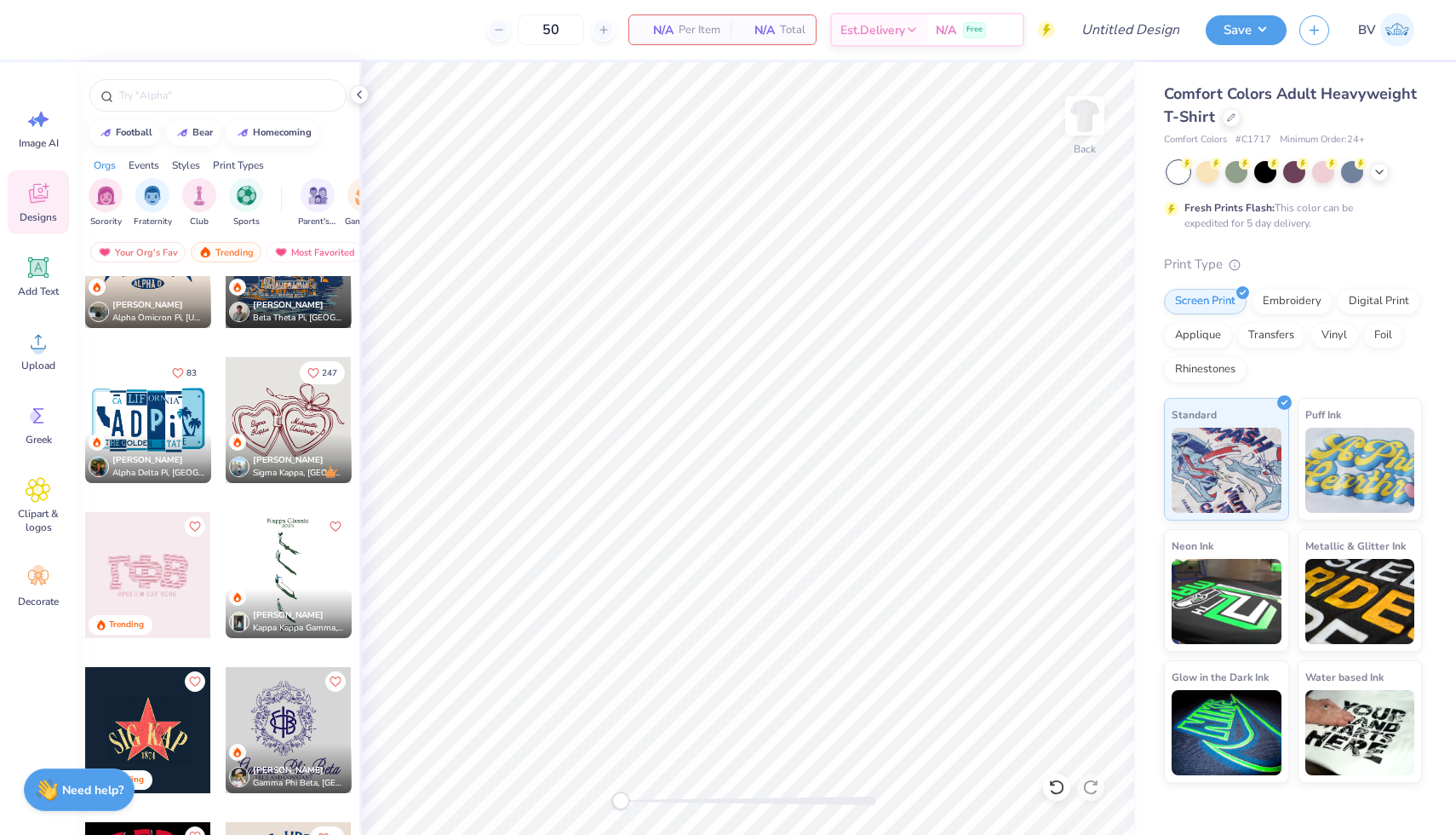
scroll to position [5037, 0]
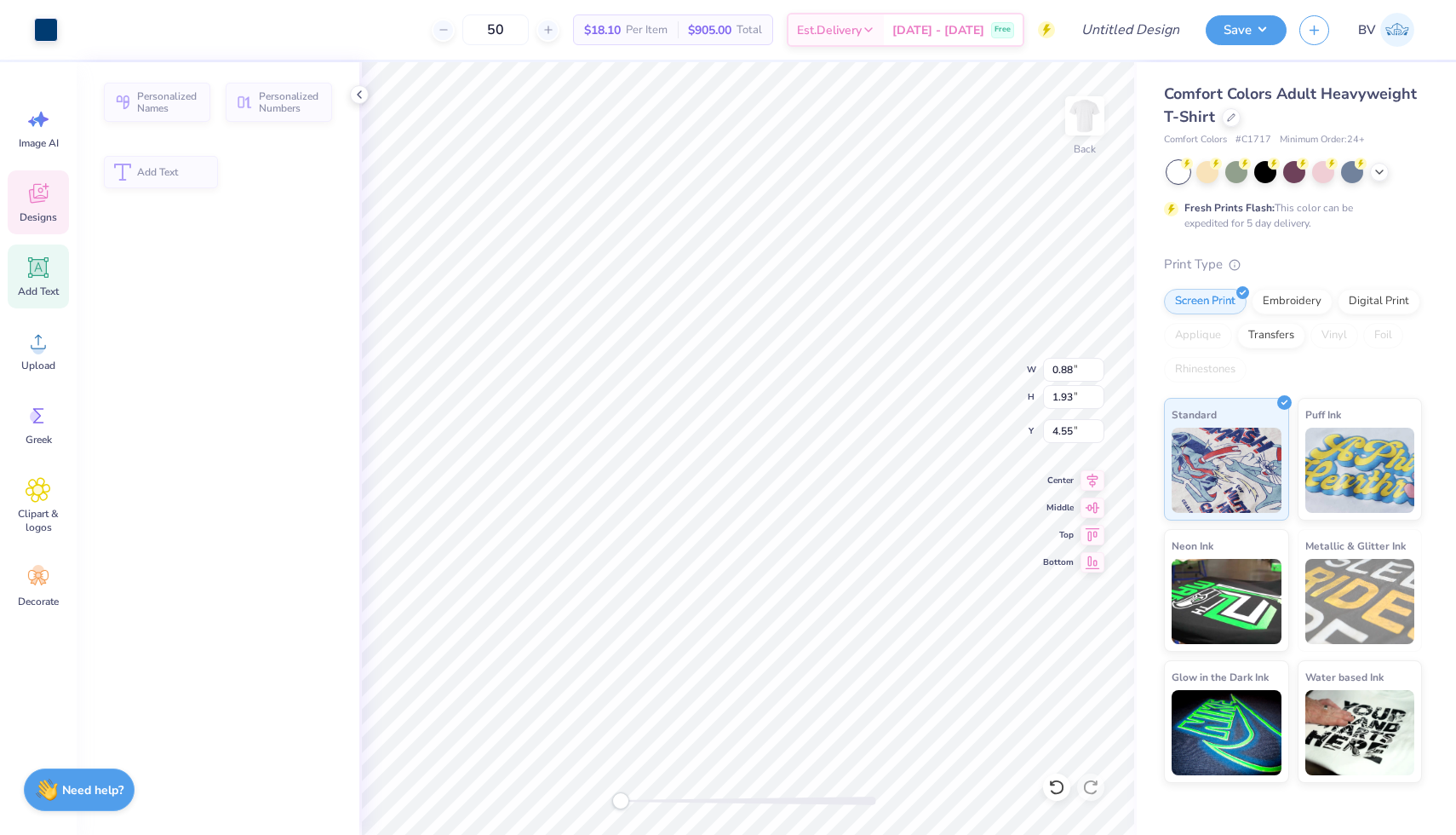
type input "0.88"
type input "1.93"
type input "4.55"
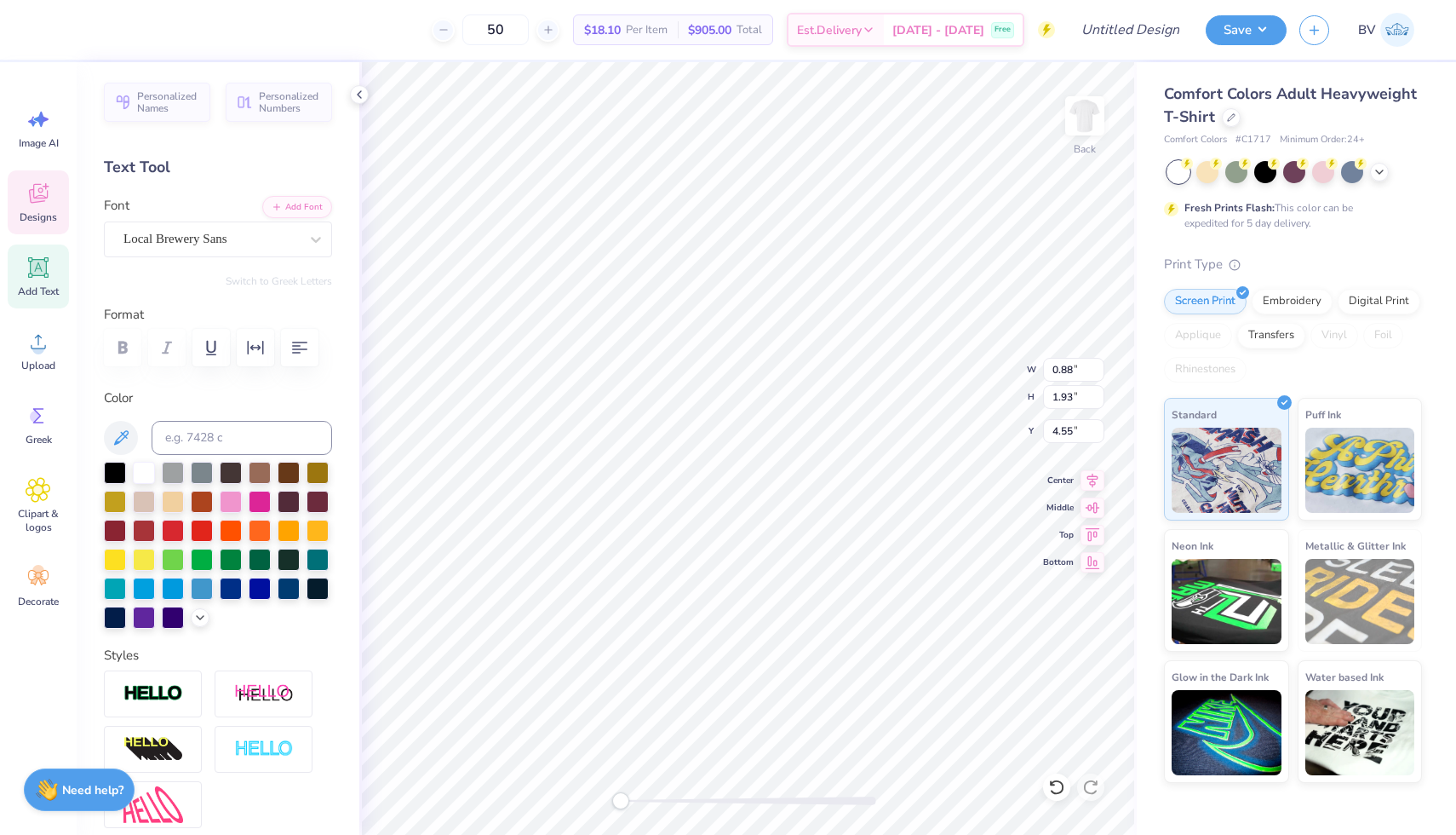
type textarea "S"
type input "0.73"
type input "1.94"
type input "4.60"
type textarea "T"
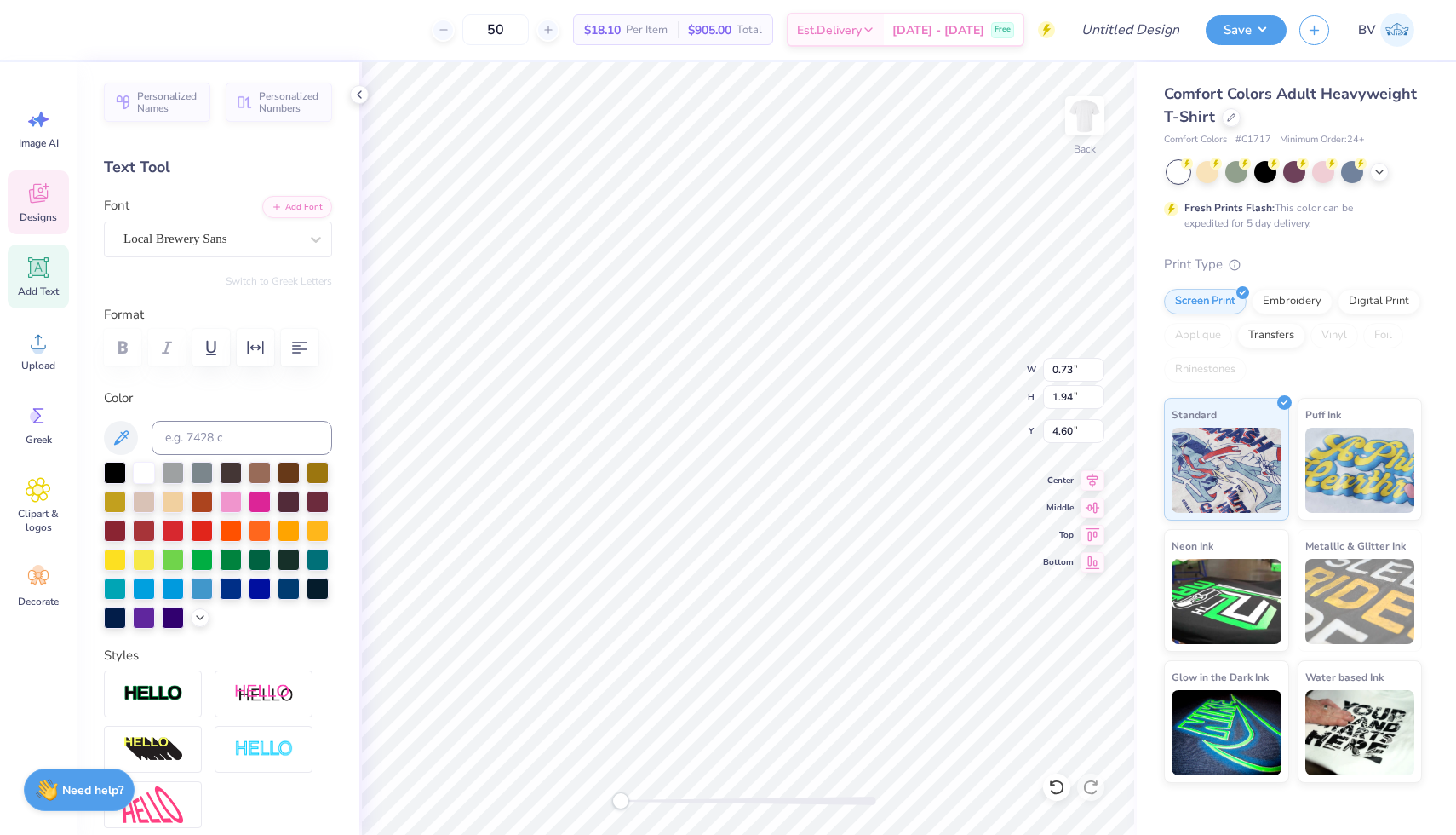
type input "0.86"
type input "1.62"
type input "4.51"
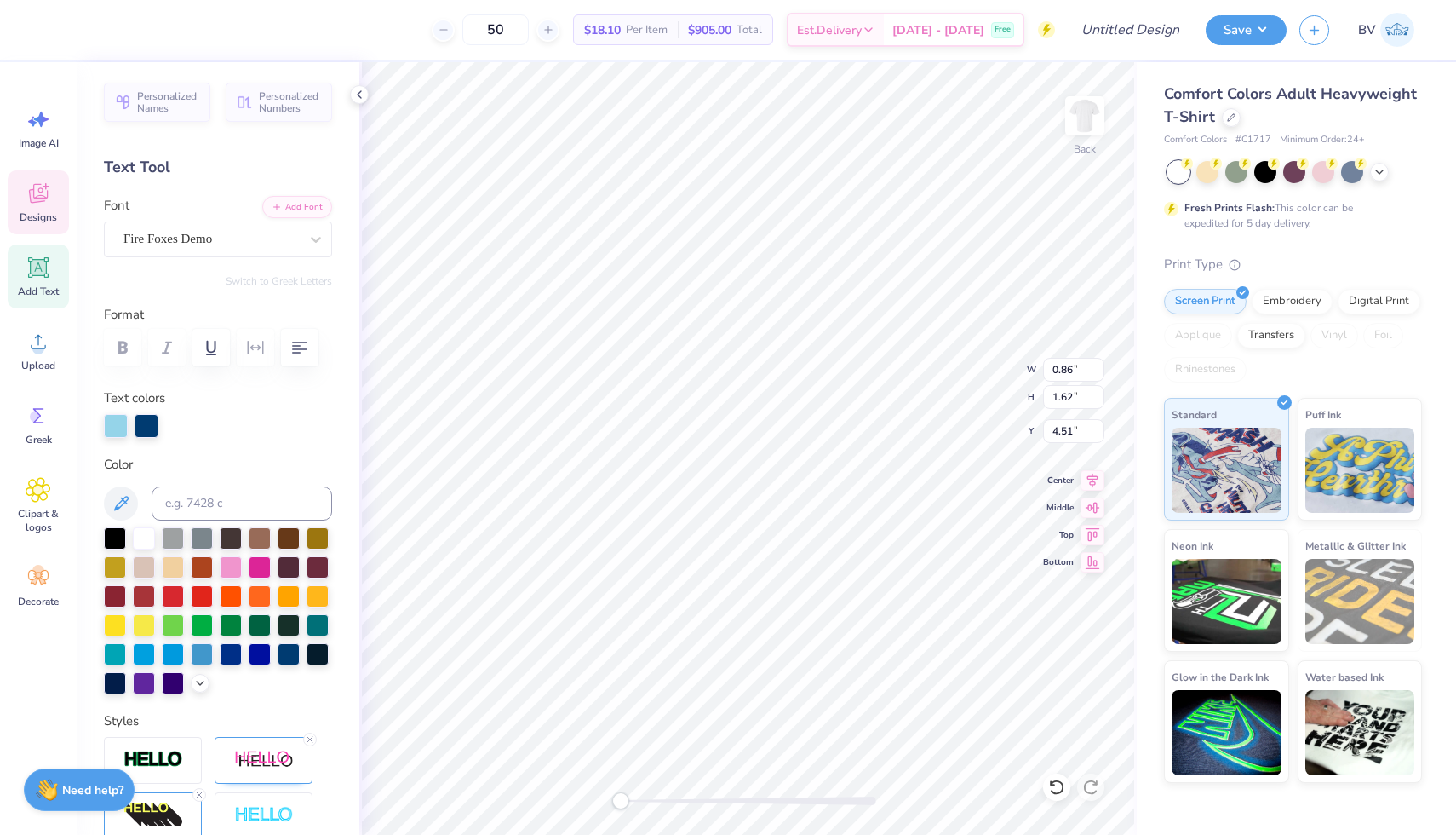
type textarea "I"
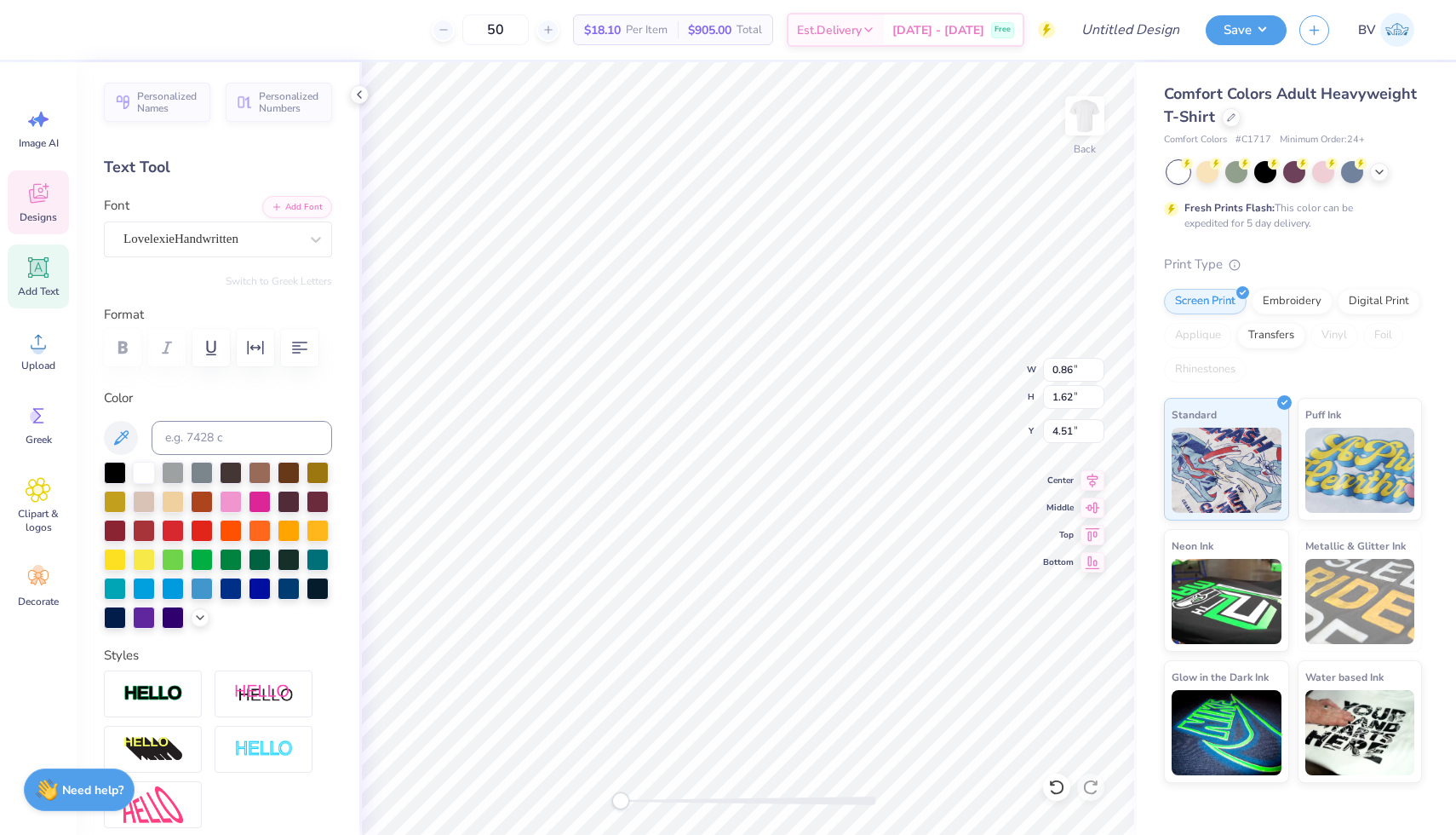
type input "0.36"
type input "1.65"
type input "4.93"
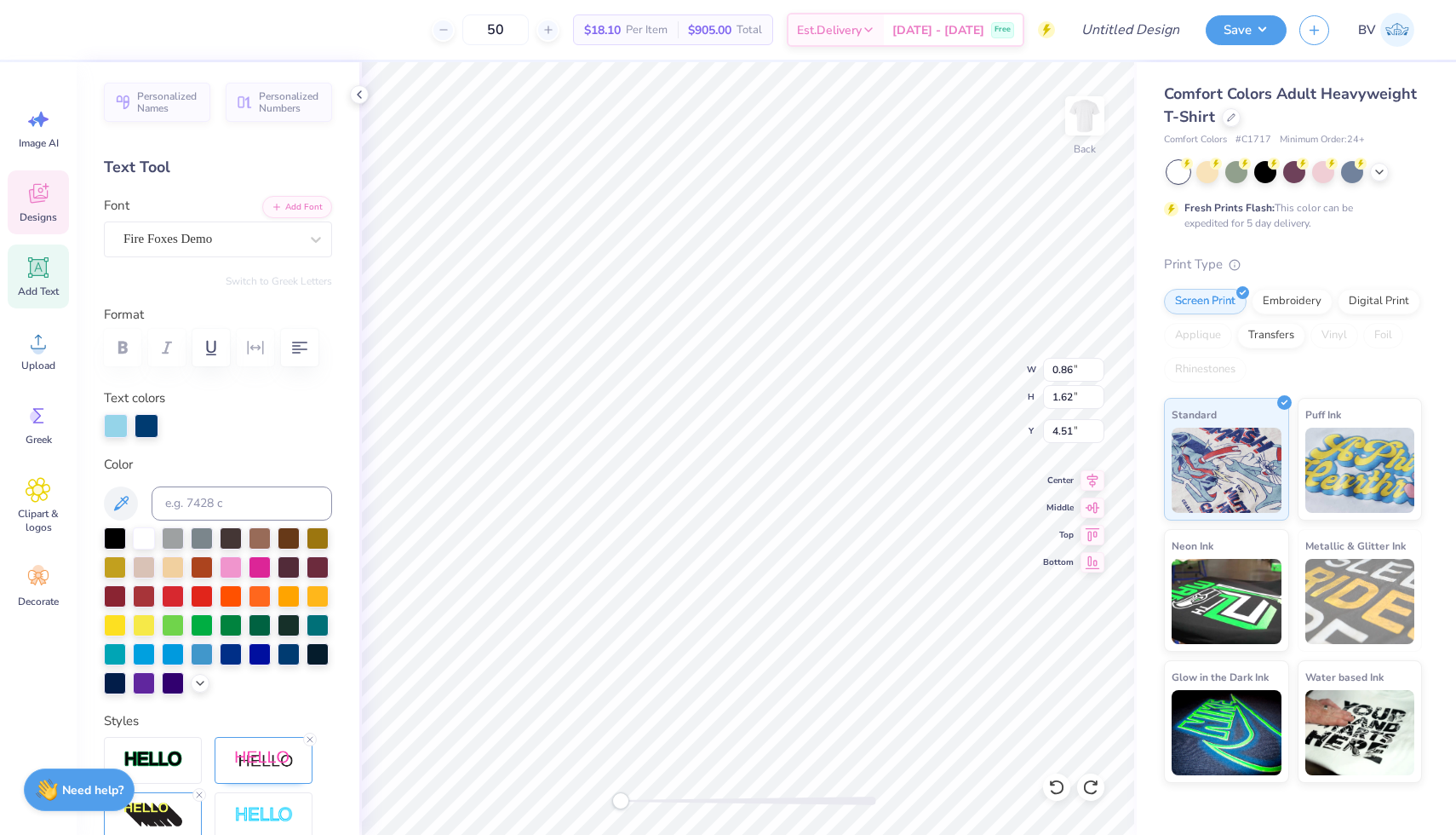
type textarea "I"
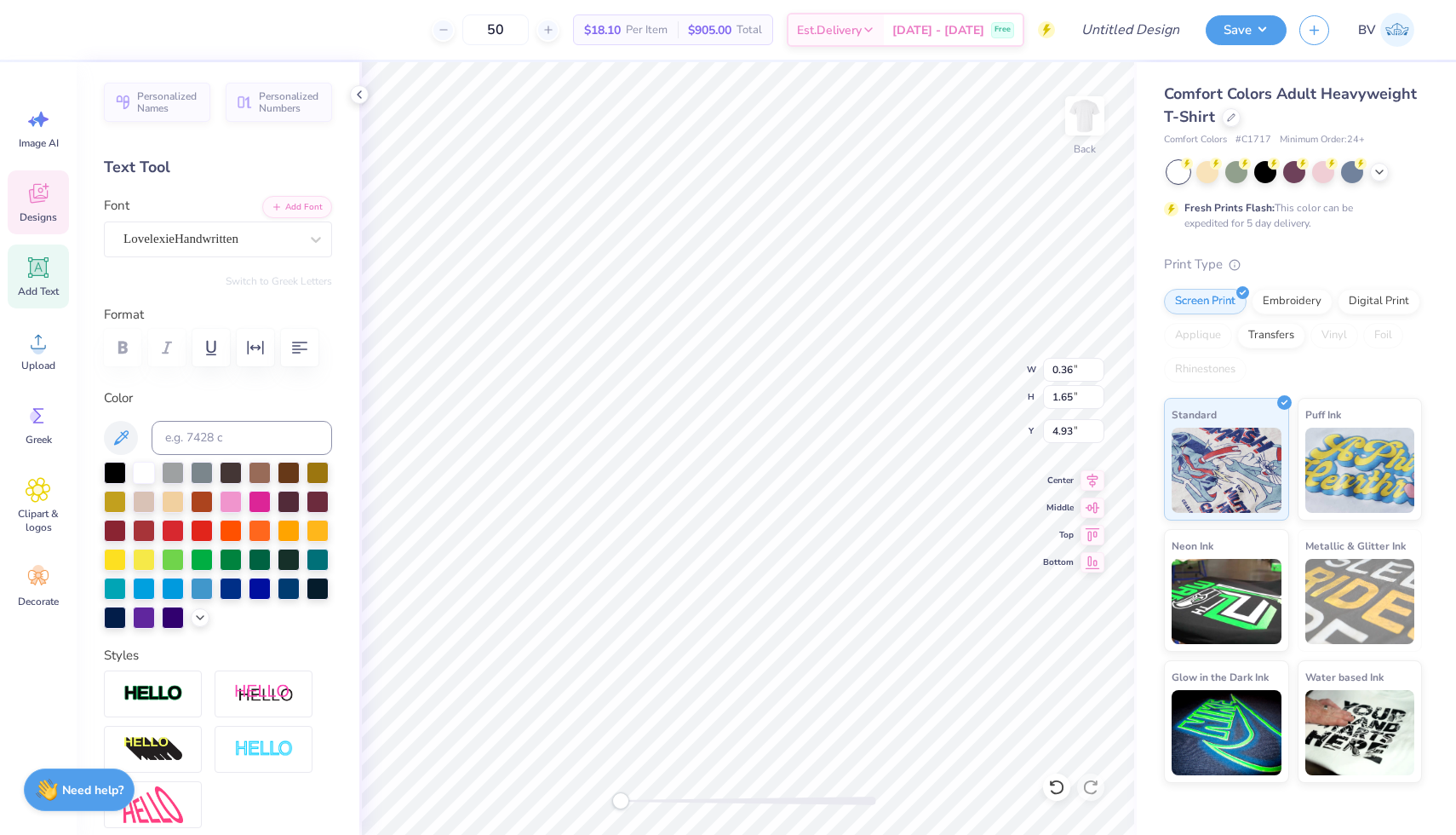
type input "0.36"
type input "1.65"
type input "4.93"
type textarea "s"
type textarea "S"
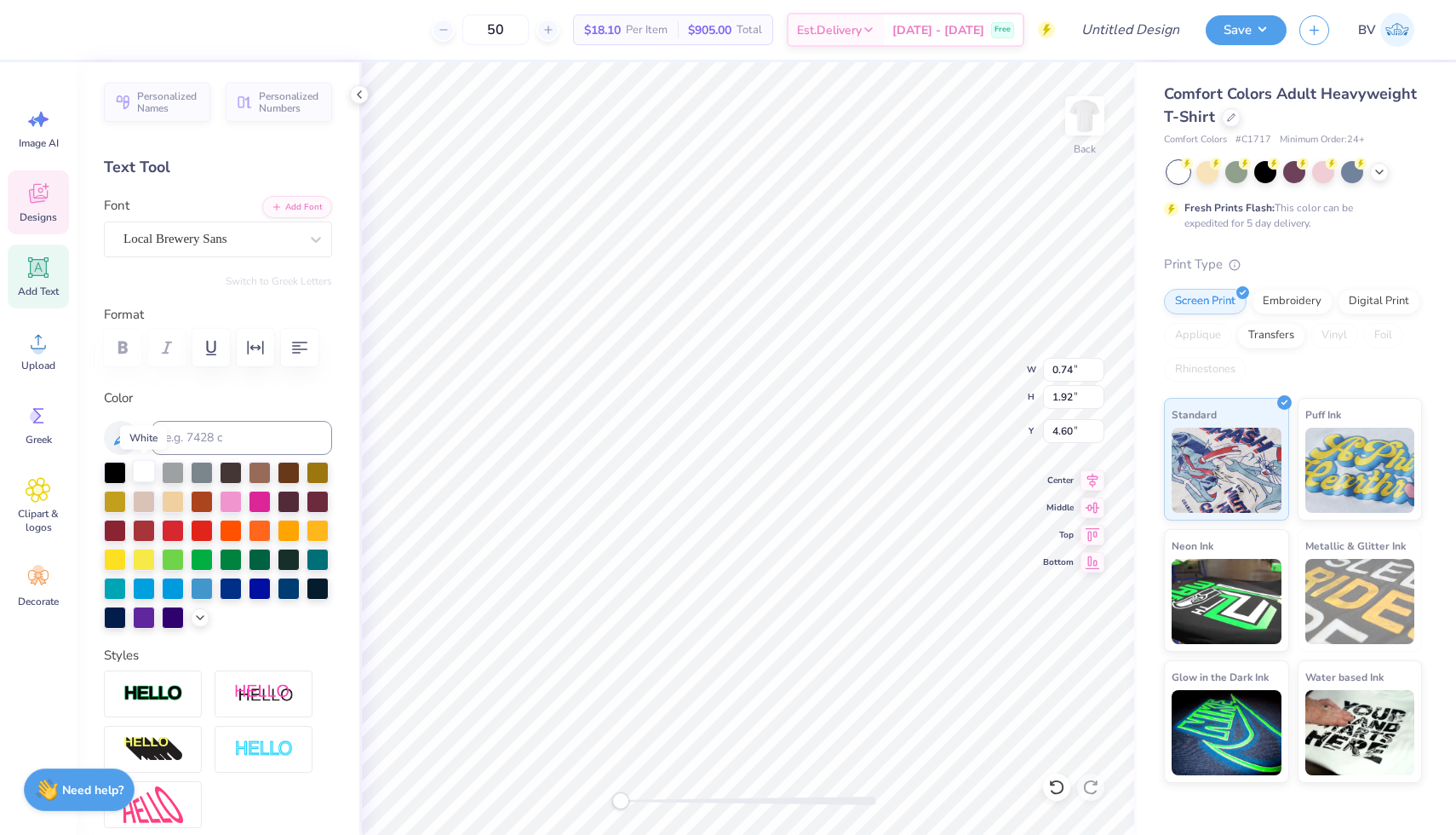
type textarea "I"
click at [151, 468] on div at bounding box center [143, 471] width 22 height 22
type input "0.74"
type input "1.92"
type input "4.60"
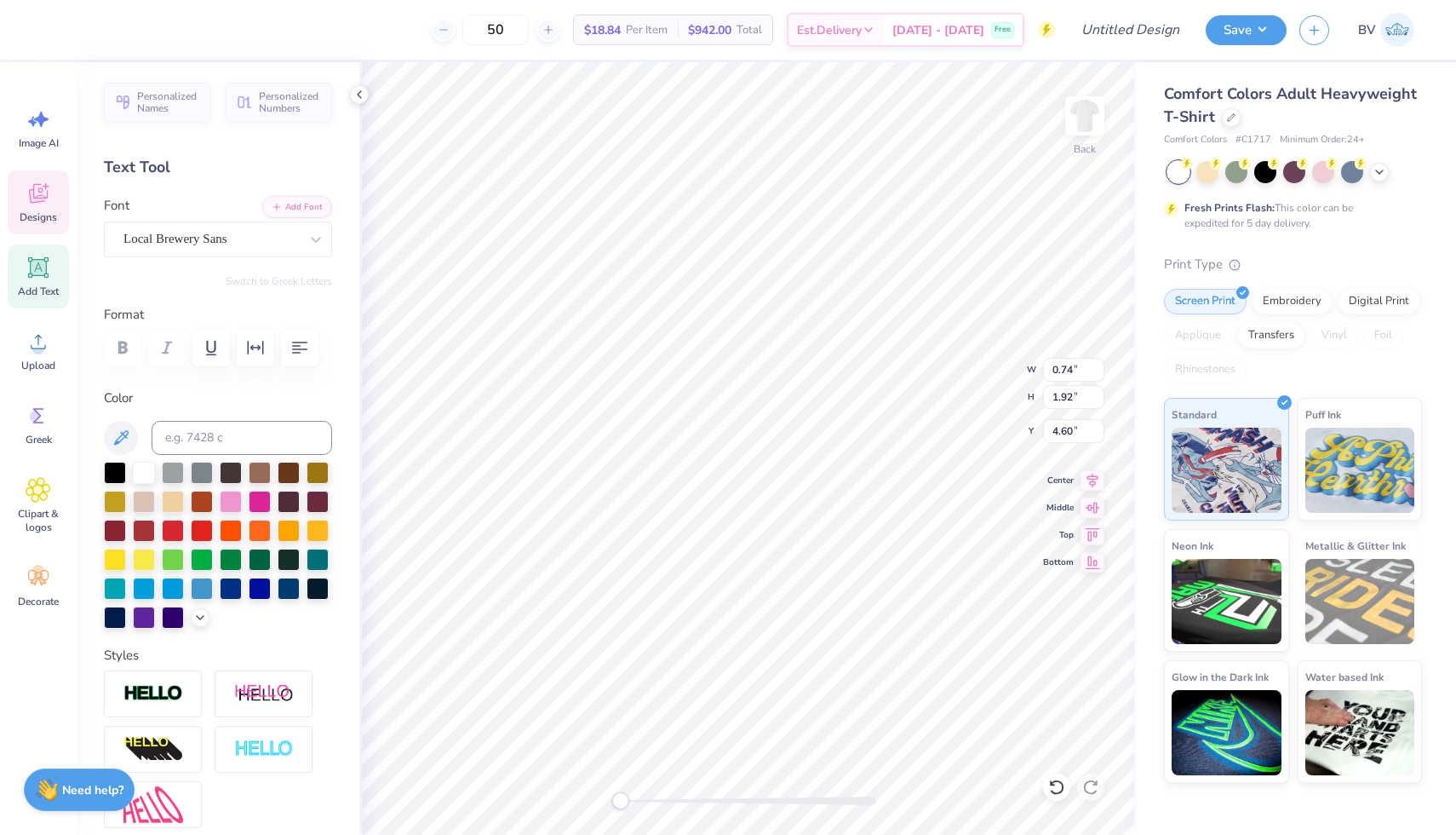
type textarea "Y"
type input "1.52"
type input "4.14"
type input "3.13"
type input "0.37"
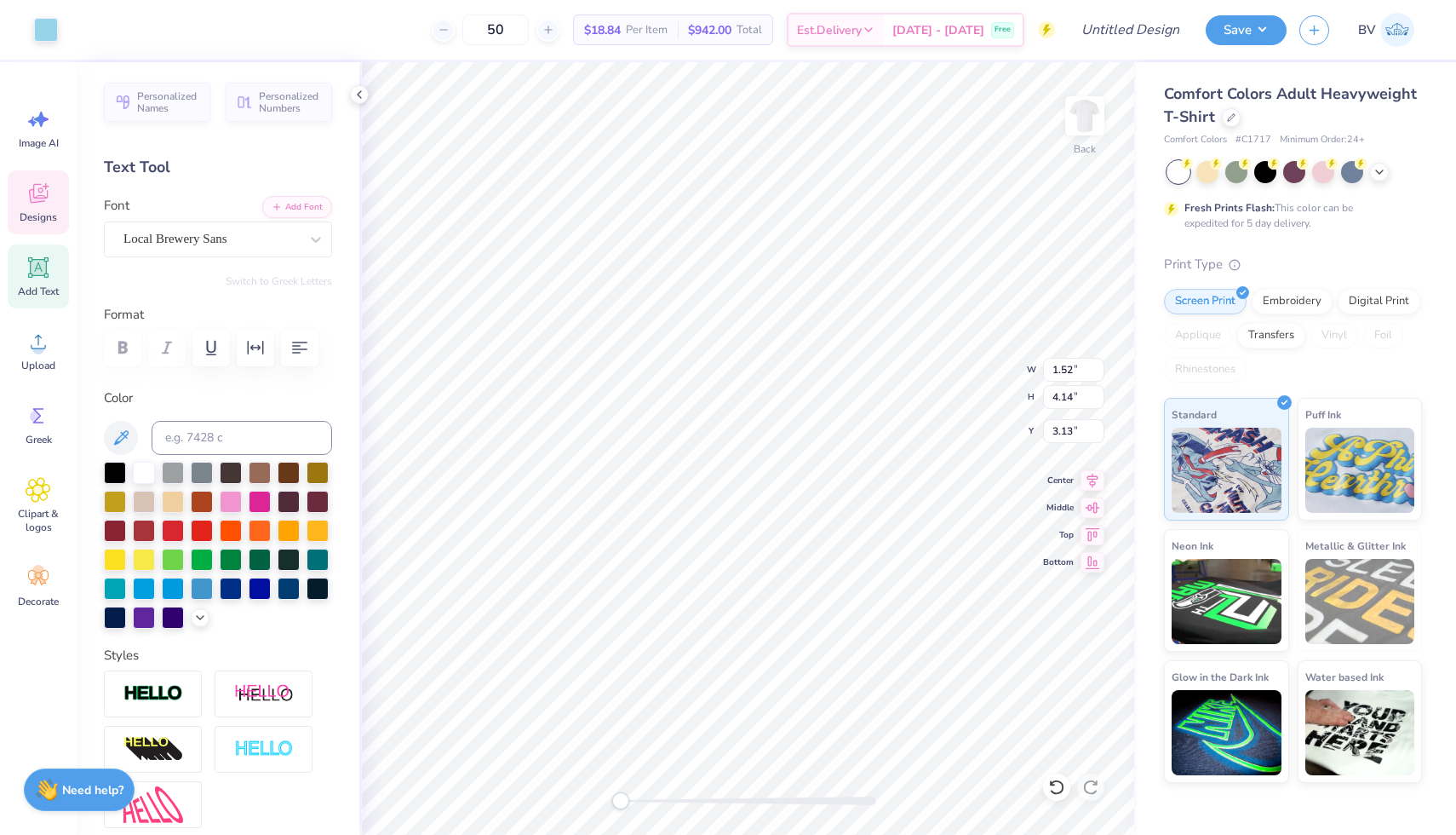
type input "0.78"
type input "4.50"
click at [176, 589] on div at bounding box center [173, 586] width 22 height 22
click at [149, 469] on div at bounding box center [143, 471] width 22 height 22
click at [334, 465] on div "Personalized Names Personalized Numbers Text Tool Add Font Font Local Brewery S…" at bounding box center [217, 448] width 282 height 773
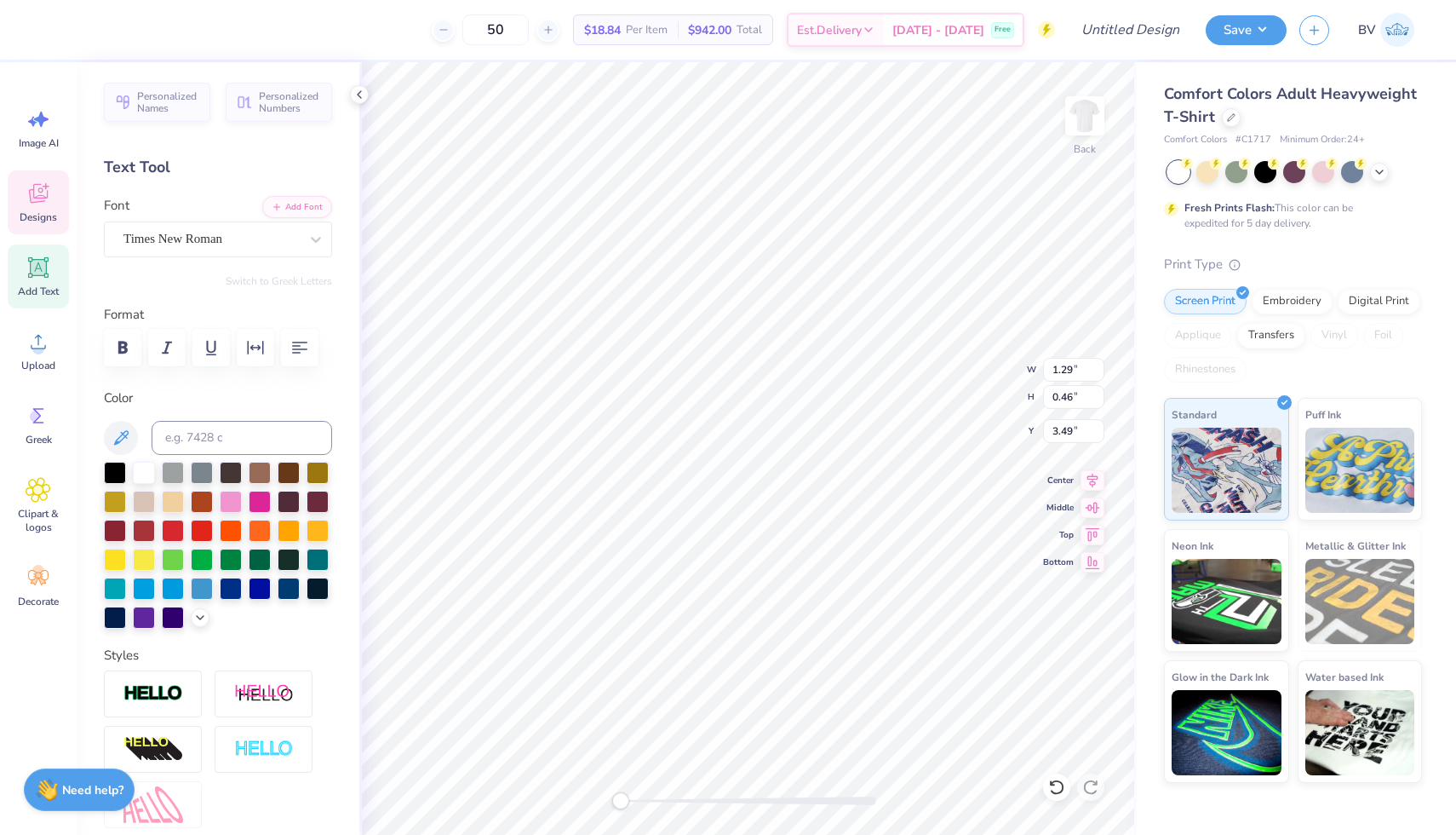
type input "1.29"
type input "0.46"
type input "3.49"
type input "0.67"
type input "0.40"
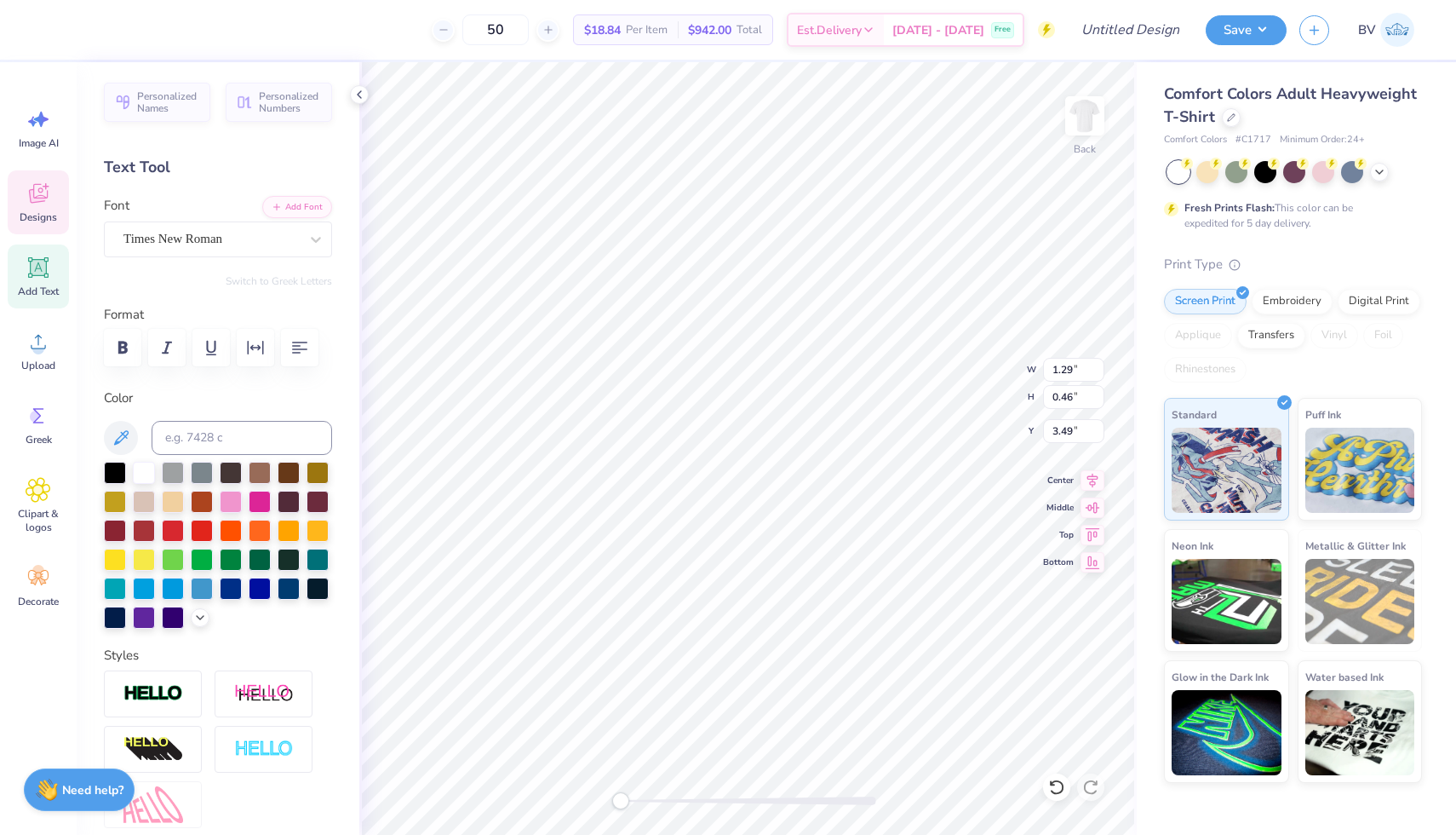
type input "3.71"
type textarea "C"
type textarea "NE"
type input "1.24"
type input "0.61"
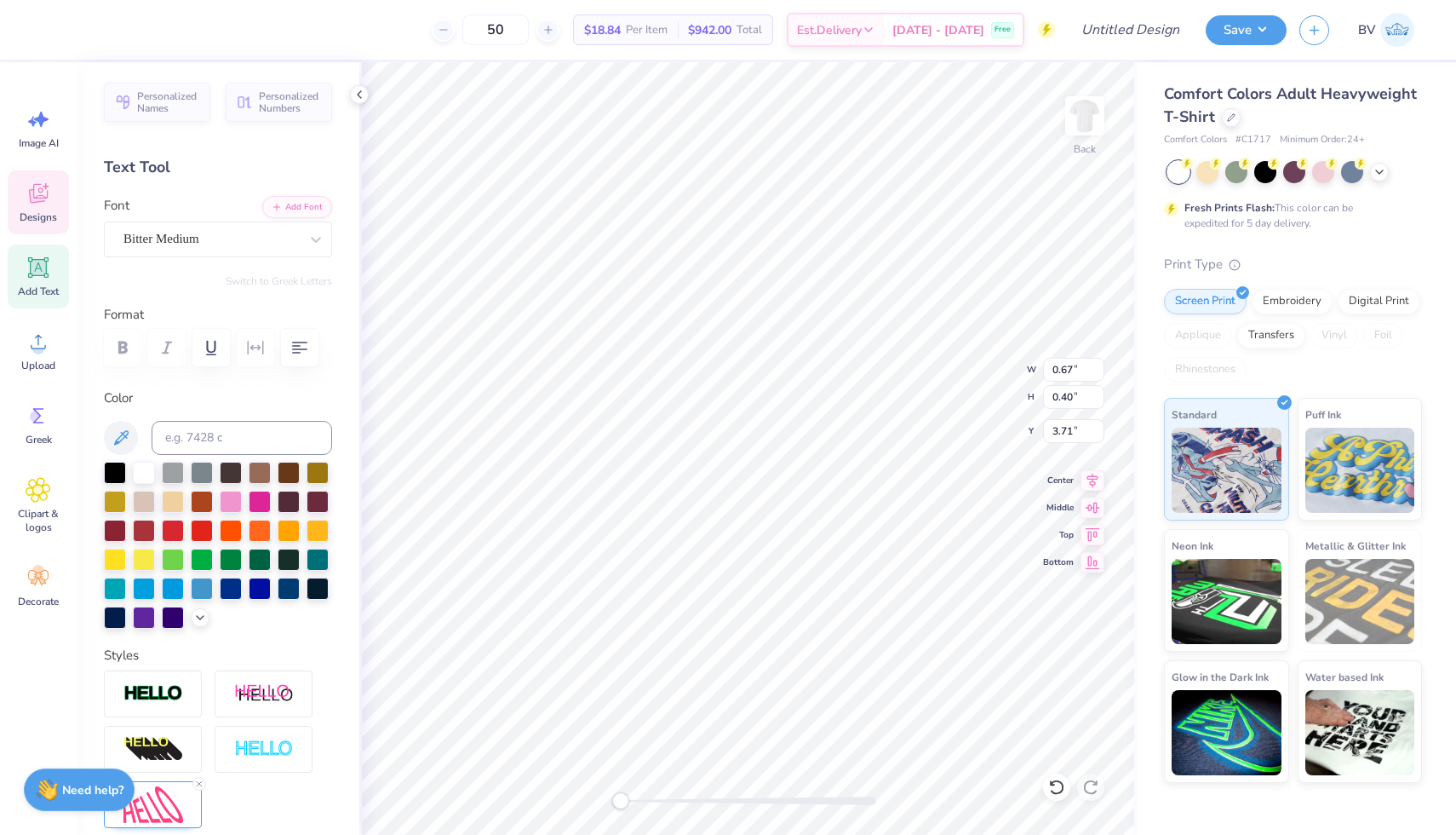
type input "3.45"
type textarea "[PERSON_NAME]"
type input "1.29"
type input "0.46"
type input "3.49"
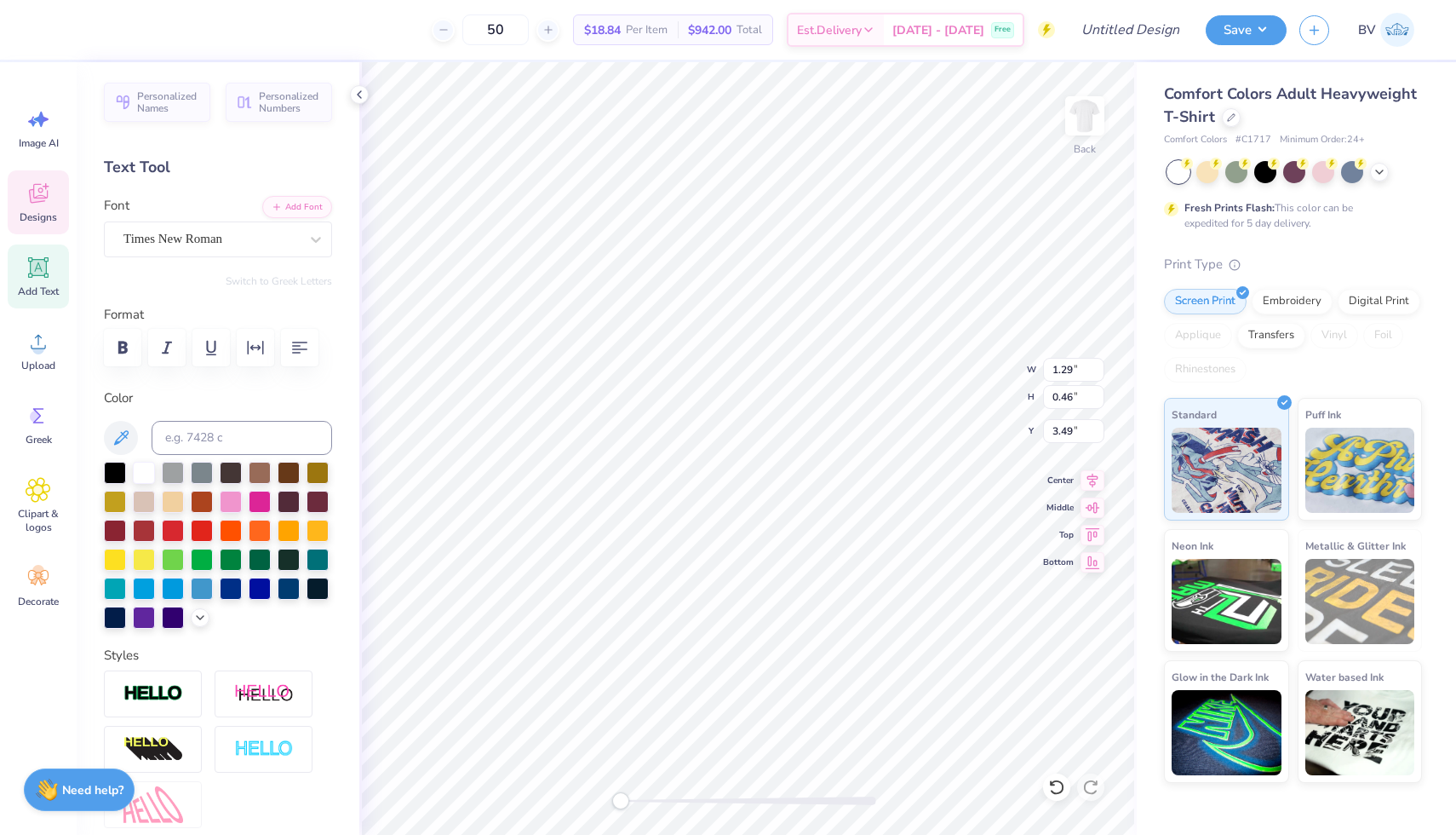
type textarea "ERS"
type textarea "Y"
type input "1.12"
type input "0.46"
type input "3.49"
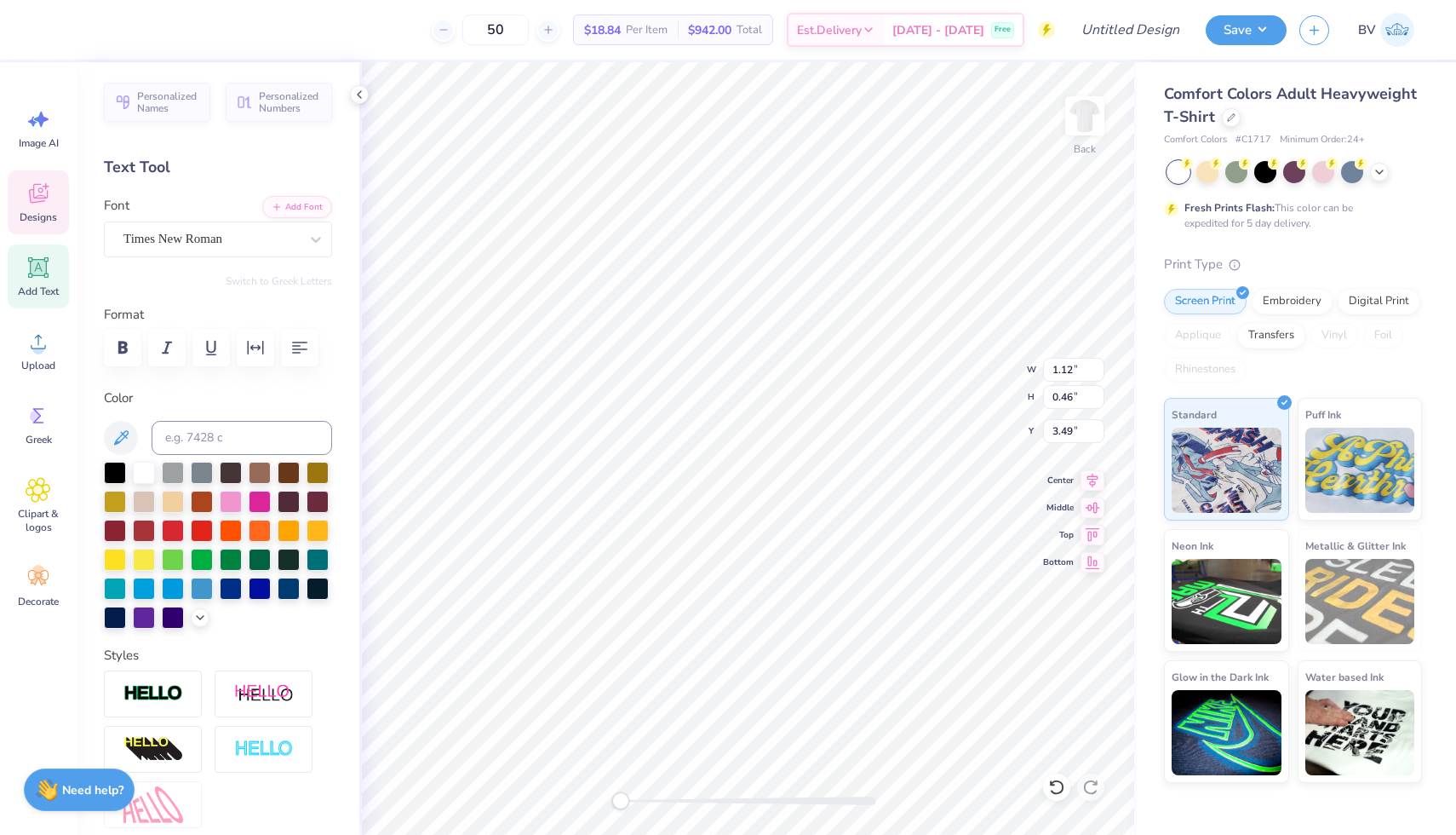
type textarea "ER"
type input "0.46"
type input "0.42"
type input "3.52"
type textarea "SY"
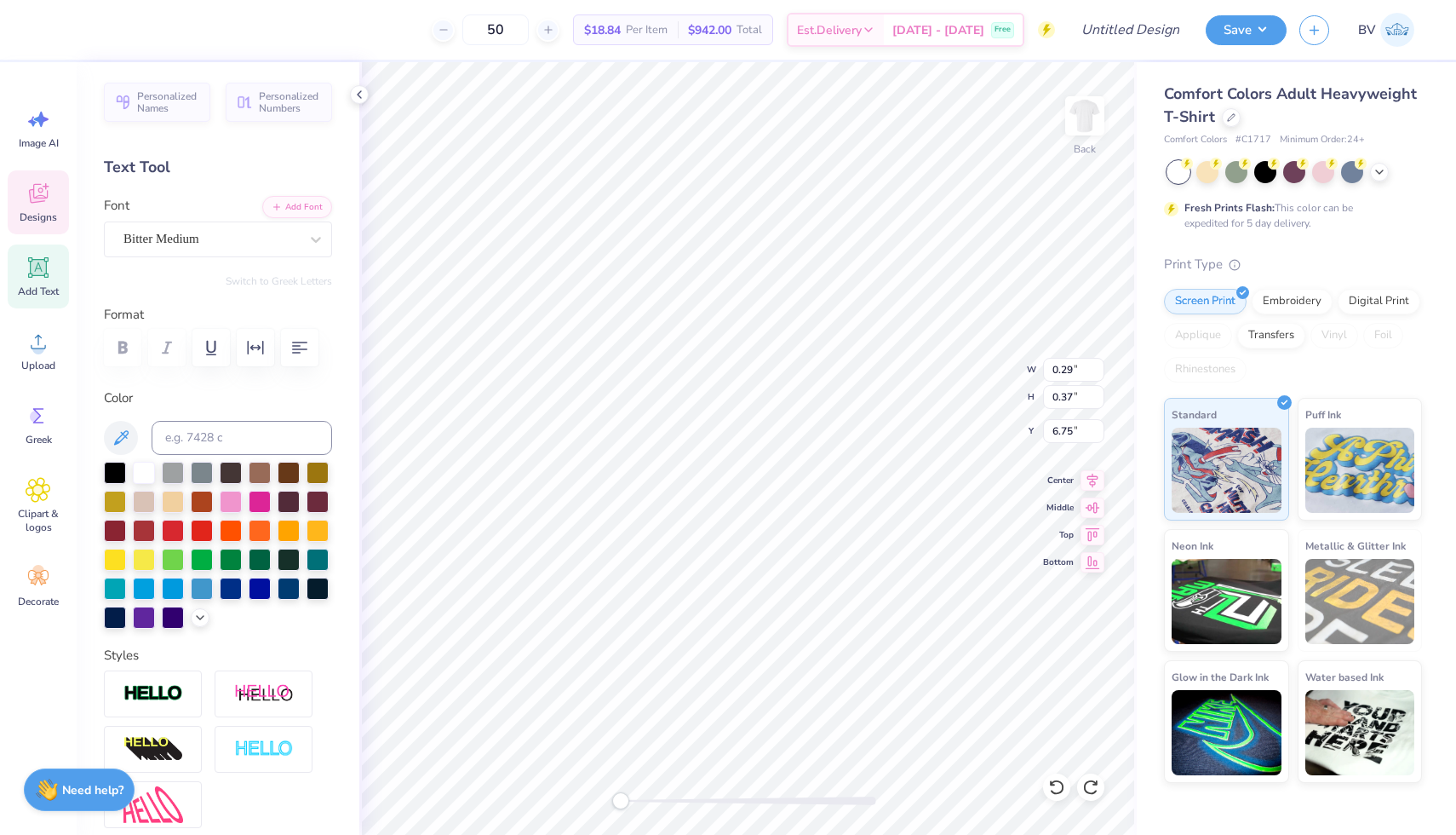
type input "0.63"
type input "0.41"
type textarea "EM"
type input "0.64"
type input "0.41"
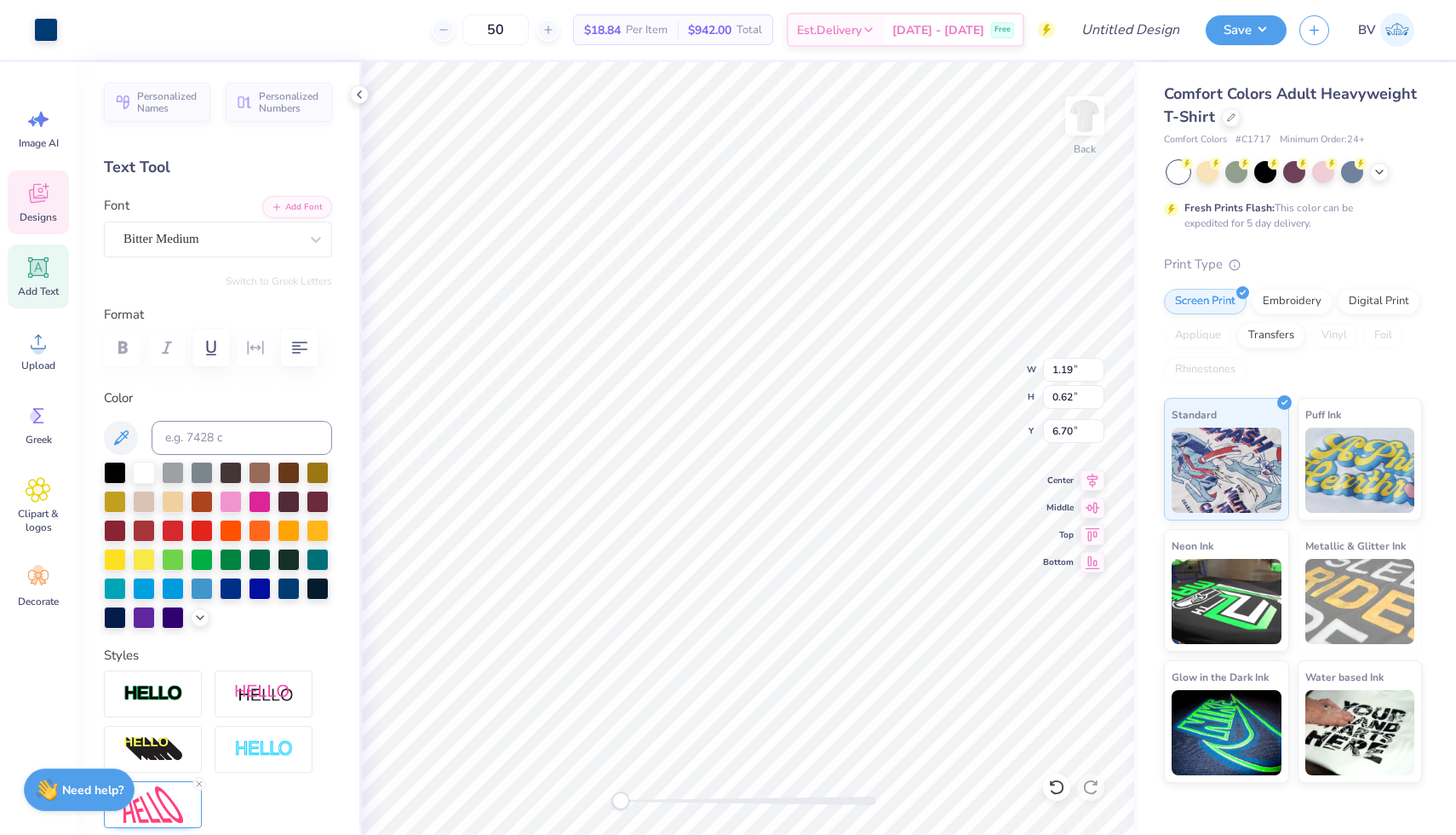
type input "6.75"
type input "0.28"
type input "0.40"
type input "6.76"
type input "0.64"
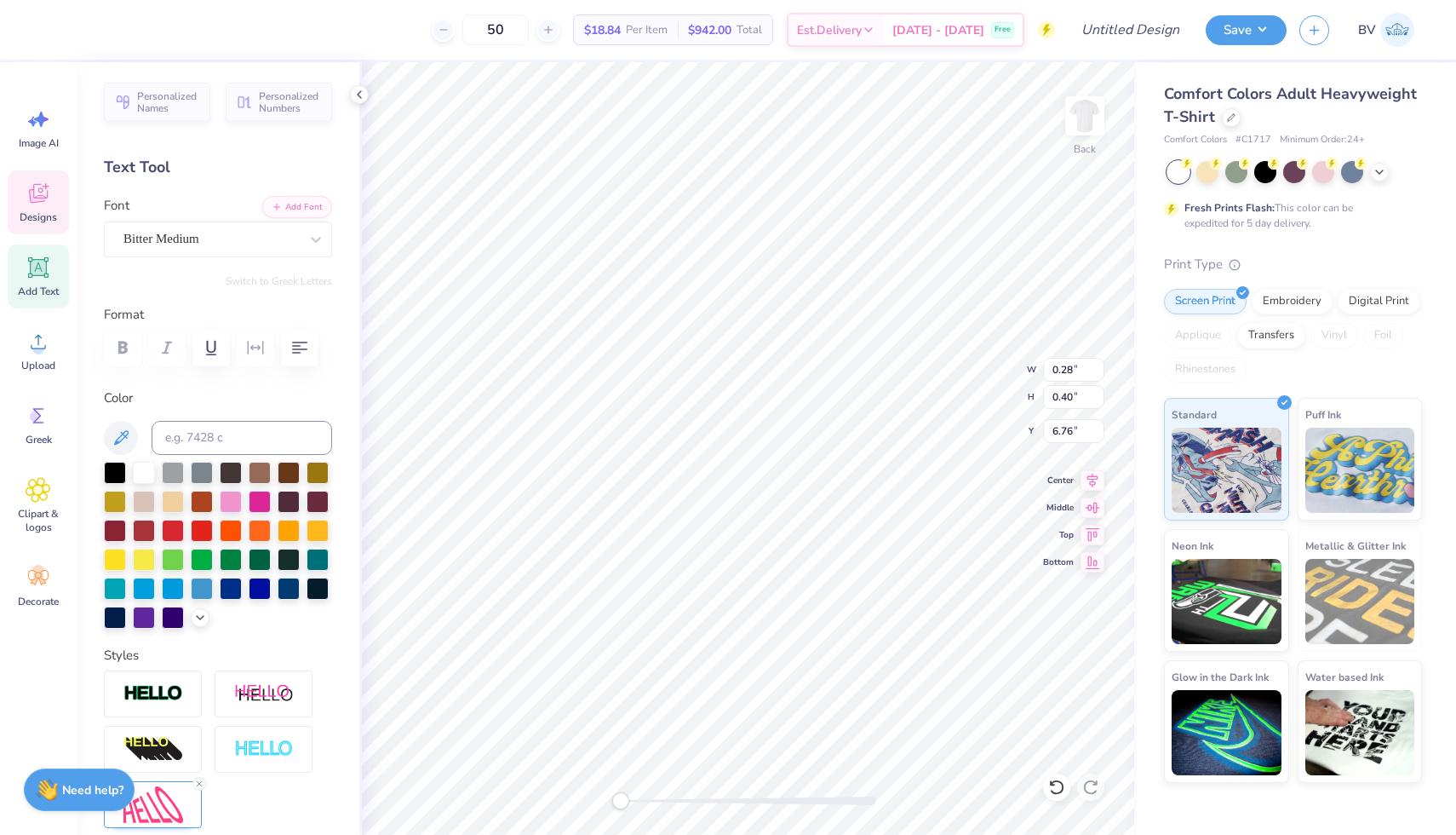
type input "0.41"
type input "6.75"
type textarea "EMP"
type textarea "LE"
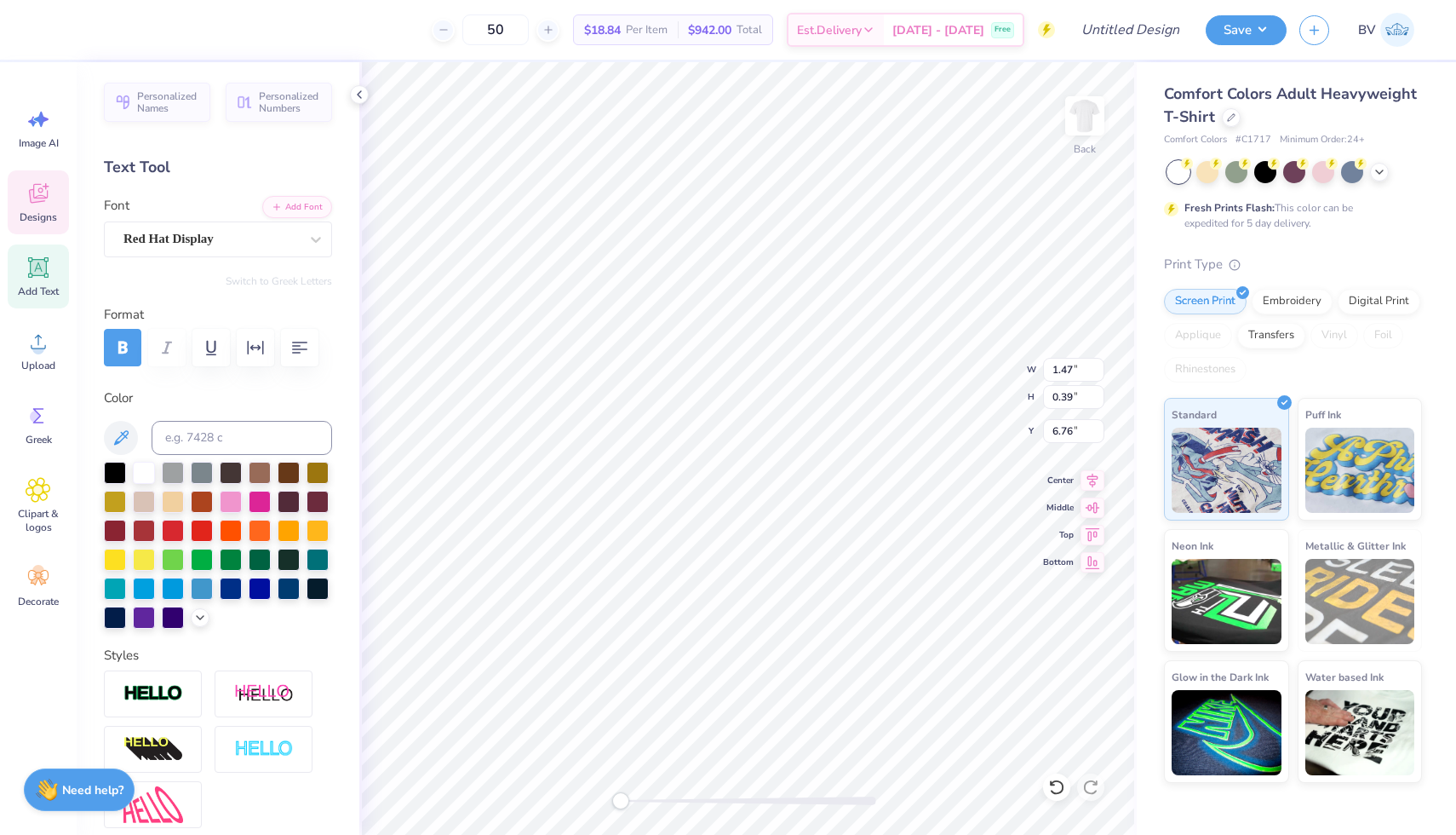
type textarea "SHAREY"
type input "0.23"
type input "0.49"
type input "6.76"
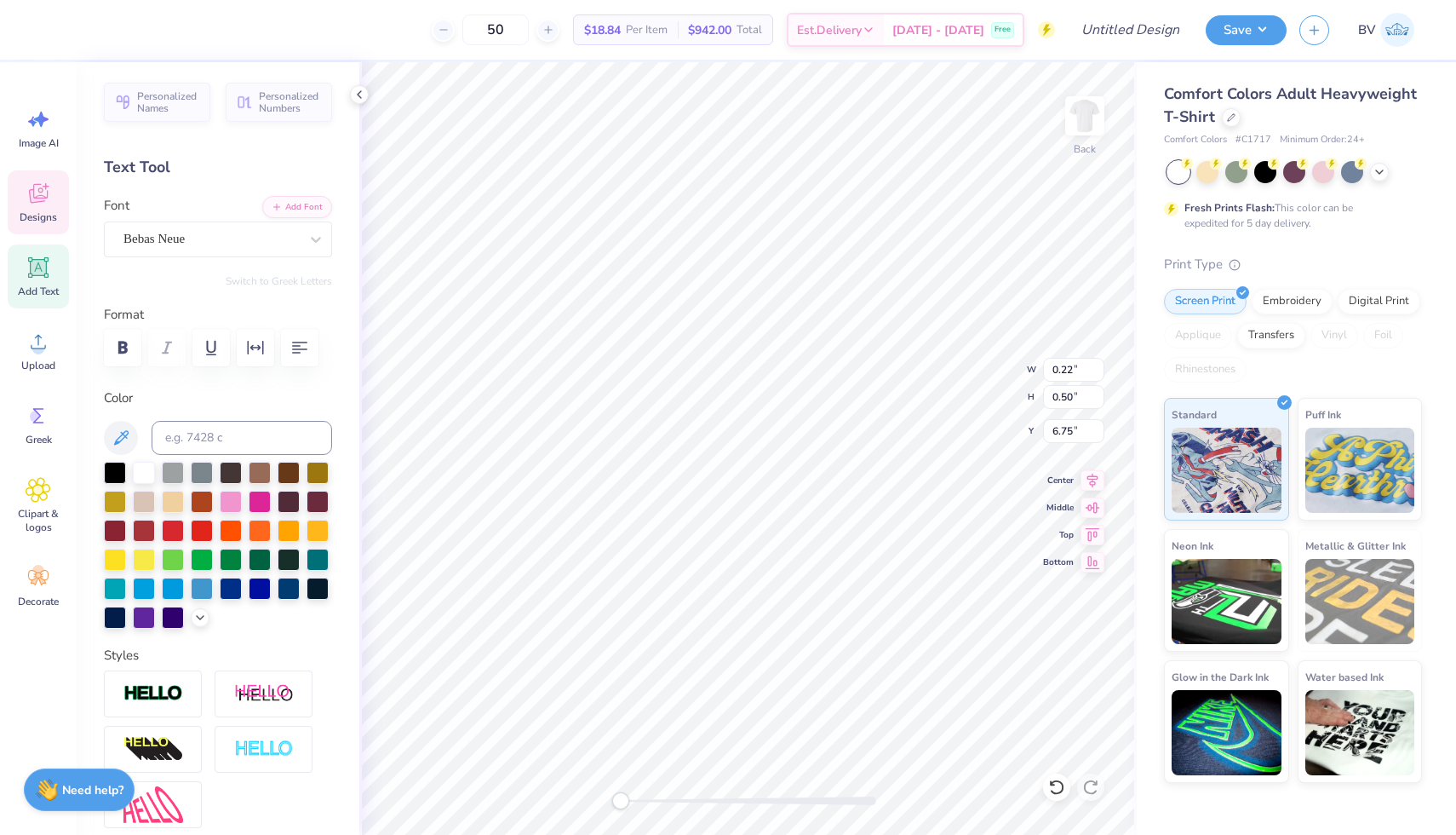
type textarea "TE"
type textarea "FILO-"
type textarea "ISRAEL"
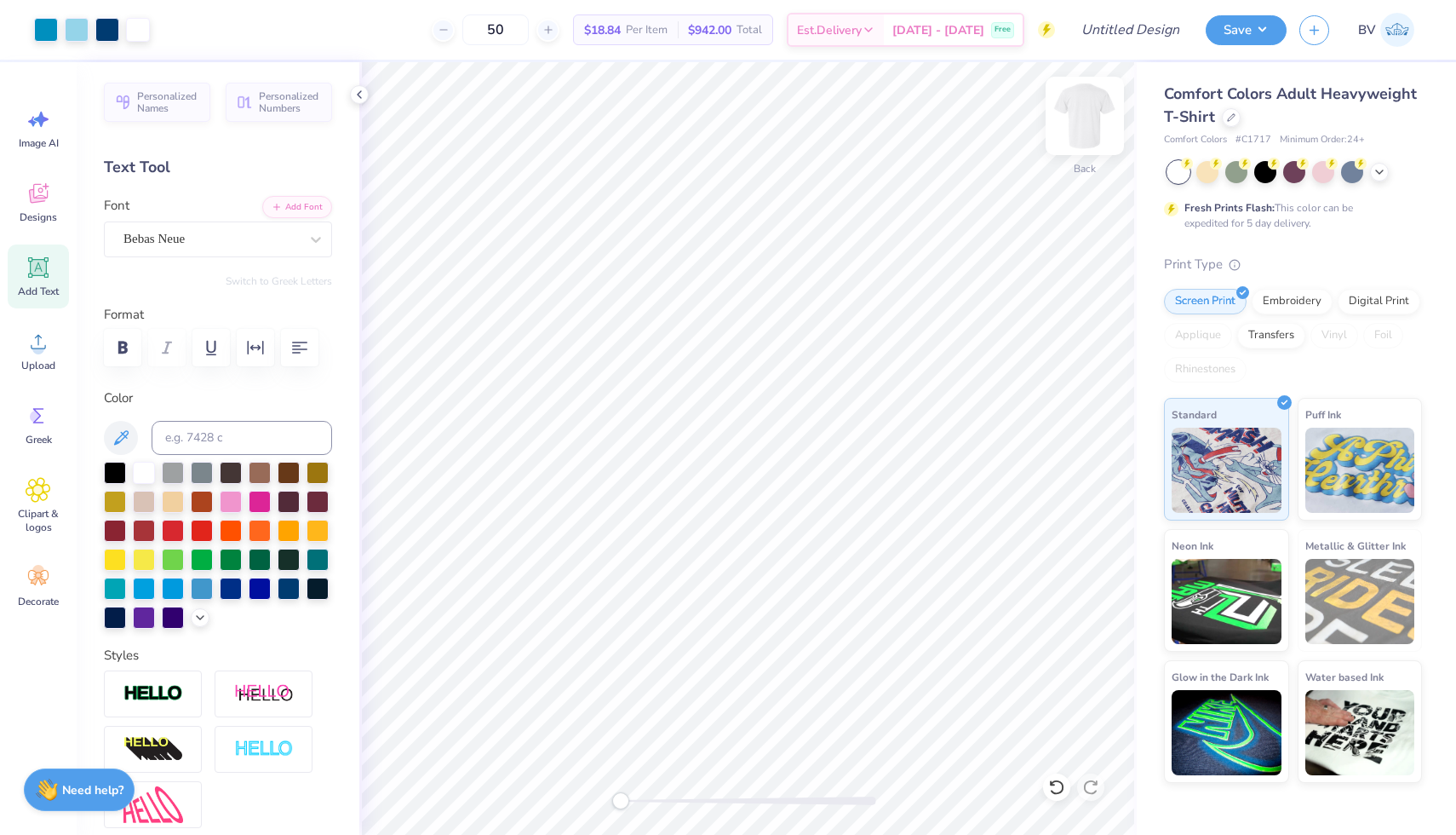
click at [1075, 125] on img at bounding box center [1084, 116] width 68 height 68
type input "11.64"
type input "8.14"
type input "5.10"
type input "14.27"
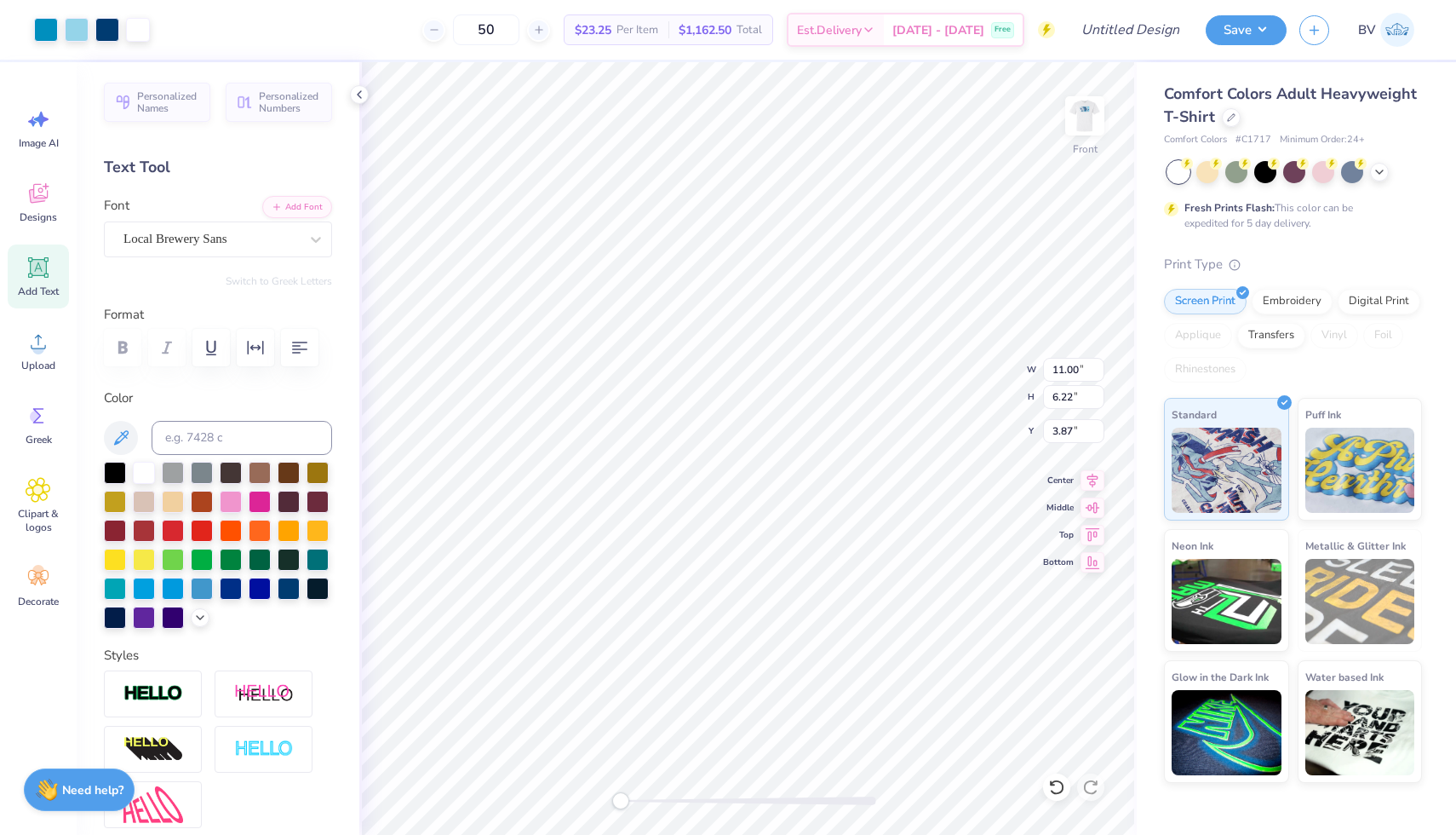
type input "9.52"
type input "2.97"
type input "11.49"
type input "6.68"
type input "6.31"
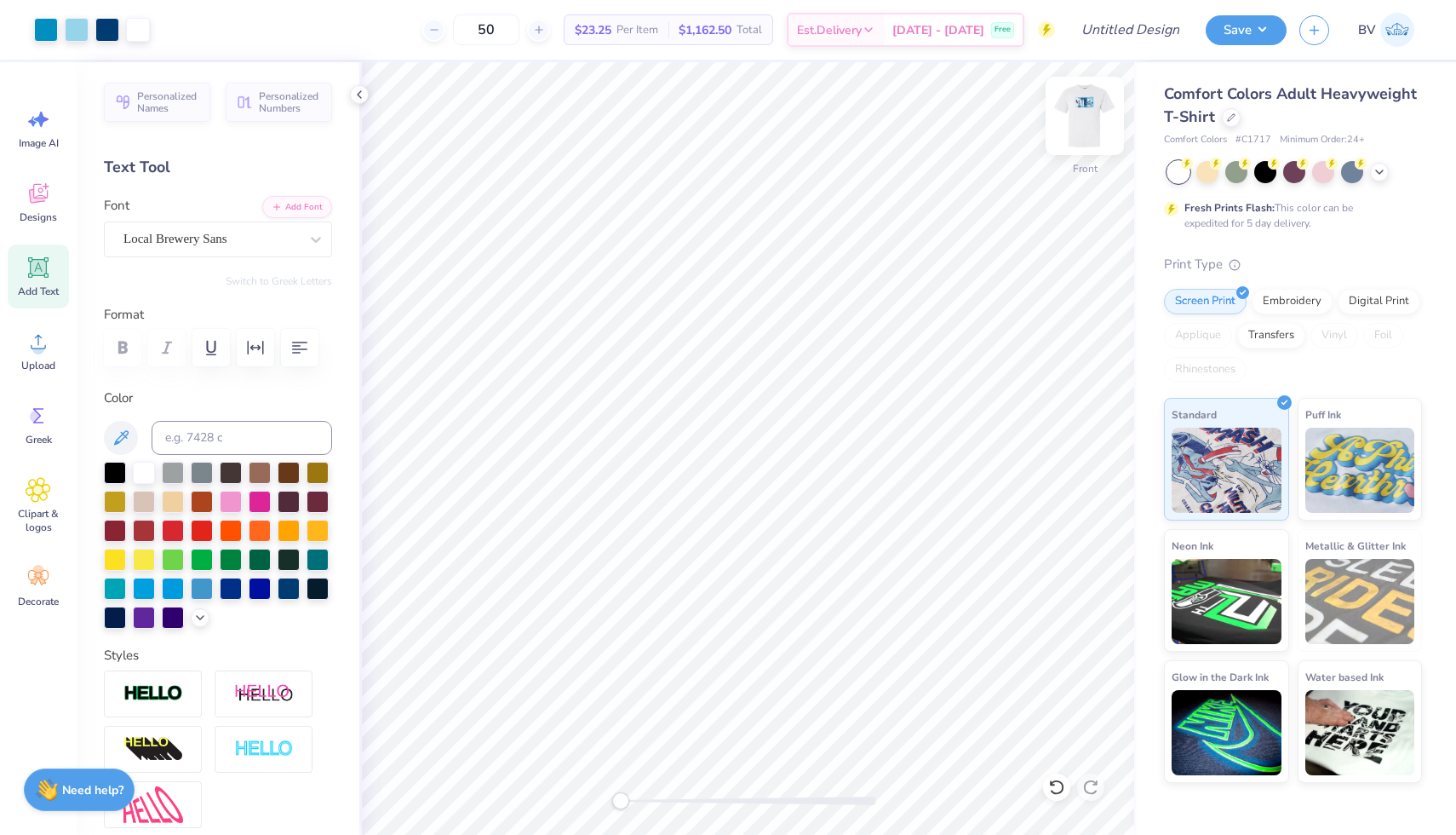
click at [1068, 115] on img at bounding box center [1084, 116] width 68 height 68
click at [31, 207] on div "Designs" at bounding box center [38, 202] width 61 height 64
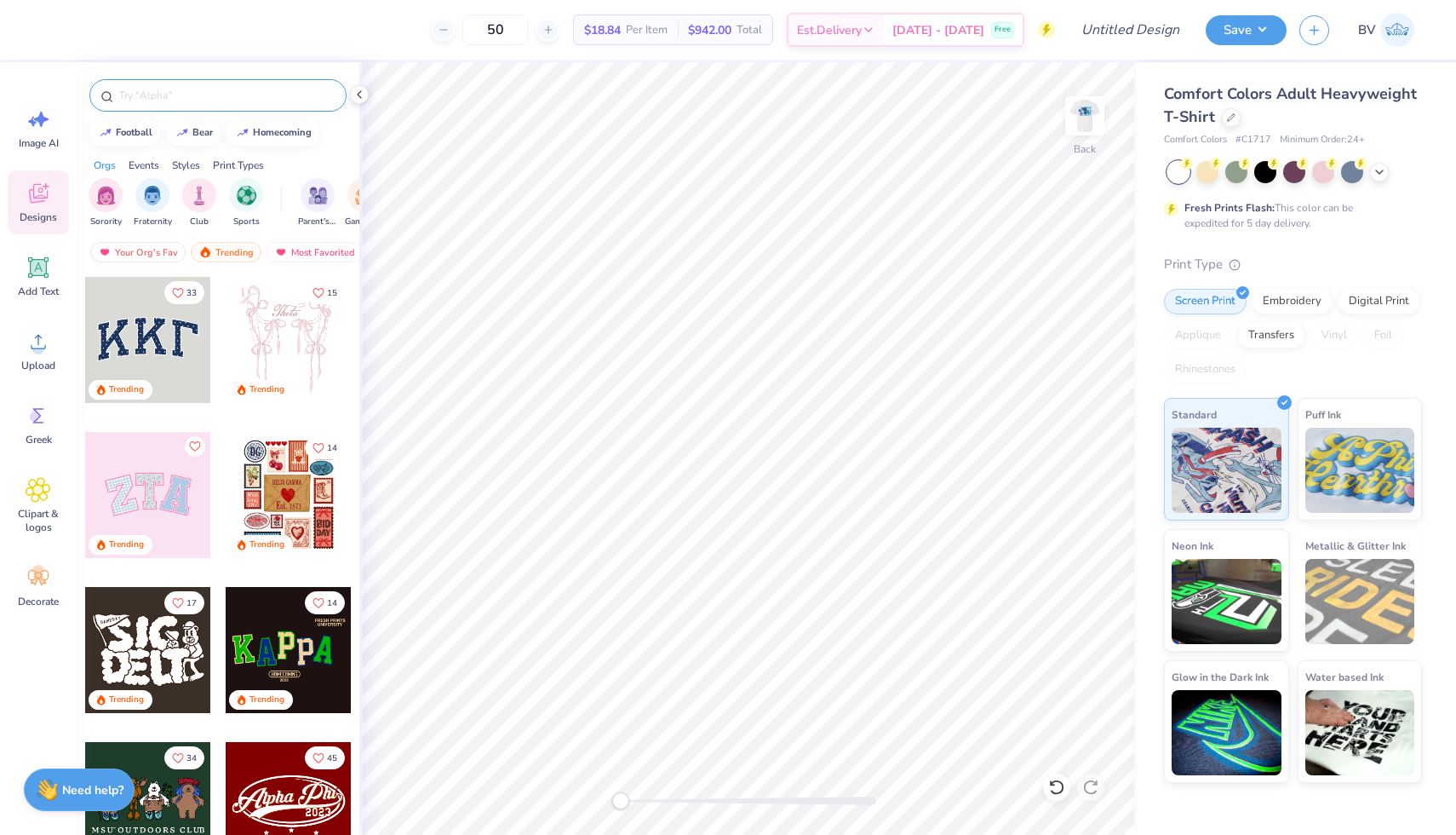
click at [201, 94] on input "text" at bounding box center [226, 94] width 218 height 17
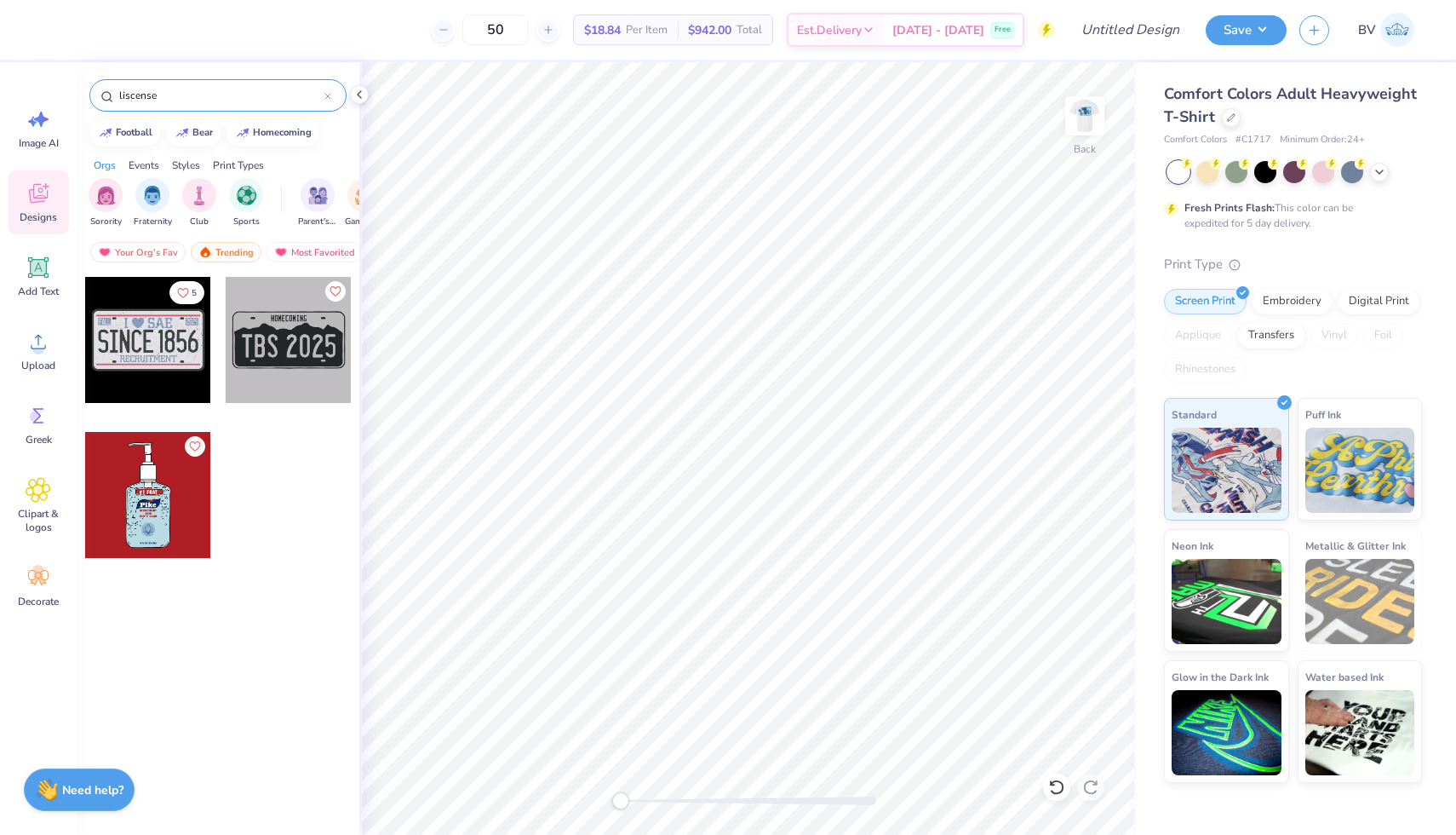
drag, startPoint x: 180, startPoint y: 94, endPoint x: 75, endPoint y: 93, distance: 105.0
click at [75, 93] on div "50 $18.84 Per Item $942.00 Total Est. Delivery [DATE] - [DATE] Free Design Titl…" at bounding box center [728, 417] width 1456 height 835
type input "road"
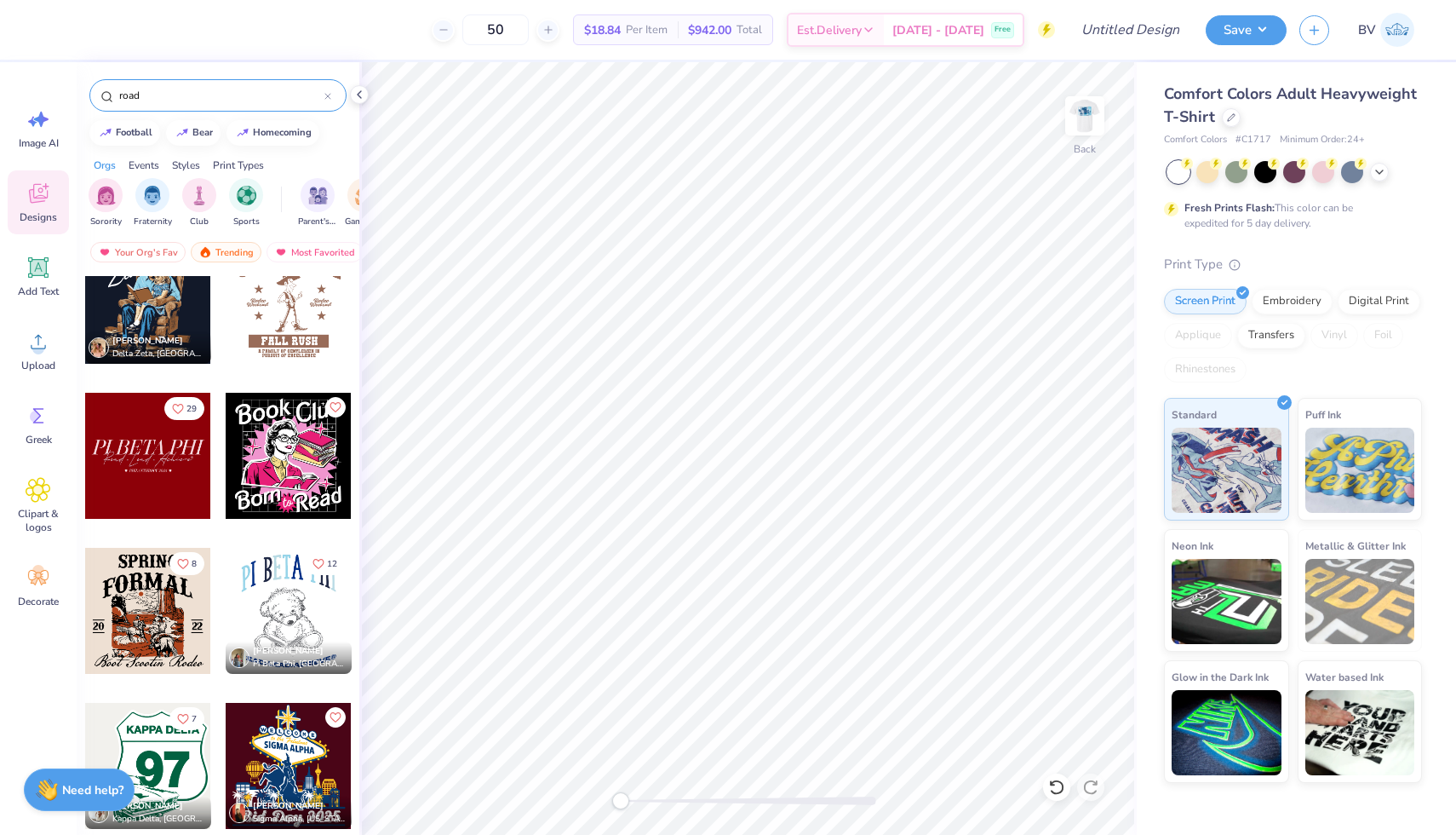
scroll to position [1452, 0]
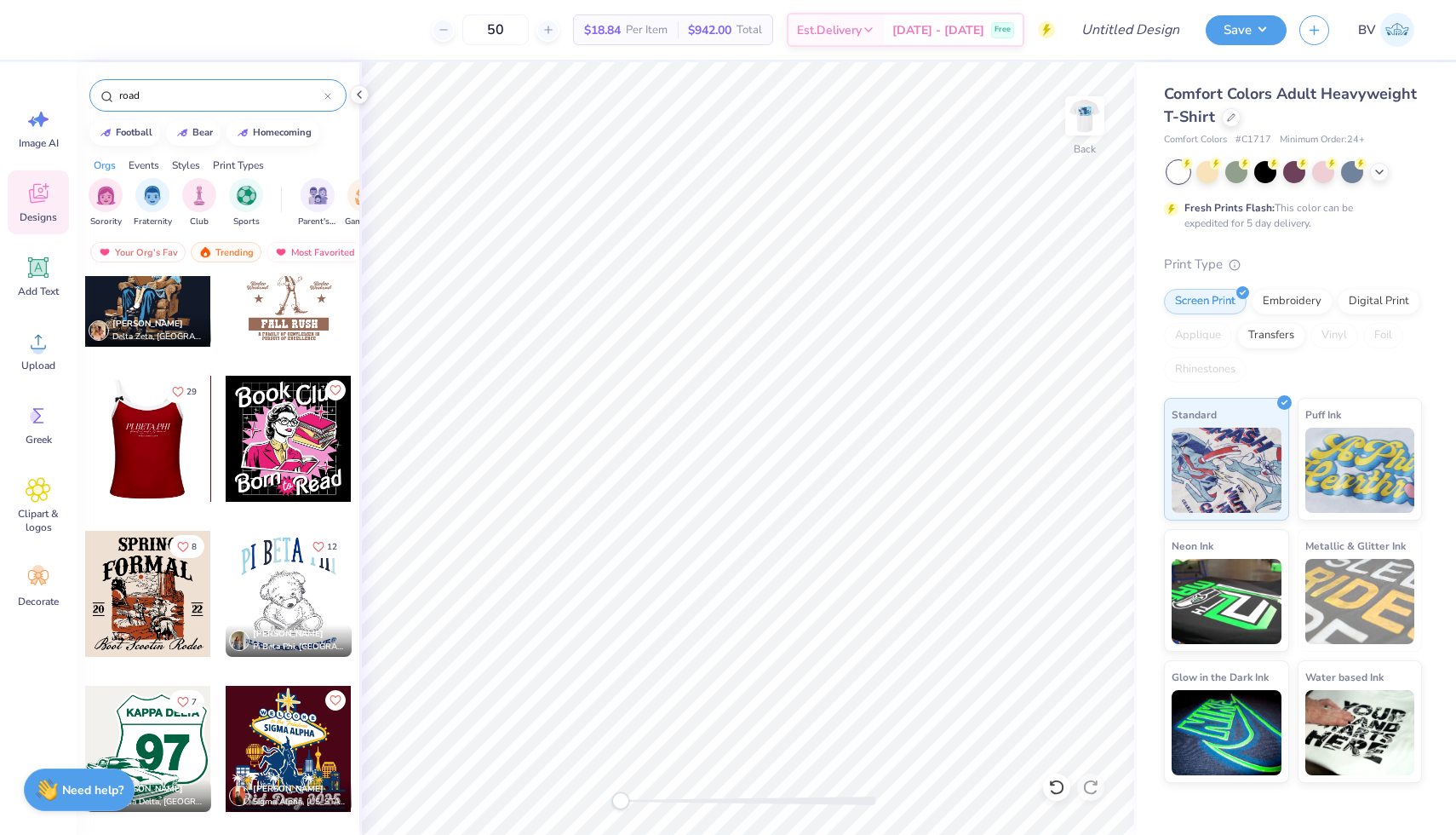
click at [183, 459] on div at bounding box center [148, 438] width 378 height 126
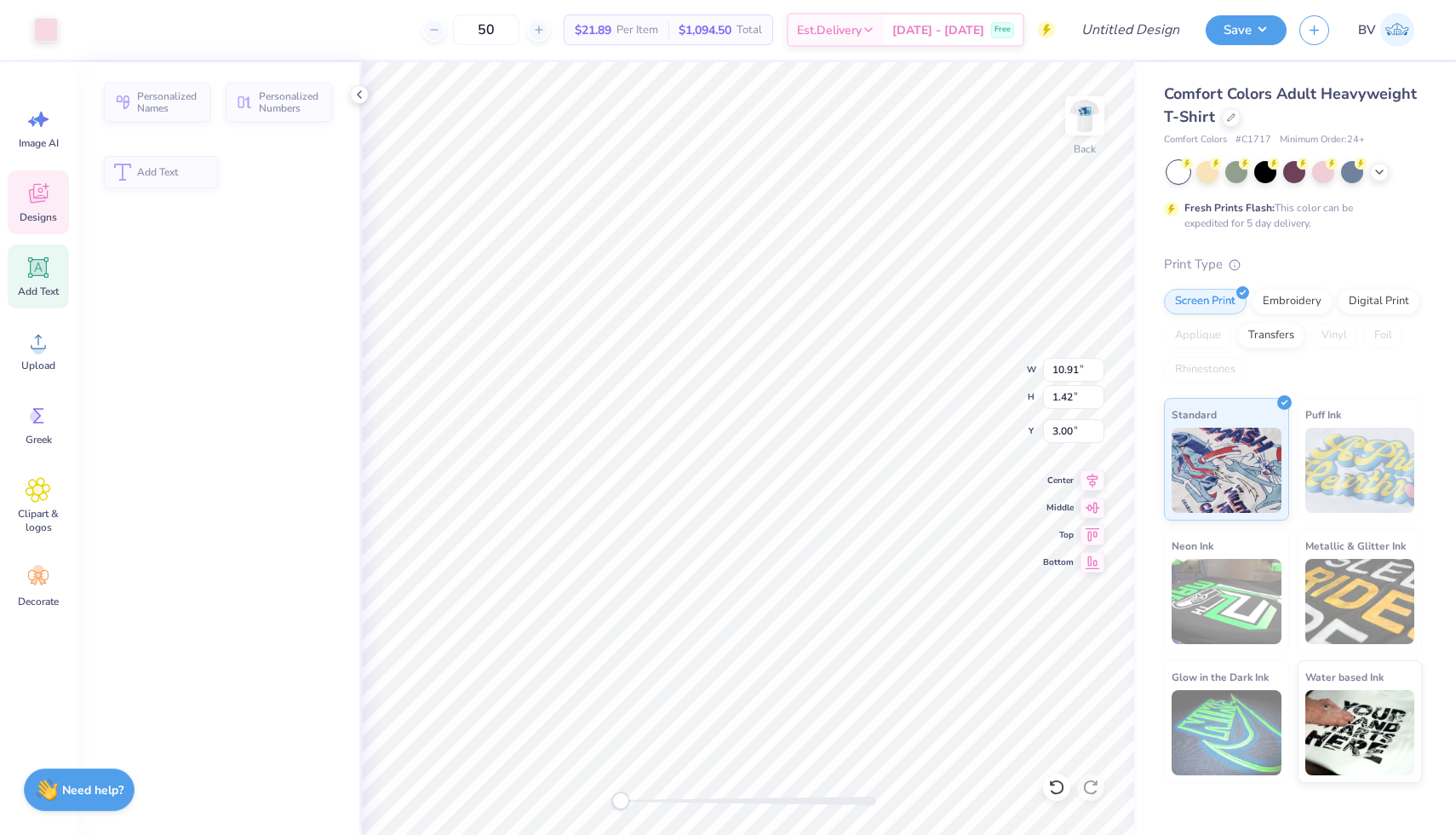
type input "1.42"
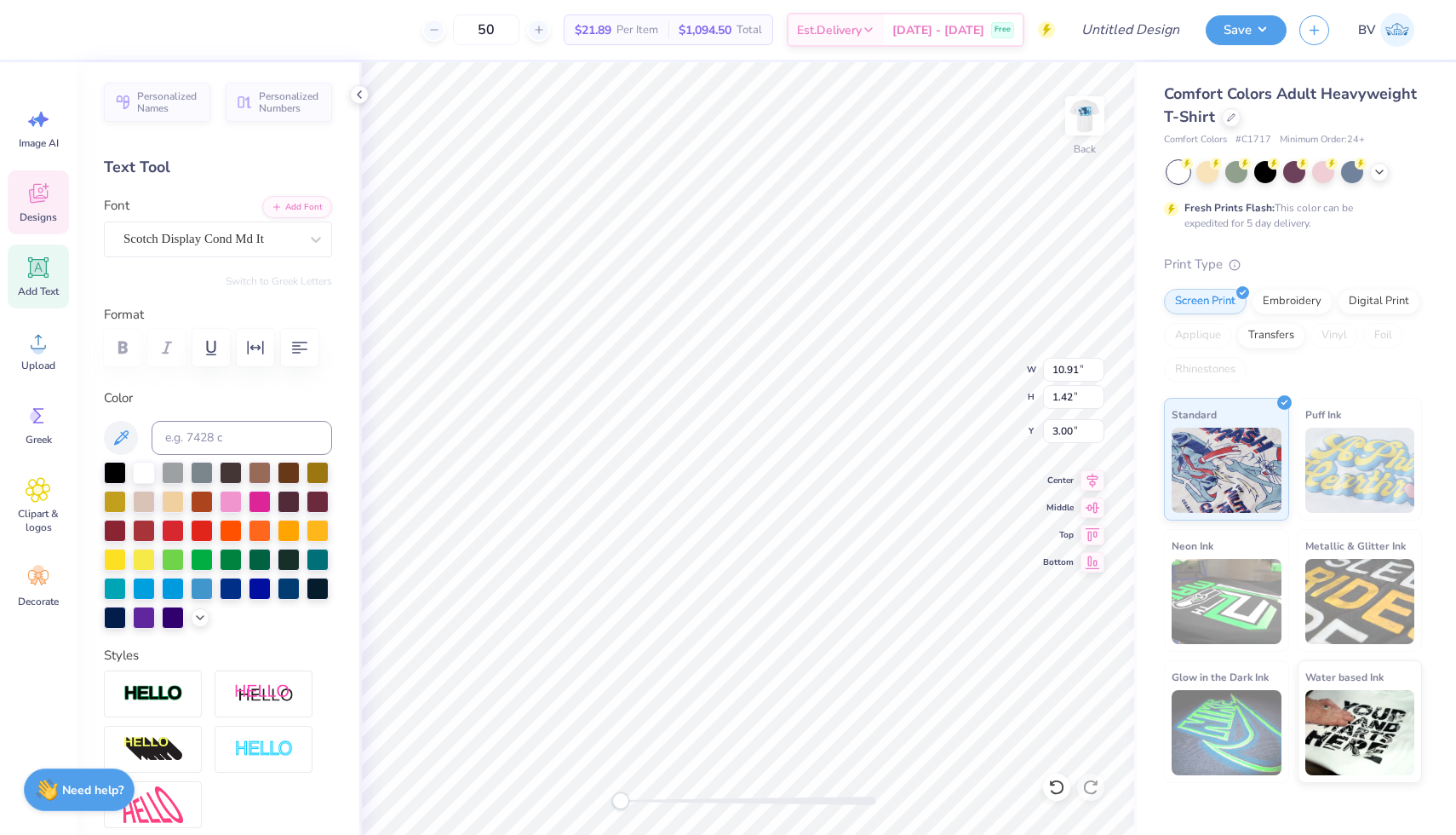
type textarea "STISY"
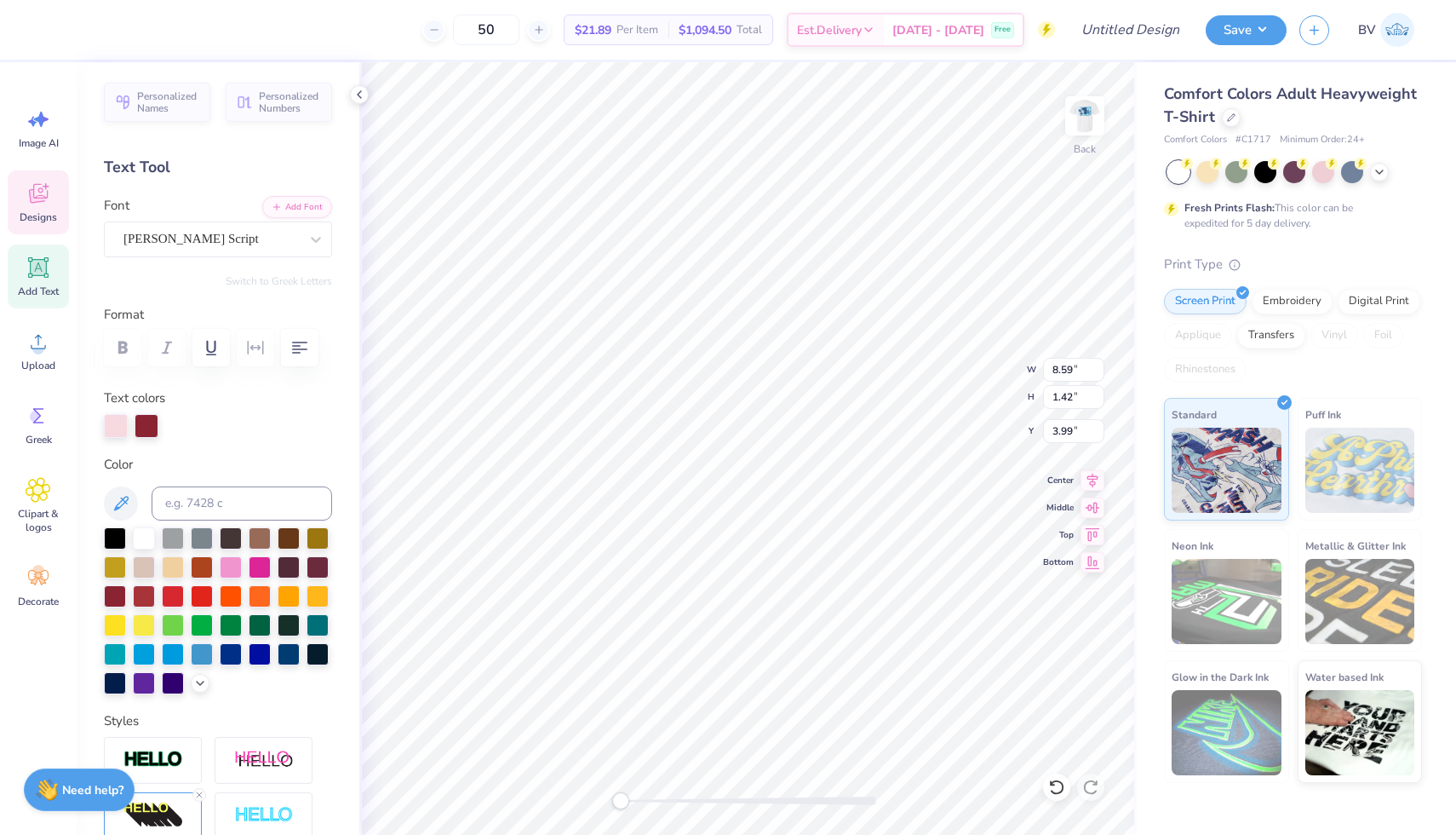
type input "8.59"
type input "1.73"
type input "3.99"
type textarea "BOARD"
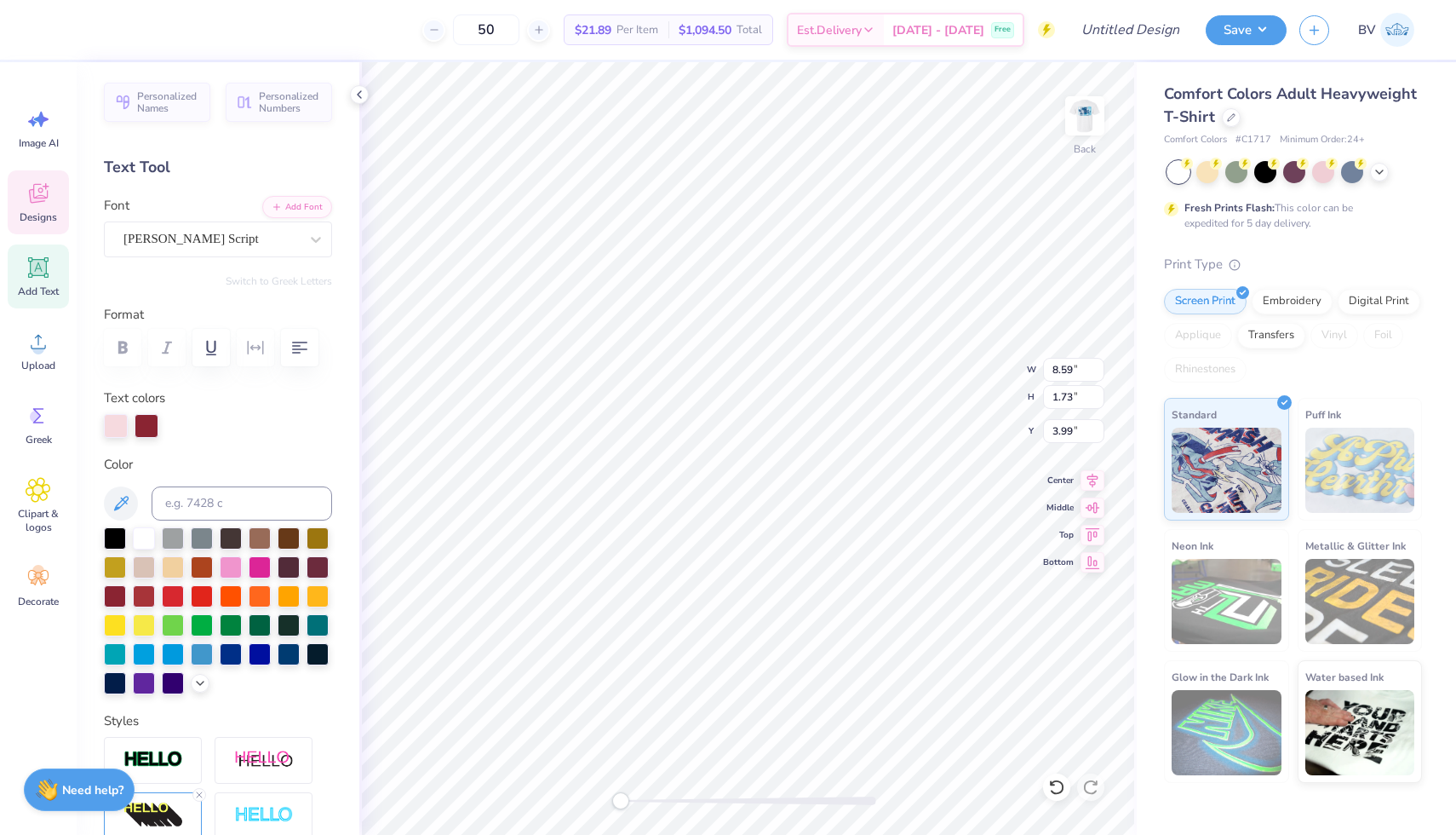
type input "3.68"
type input "0.28"
type input "5.86"
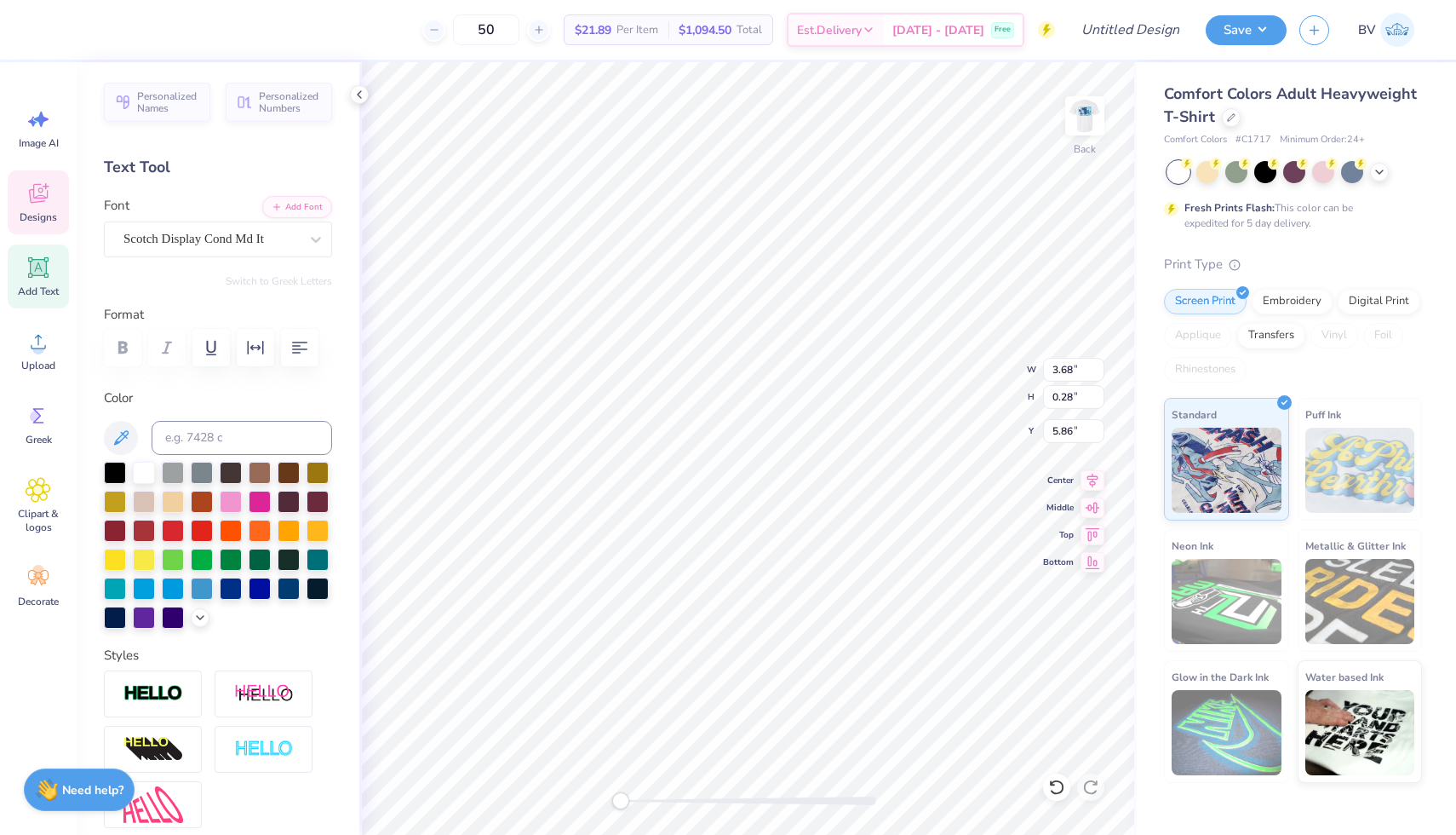
scroll to position [0, 0]
type textarea "[DATE]-[DATE]"
click at [48, 24] on div at bounding box center [45, 28] width 24 height 24
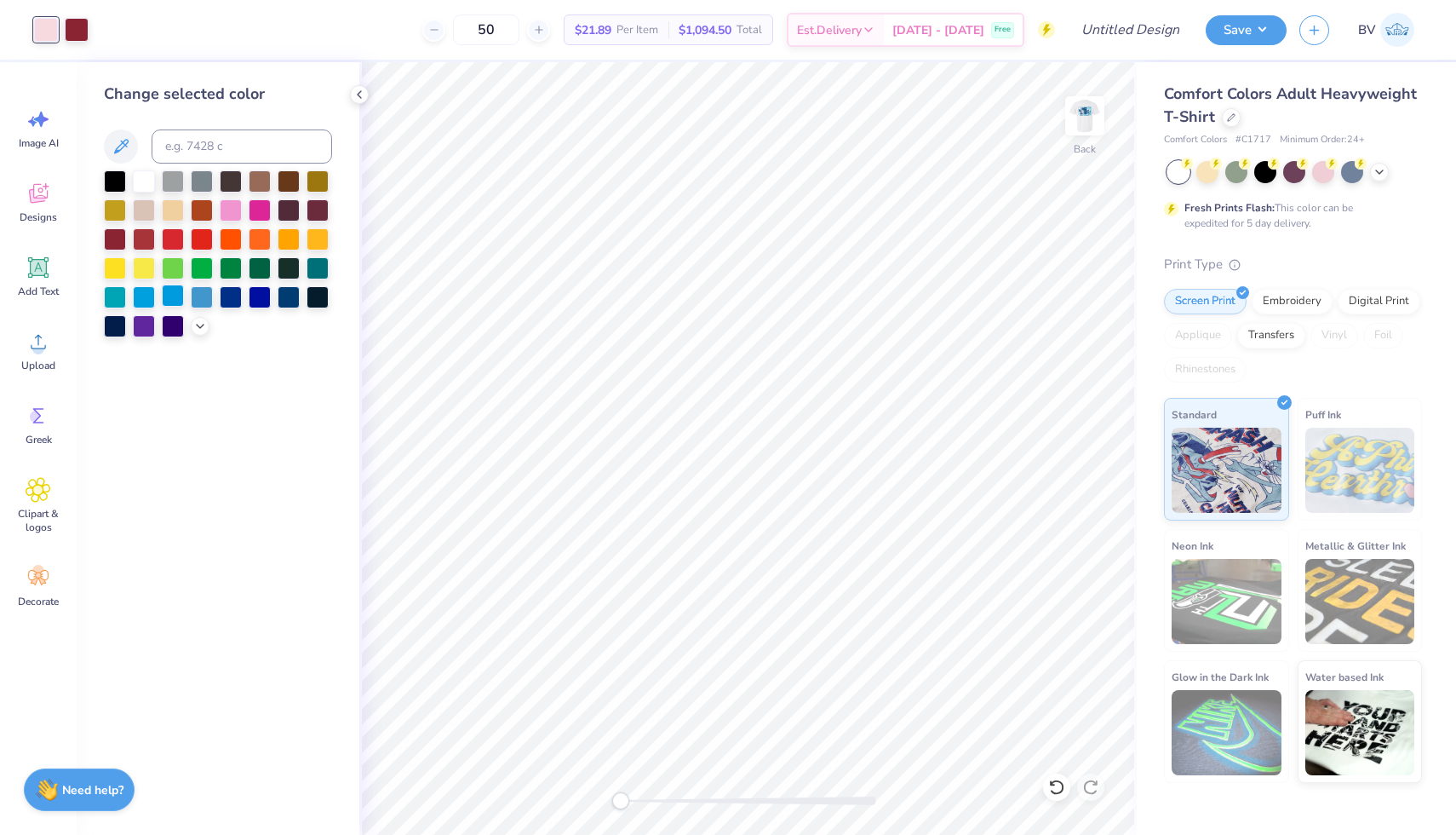
click at [178, 302] on div at bounding box center [173, 295] width 22 height 22
click at [81, 27] on div at bounding box center [77, 28] width 24 height 24
click at [252, 299] on div at bounding box center [259, 295] width 22 height 22
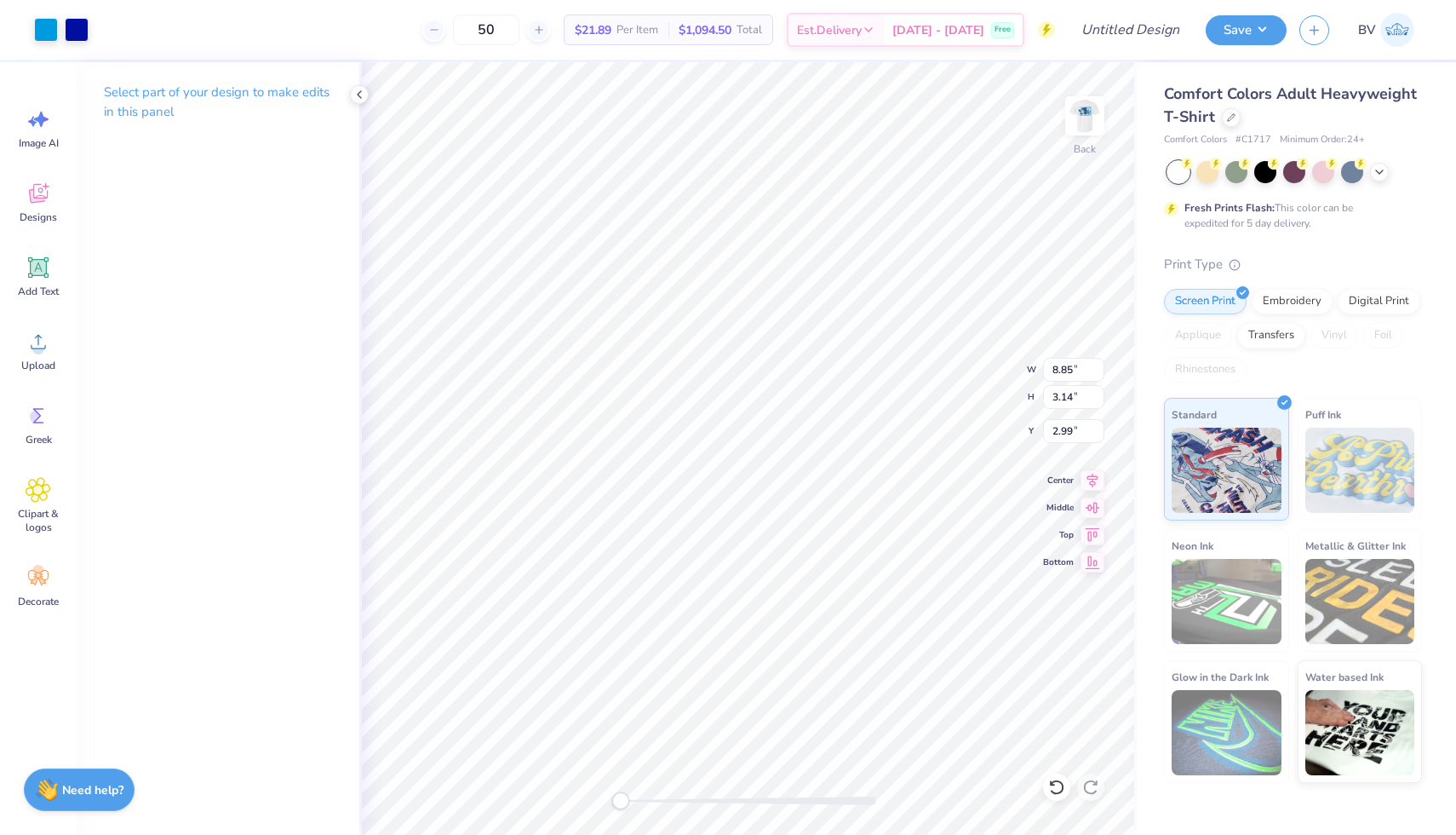
type input "2.71"
type input "1.53"
type input "4.57"
type input "8.85"
type input "3.14"
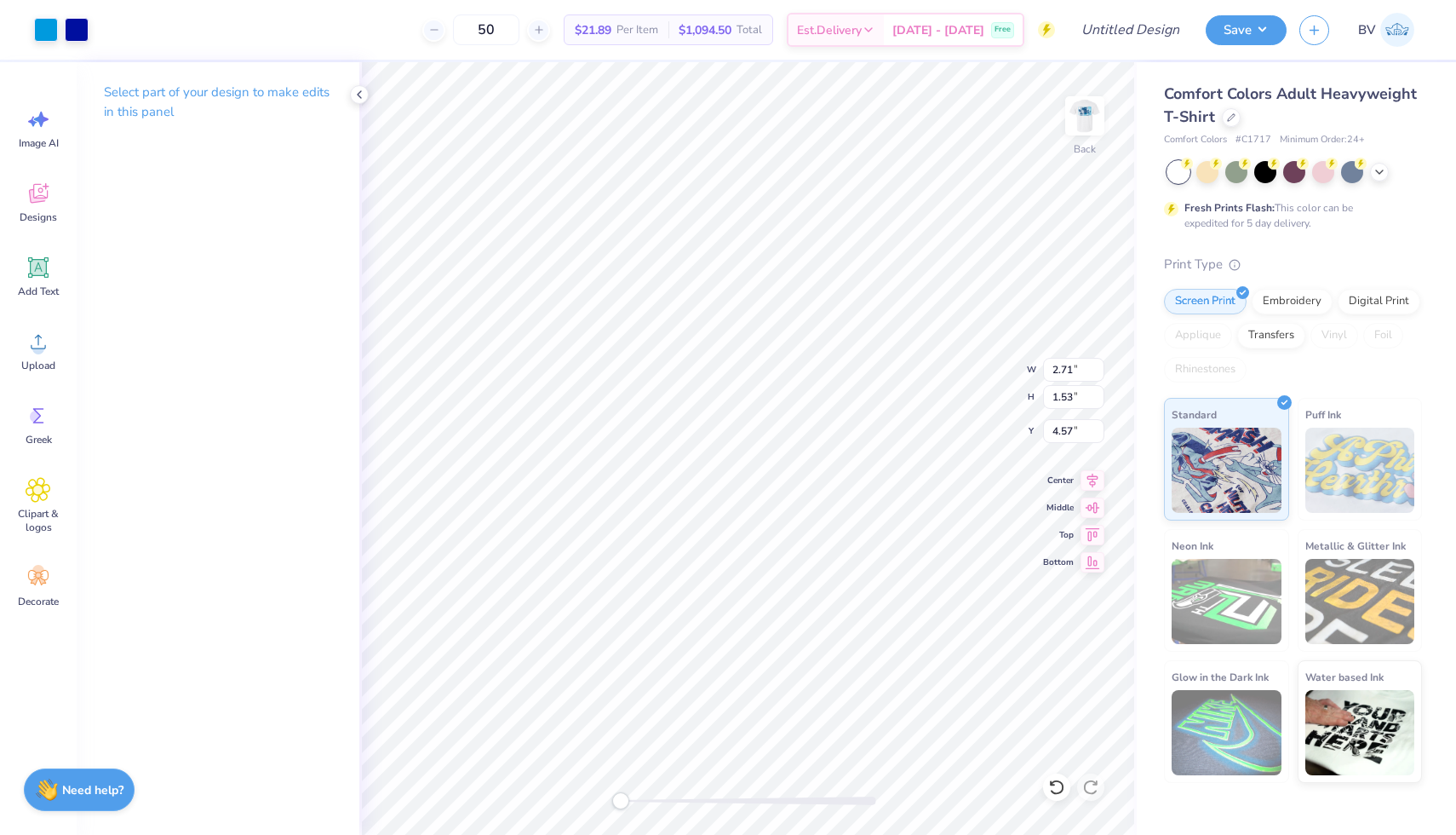
type input "2.99"
type input "3.00"
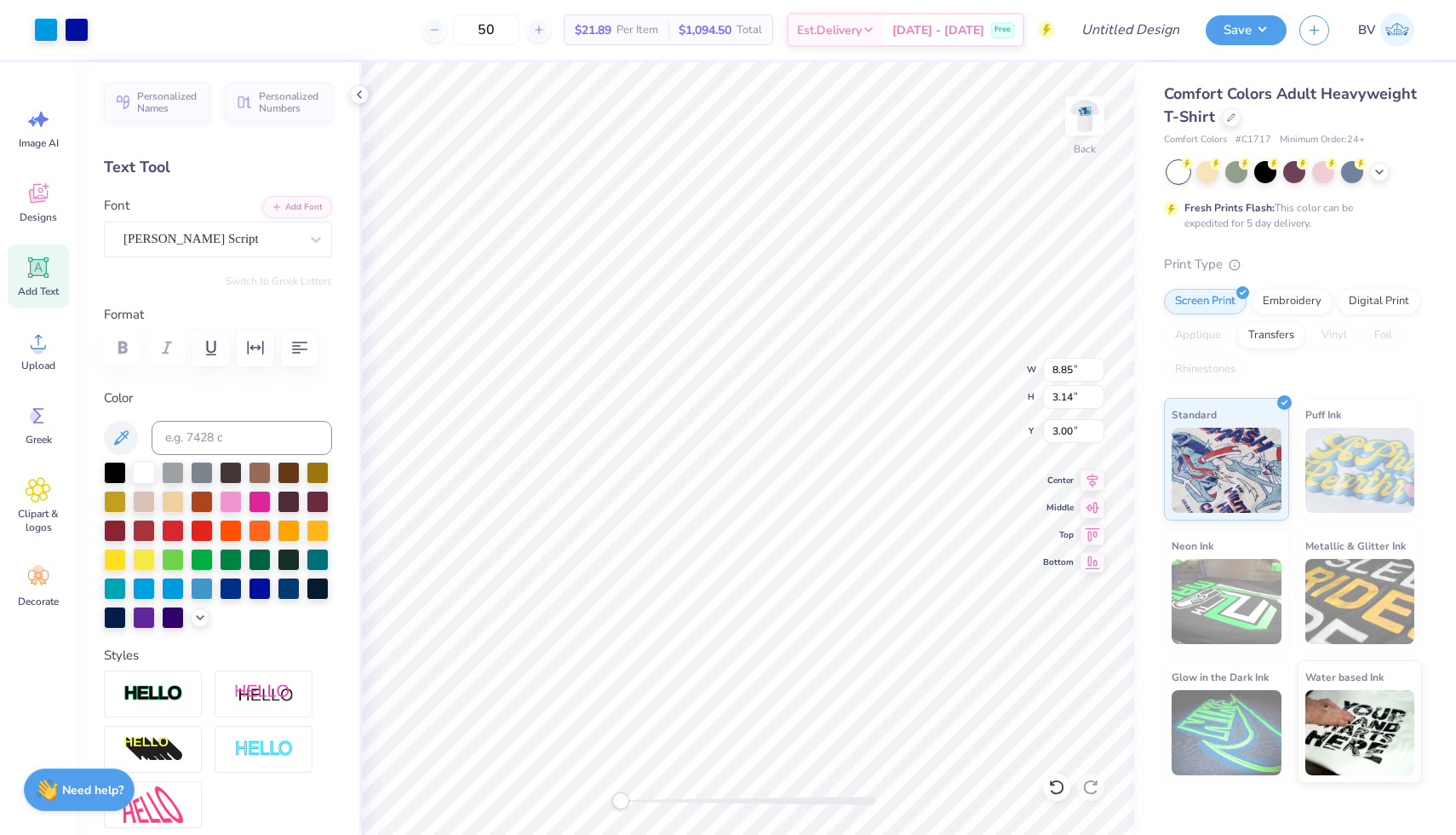
type input "2.34"
type input "1.40"
type input "3.00"
type input "2.84"
type input "2.08"
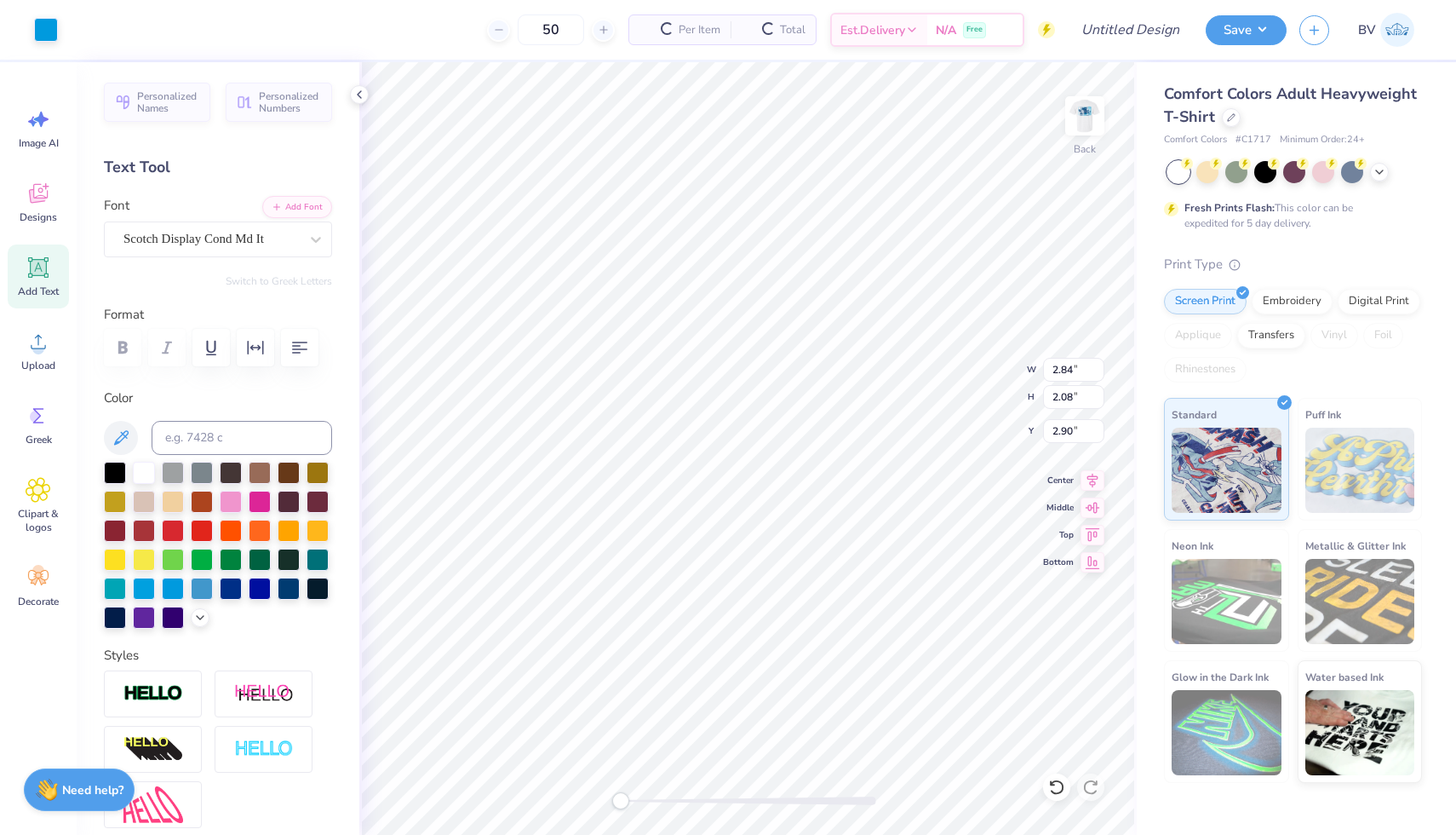
type input "2.90"
click at [297, 345] on icon "button" at bounding box center [299, 347] width 15 height 12
click at [310, 334] on button "button" at bounding box center [299, 348] width 37 height 37
type input "1.40"
click at [310, 334] on button "button" at bounding box center [299, 348] width 37 height 37
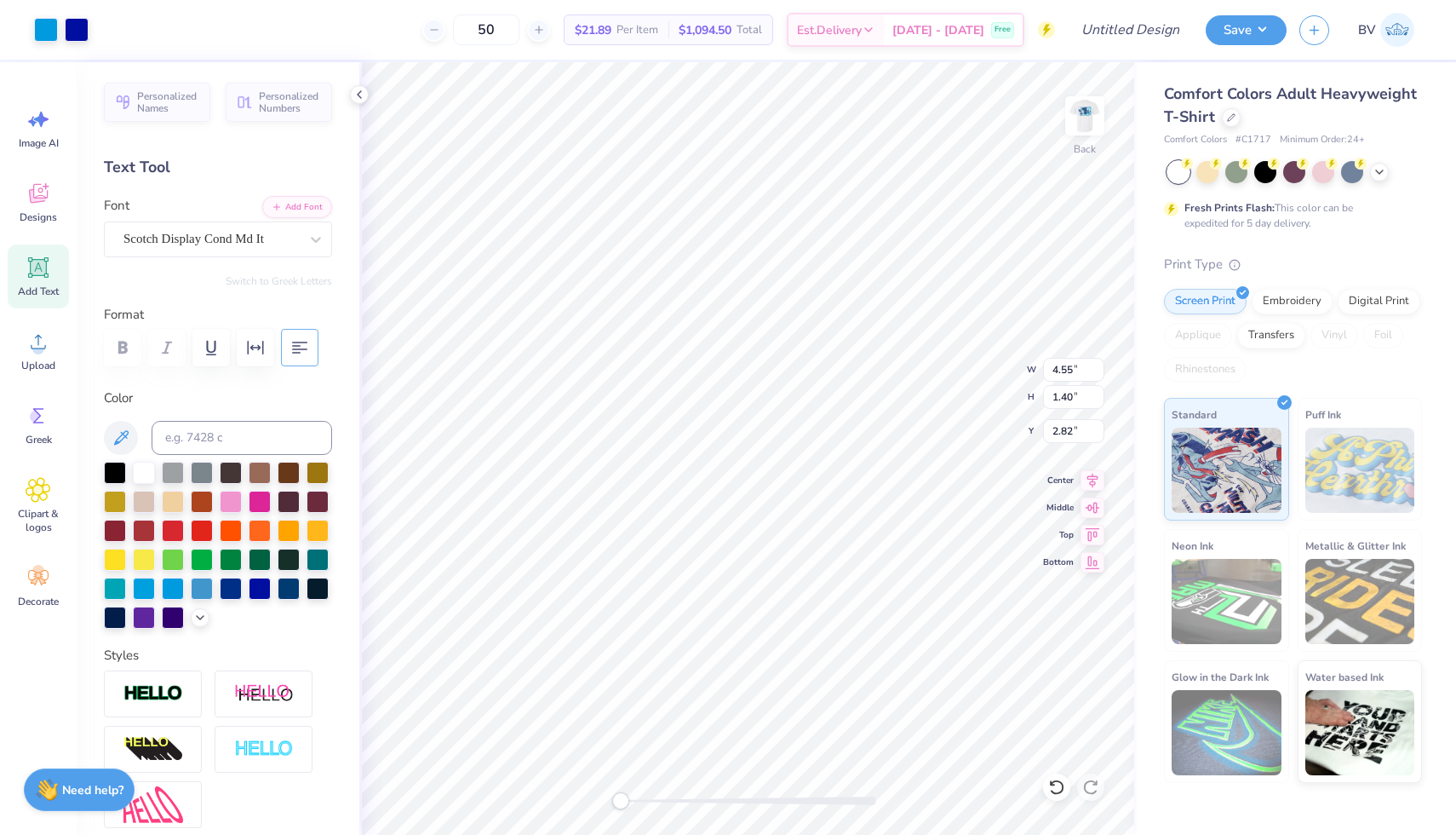
click at [307, 361] on button "button" at bounding box center [299, 348] width 37 height 37
type input "8.41"
type input "3.30"
type input "4.08"
type input "2.88"
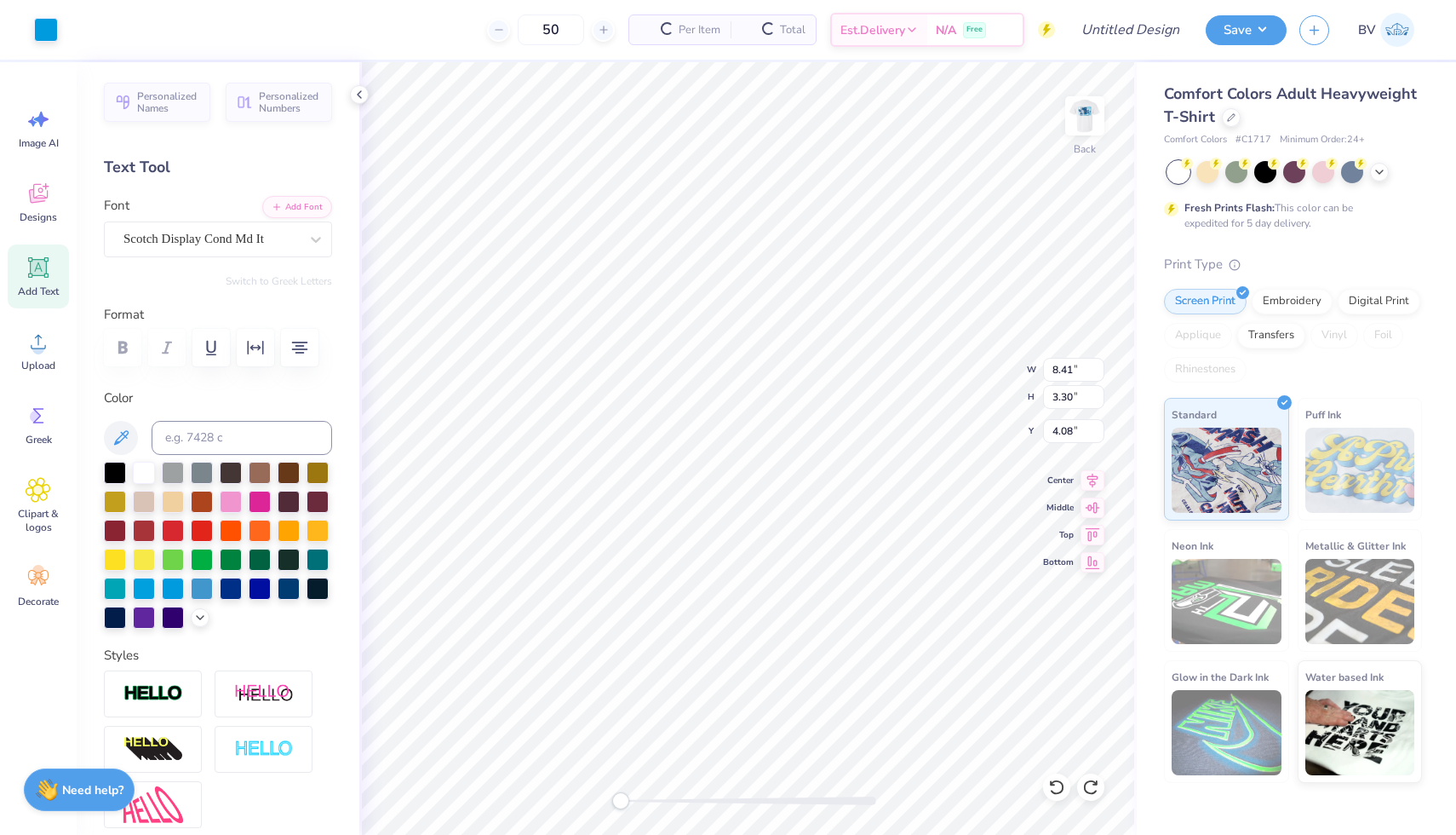
type input "1.62"
type input "4.53"
type input "3.45"
type input "1.82"
type input "4.49"
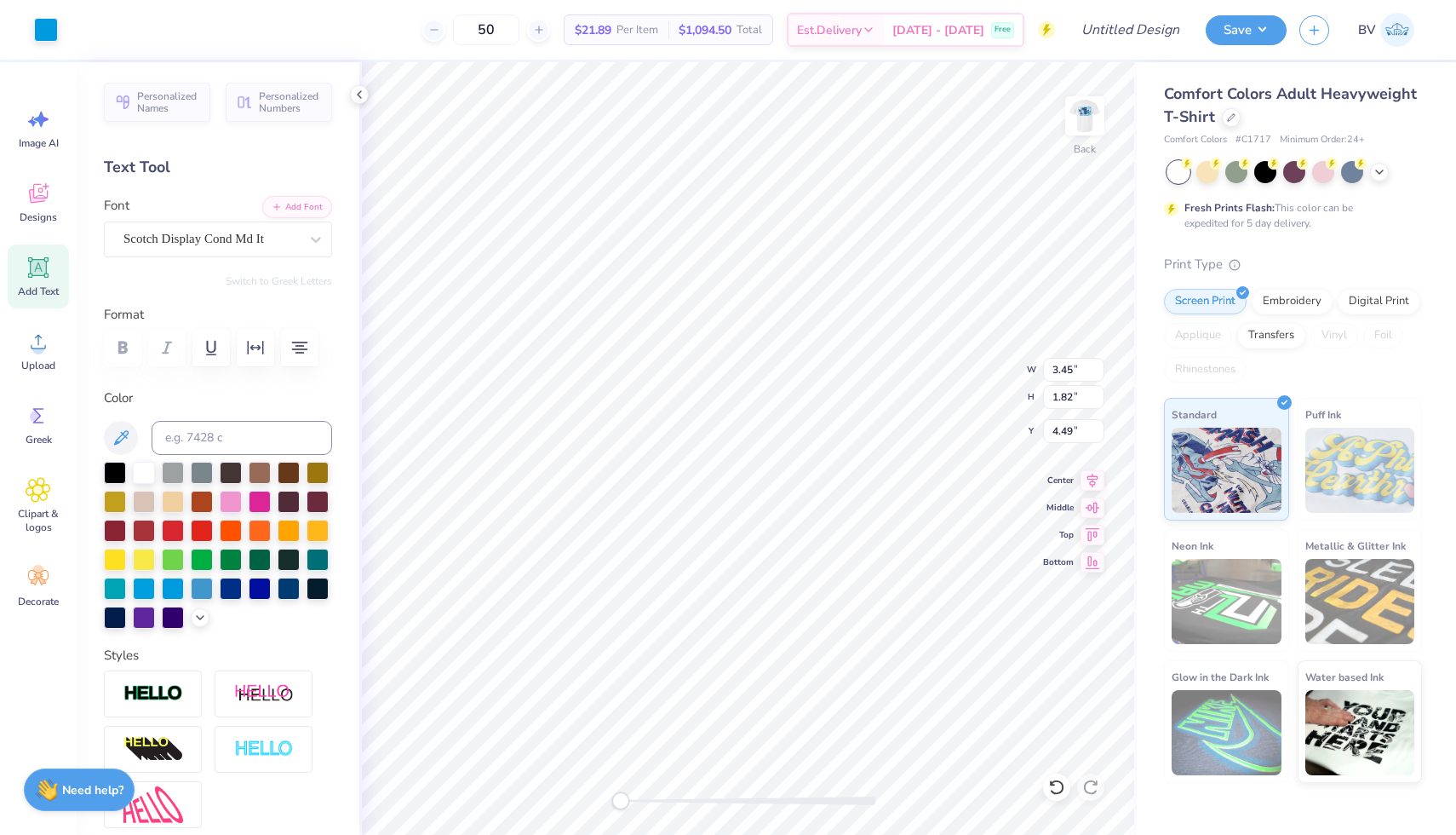
type input "2.88"
type input "1.62"
type input "4.53"
type input "7.19"
type input "2.17"
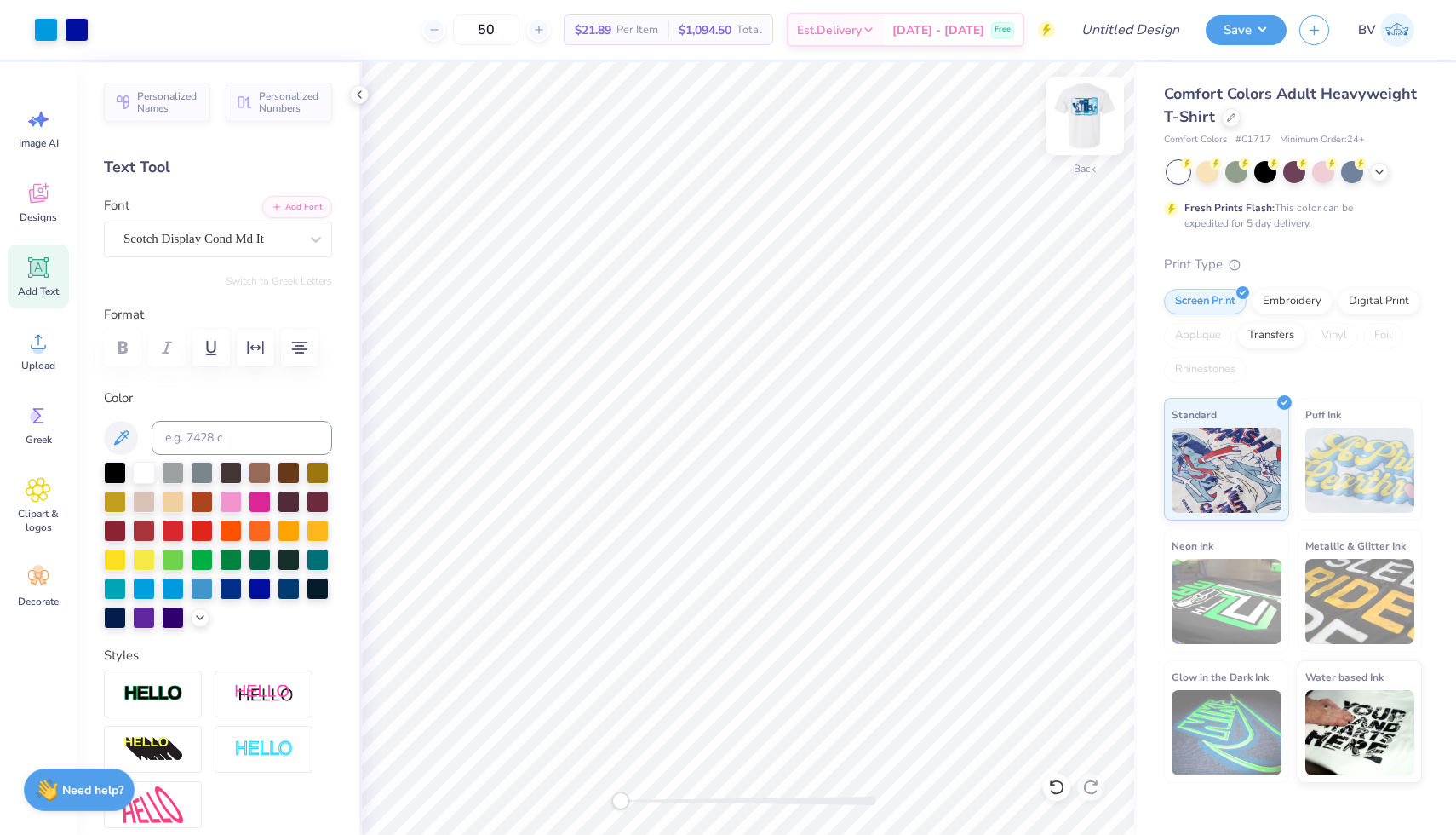
click at [1070, 103] on img at bounding box center [1084, 116] width 68 height 68
click at [1228, 118] on icon at bounding box center [1231, 116] width 9 height 9
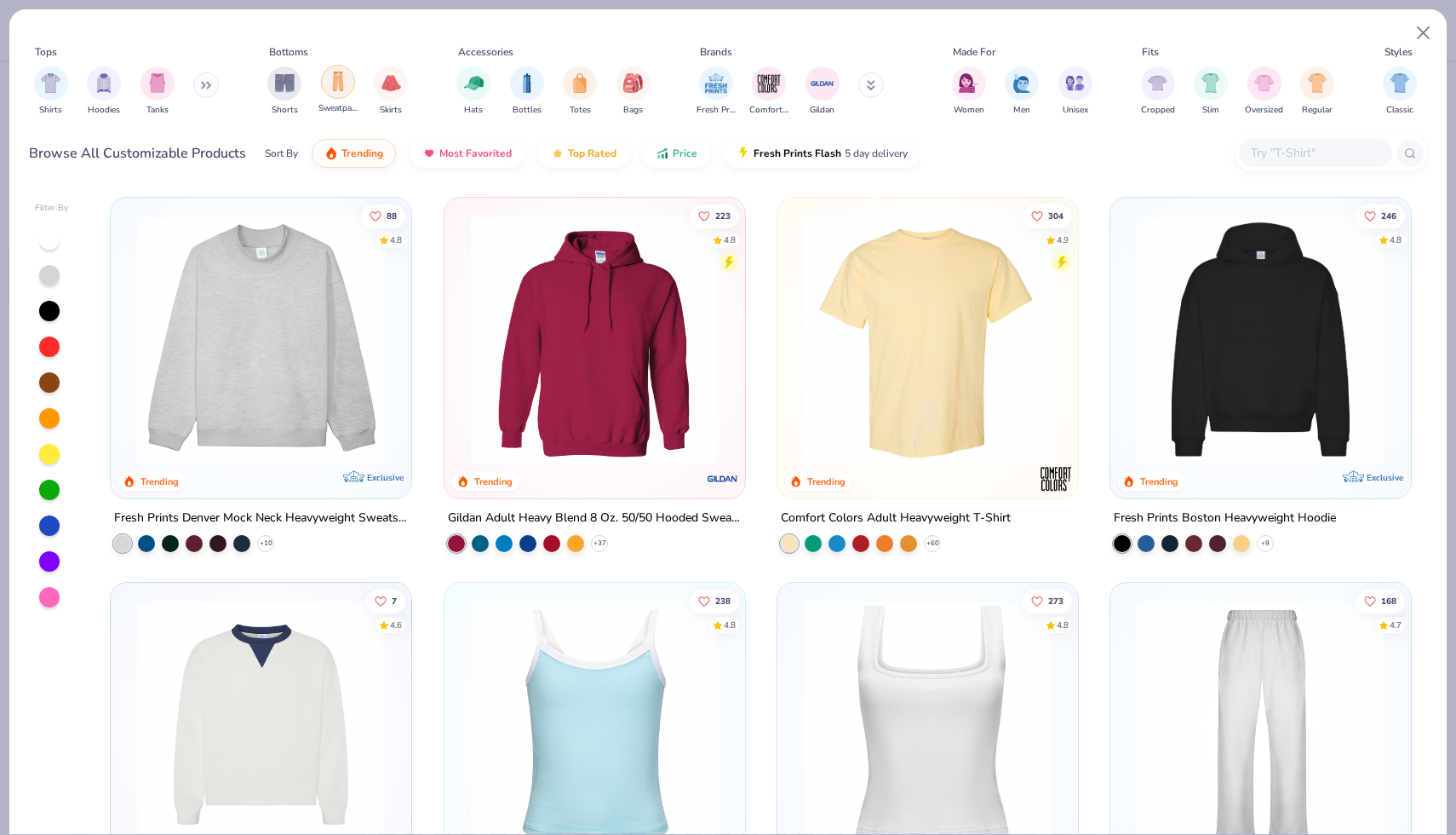
click at [335, 85] on img "filter for Sweatpants" at bounding box center [338, 81] width 19 height 20
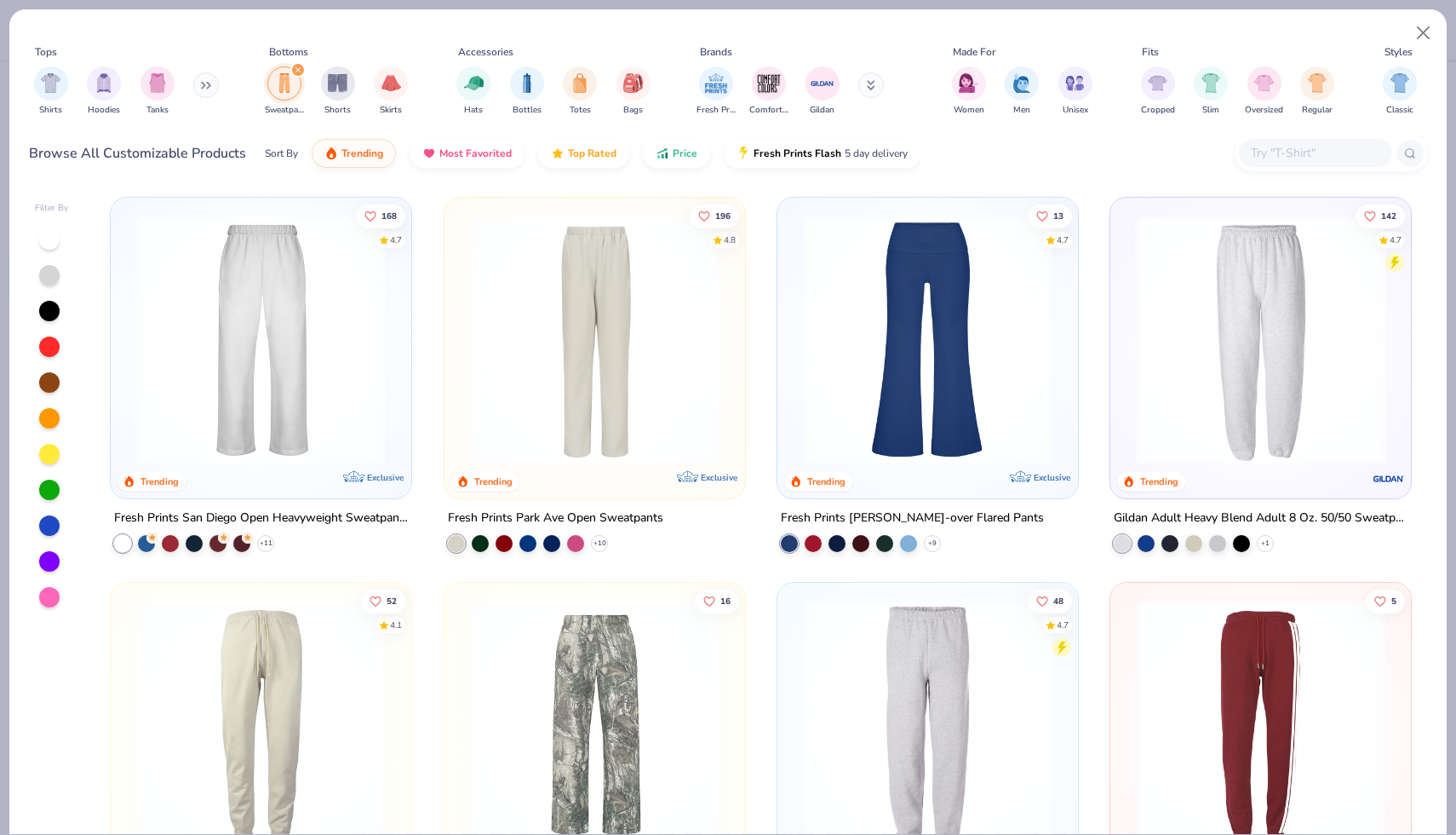
click at [860, 338] on img at bounding box center [726, 340] width 266 height 250
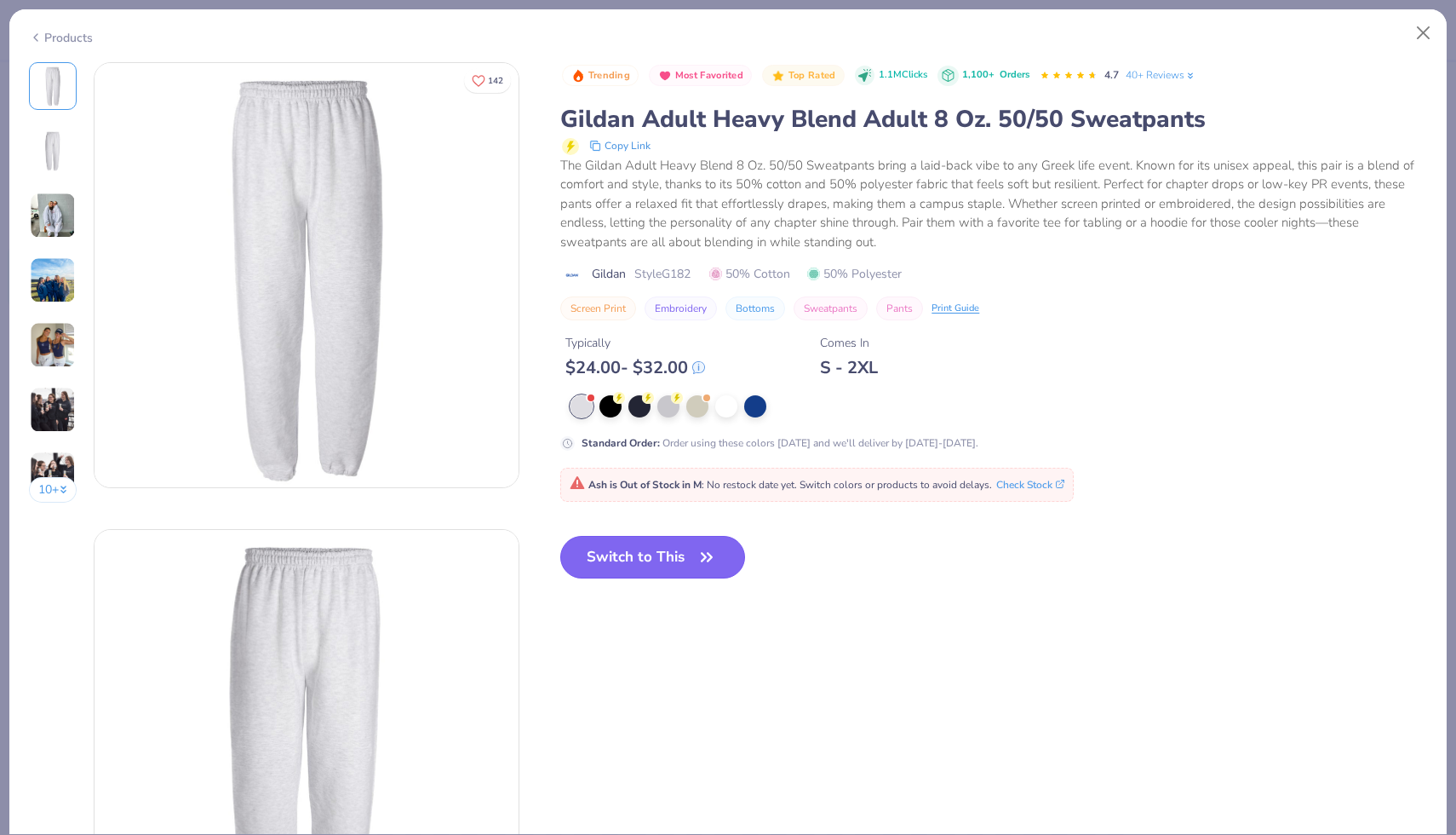
click at [697, 547] on icon "button" at bounding box center [707, 557] width 24 height 24
click at [707, 559] on icon "button" at bounding box center [707, 556] width 10 height 8
click at [667, 559] on button "Switch to This" at bounding box center [652, 557] width 184 height 43
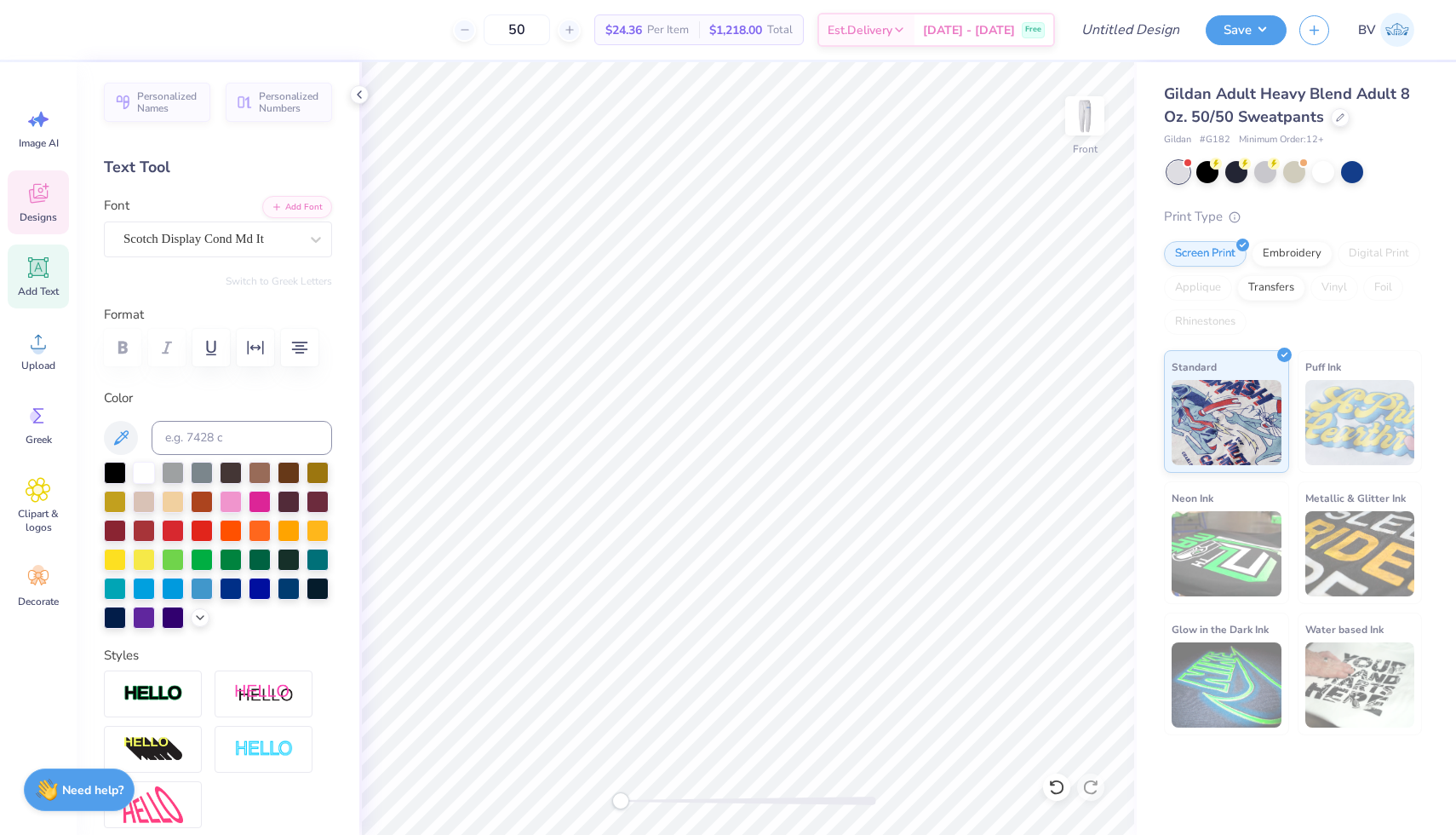
click at [48, 193] on icon at bounding box center [38, 193] width 26 height 26
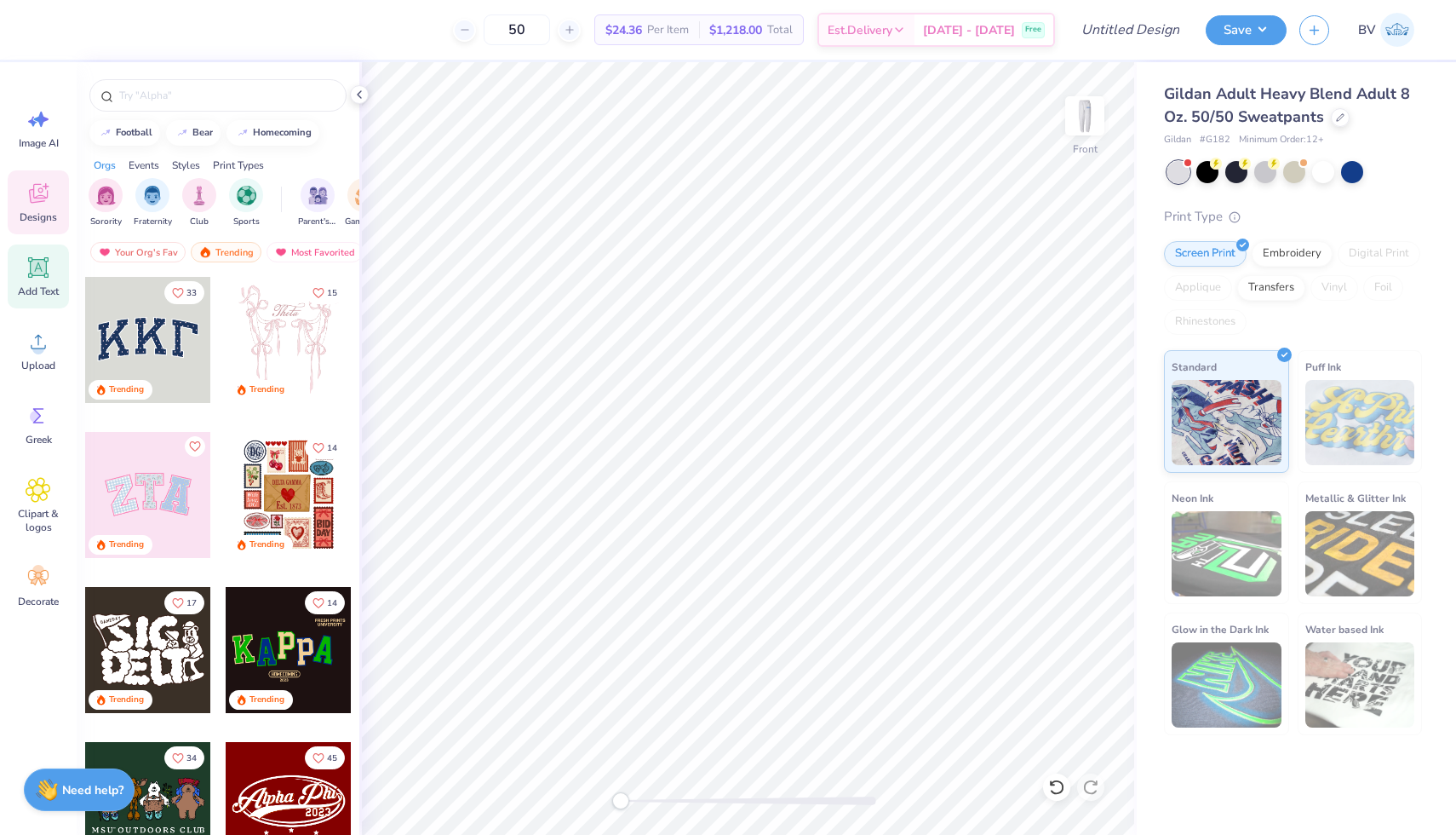
click at [37, 281] on div "Add Text" at bounding box center [38, 276] width 61 height 64
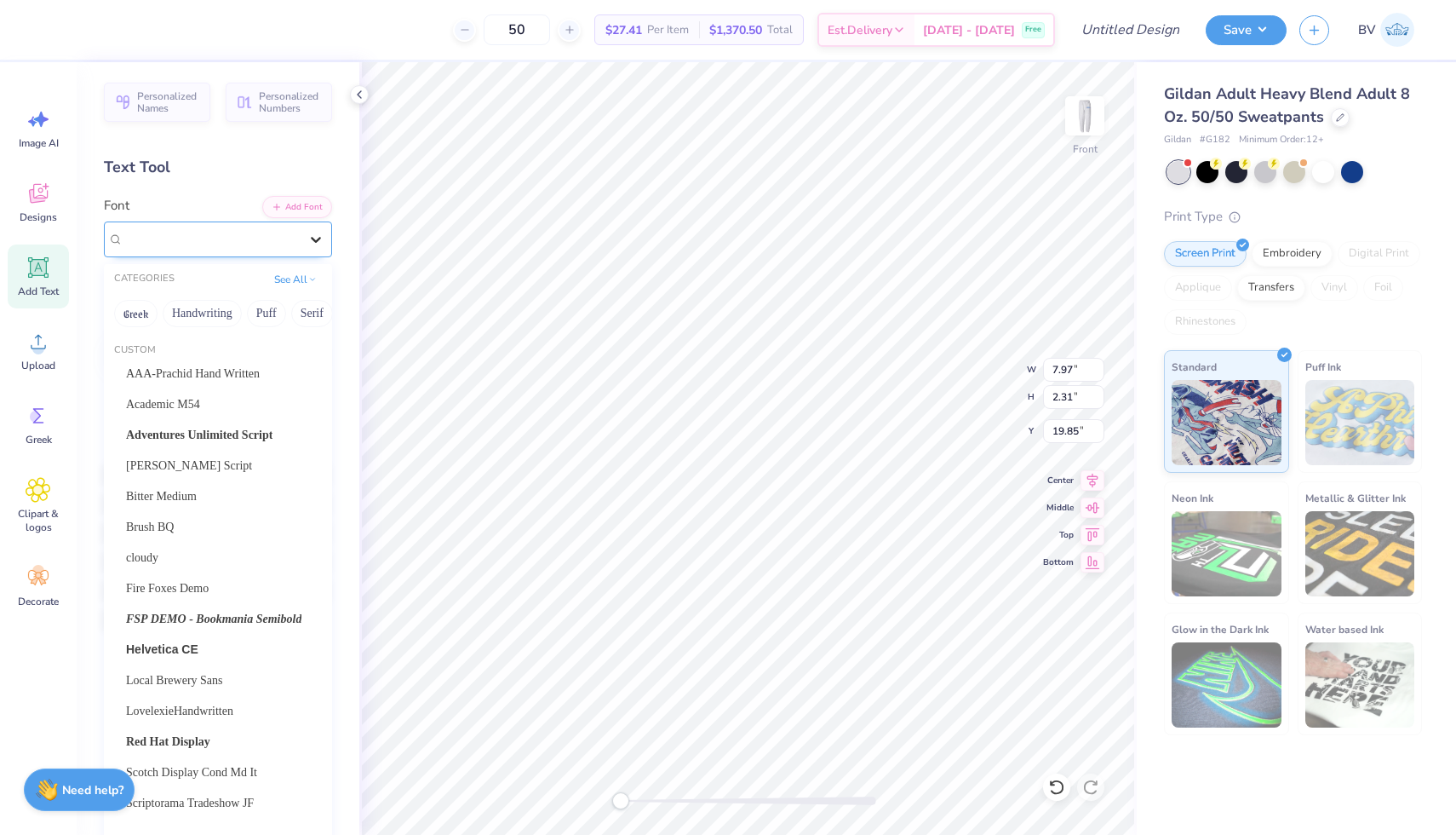
click at [307, 246] on icon at bounding box center [315, 239] width 17 height 17
click at [214, 439] on span "Adventures Unlimited Script" at bounding box center [199, 435] width 146 height 18
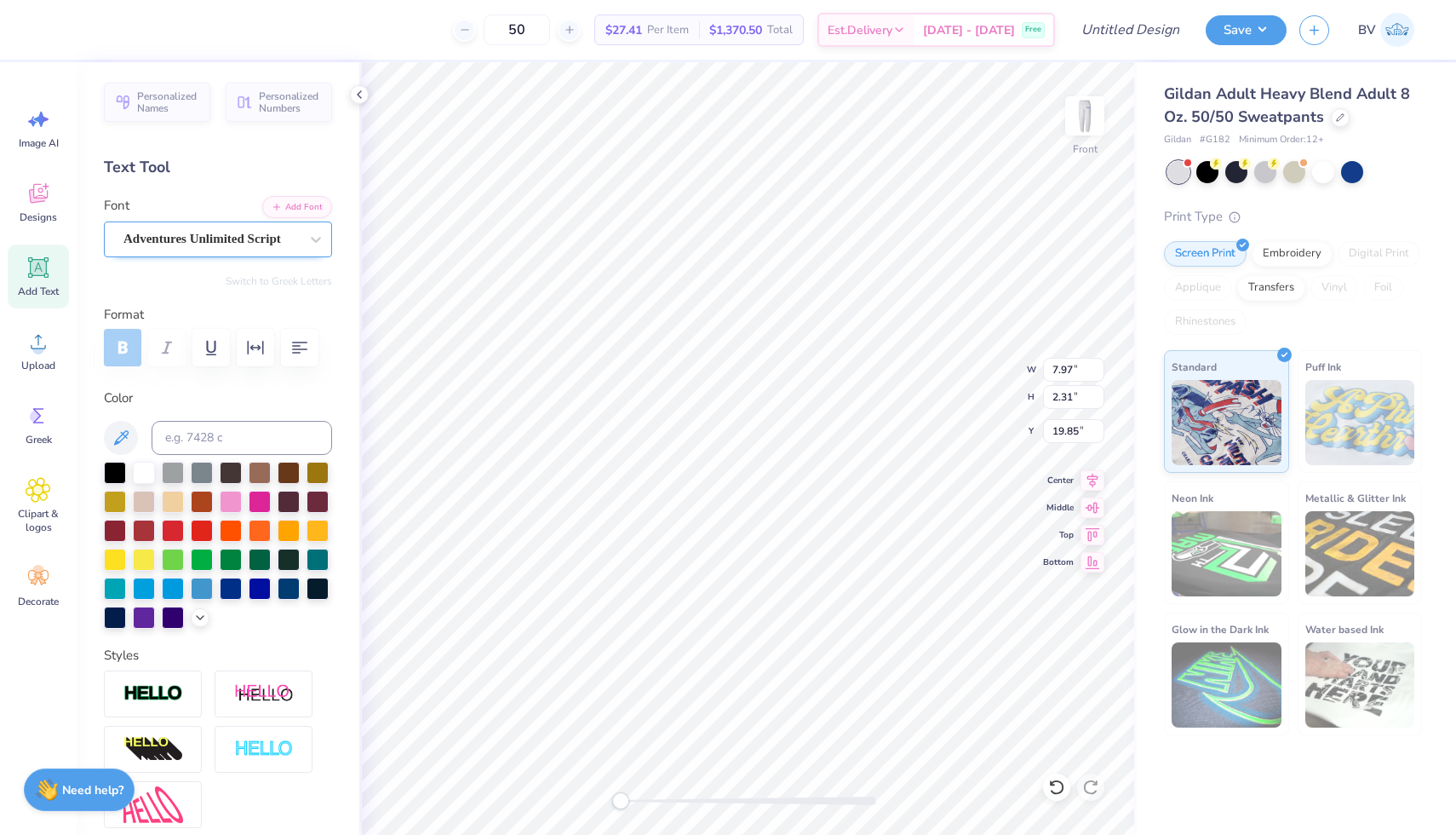
click at [259, 225] on div "Adventures Unlimited Script" at bounding box center [211, 239] width 179 height 27
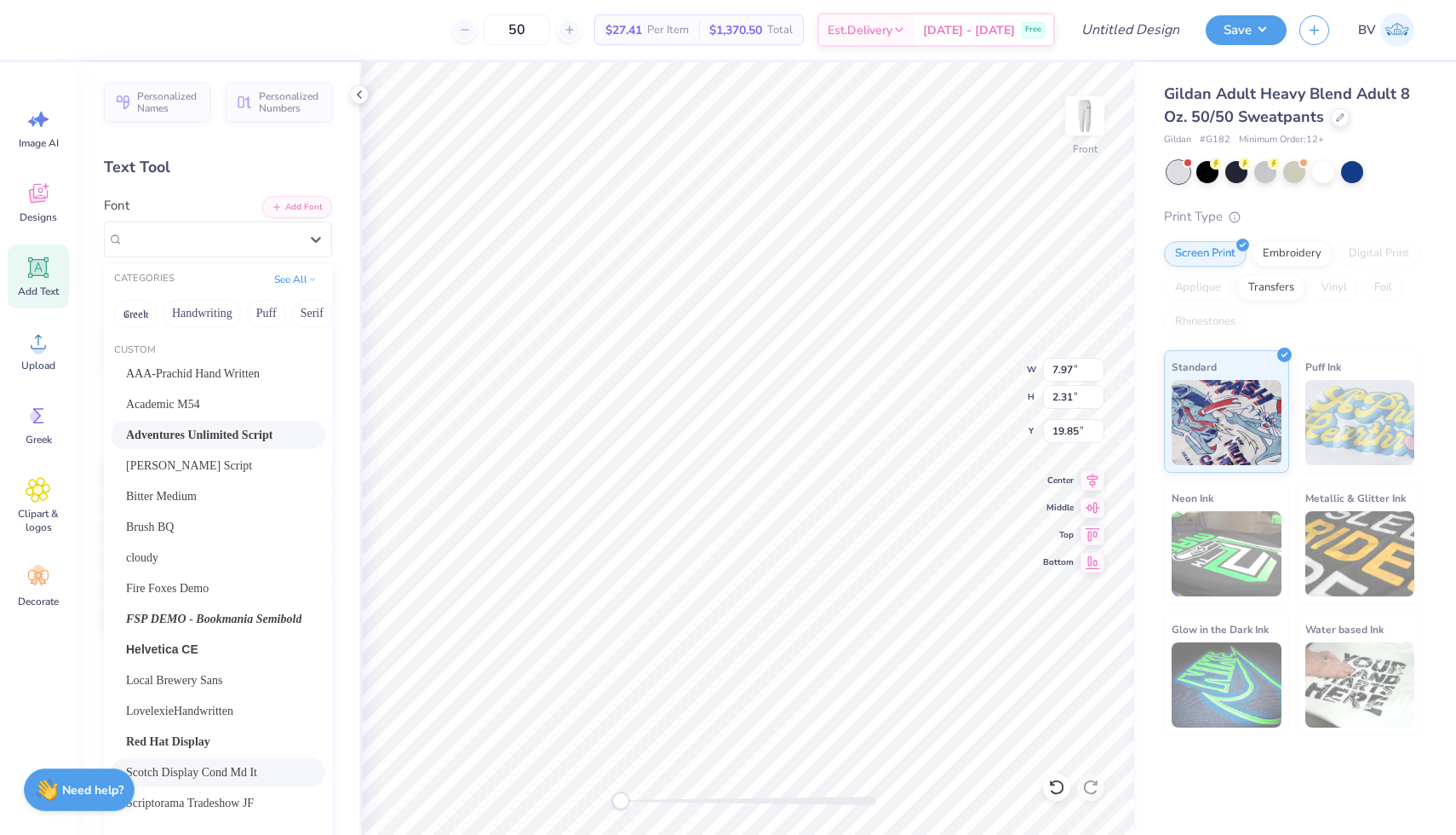
click at [212, 766] on span "Scotch Display Cond Md It" at bounding box center [191, 772] width 131 height 18
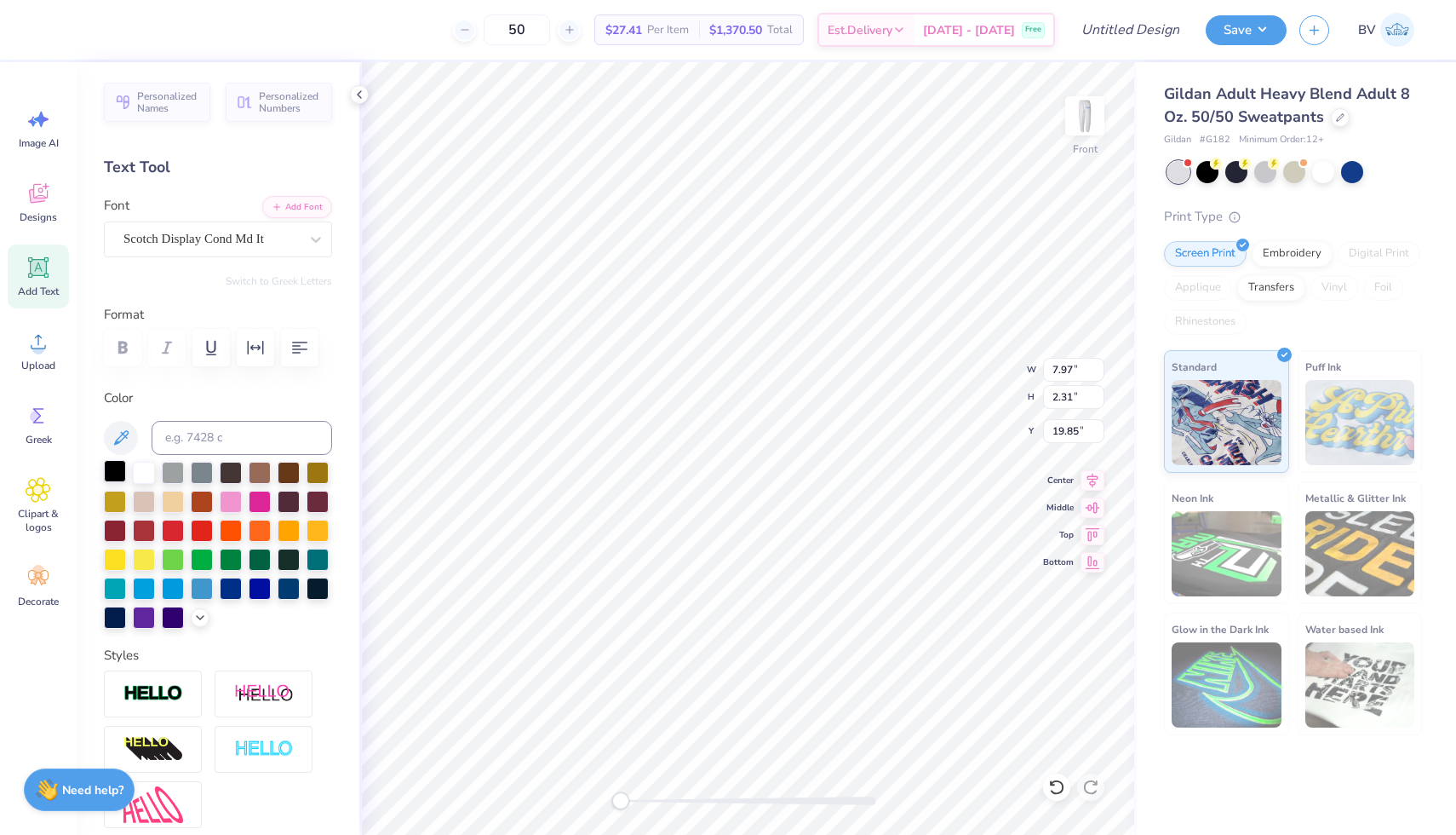
click at [113, 471] on div at bounding box center [115, 471] width 22 height 22
click at [969, 370] on div "Front W 3.79 3.79 " H 14.68 14.68 " Y 5.50 5.50 " Center Middle Top Bottom" at bounding box center [748, 448] width 778 height 773
